Goal: Task Accomplishment & Management: Manage account settings

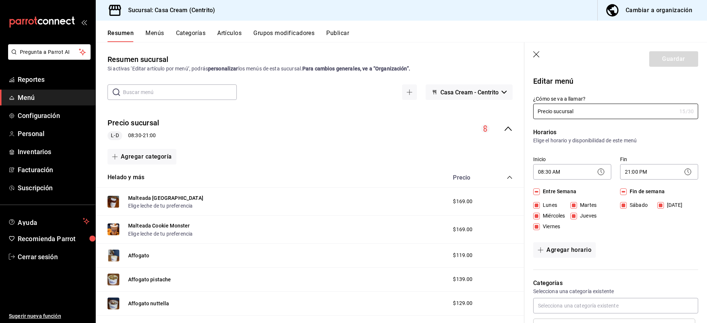
scroll to position [548, 0]
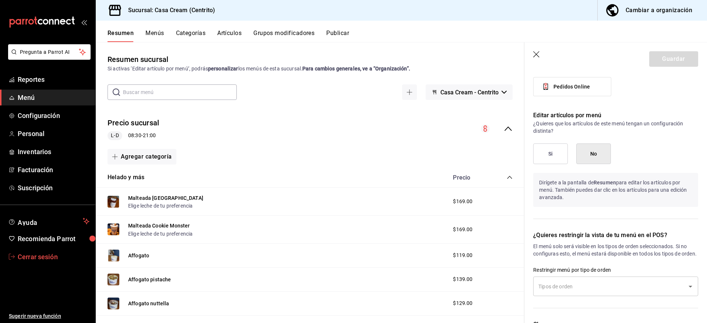
click at [31, 254] on span "Cerrar sesión" at bounding box center [54, 257] width 72 height 10
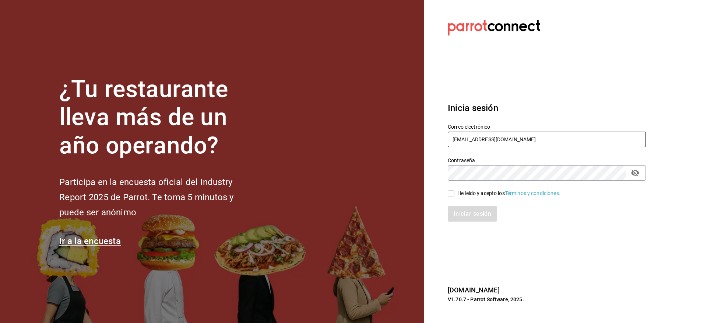
click at [476, 139] on input "cream@centrito.com" at bounding box center [547, 139] width 198 height 15
type input "d"
type input "smo"
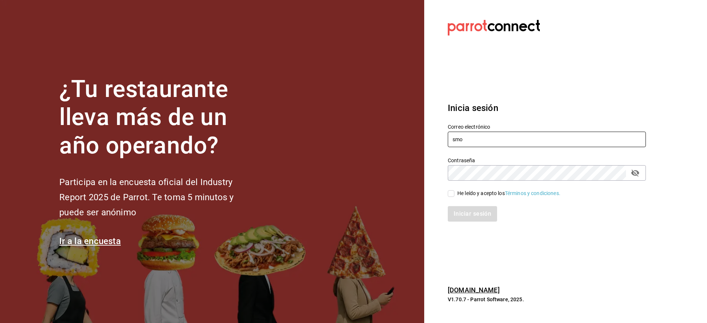
click at [480, 136] on input "smo" at bounding box center [547, 139] width 198 height 15
paste input "metropolitan@dixies.com"
click at [633, 172] on icon "passwordField" at bounding box center [636, 173] width 8 height 7
type input "metropolitan@dixies.com"
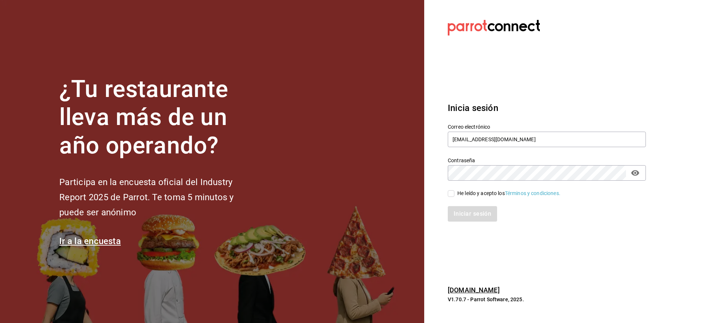
click at [464, 189] on div "He leído y acepto los Términos y condiciones." at bounding box center [547, 193] width 198 height 8
click at [461, 193] on div "He leído y acepto los Términos y condiciones." at bounding box center [509, 193] width 103 height 8
click at [455, 193] on input "He leído y acepto los Términos y condiciones." at bounding box center [451, 193] width 7 height 7
checkbox input "true"
click at [464, 208] on button "Iniciar sesión" at bounding box center [473, 213] width 50 height 15
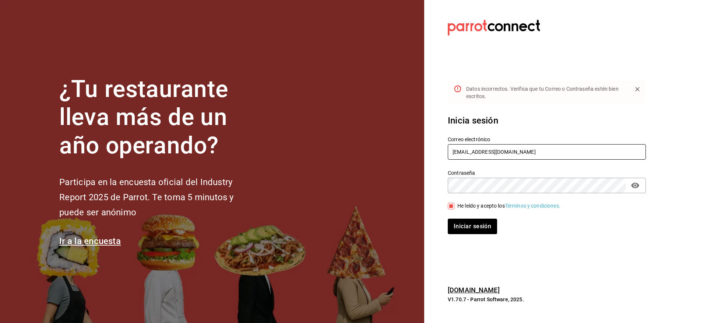
click at [514, 150] on input "metropolitan@dixies.com" at bounding box center [547, 151] width 198 height 15
drag, startPoint x: 453, startPoint y: 151, endPoint x: 438, endPoint y: 152, distance: 15.5
click at [438, 152] on section "Datos incorrectos. Verifica que tu Correo o Contraseña estén bien escritos. Ini…" at bounding box center [544, 161] width 240 height 323
type input "metropolitan@dixies.com"
click at [475, 230] on button "Iniciar sesión" at bounding box center [473, 226] width 50 height 15
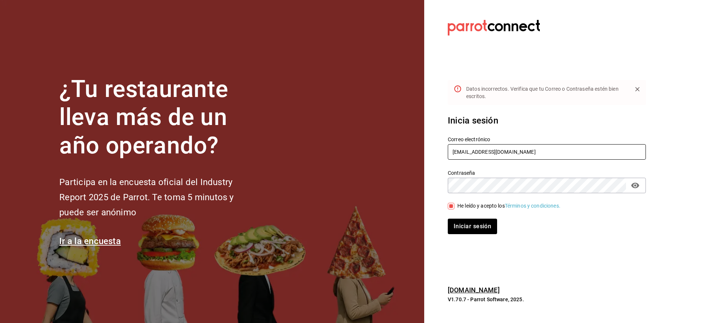
click at [526, 152] on input "metropolitan@dixies.com" at bounding box center [547, 151] width 198 height 15
click at [478, 149] on input "metropolitan@dixies.com" at bounding box center [547, 151] width 198 height 15
click at [556, 135] on div "Correo electrónico metropolitan@dixies.com" at bounding box center [542, 144] width 207 height 34
click at [488, 221] on button "Iniciar sesión" at bounding box center [473, 226] width 50 height 15
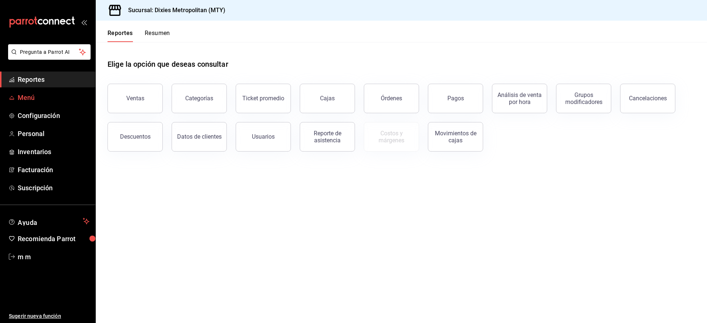
click at [34, 94] on span "Menú" at bounding box center [54, 97] width 72 height 10
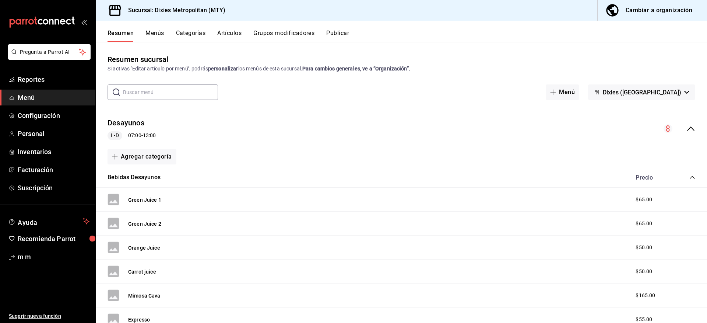
click at [226, 31] on button "Artículos" at bounding box center [229, 35] width 24 height 13
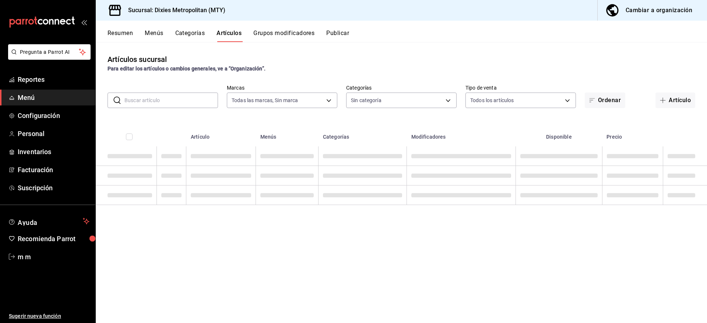
type input "a49caf84-8a17-40a9-a5ad-3f8d2e8505fa"
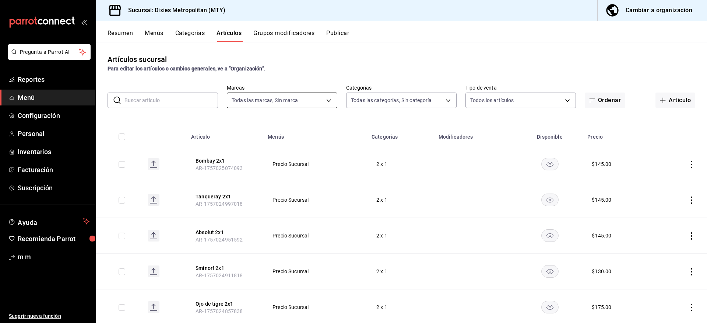
type input "565794fb-660c-4956-8991-54b0f8955117,2112ce4a-a372-4482-a34a-e20f46f66adf,14cbe…"
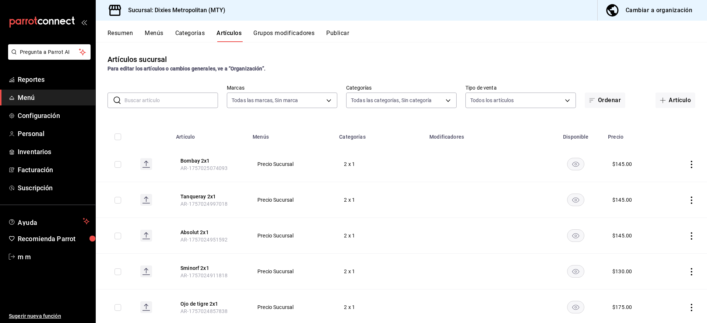
click at [191, 102] on input "text" at bounding box center [172, 100] width 94 height 15
type input "entrada"
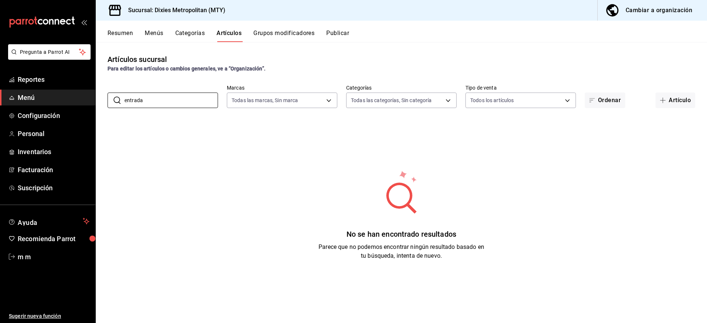
click at [648, 10] on div "Cambiar a organización" at bounding box center [659, 10] width 67 height 10
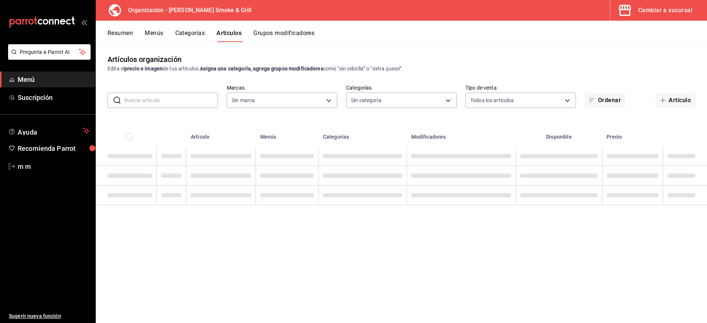
type input "32b8d7d8-2fdb-4bde-87a7-18c5157524ec,da4d412b-2130-4278-82bf-6509602f0b13,504f7…"
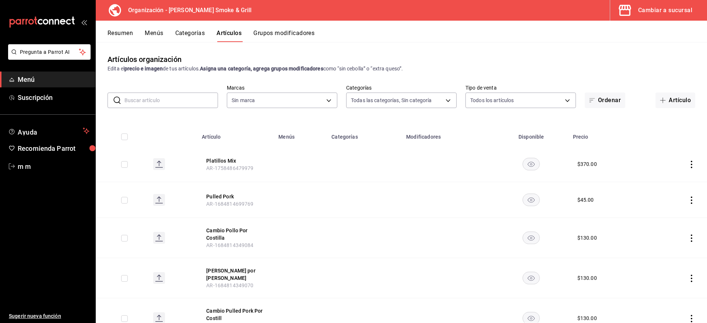
type input "e10d1b69-2dcc-4db2-9902-dfd54045601b"
click at [175, 99] on input "text" at bounding box center [172, 100] width 94 height 15
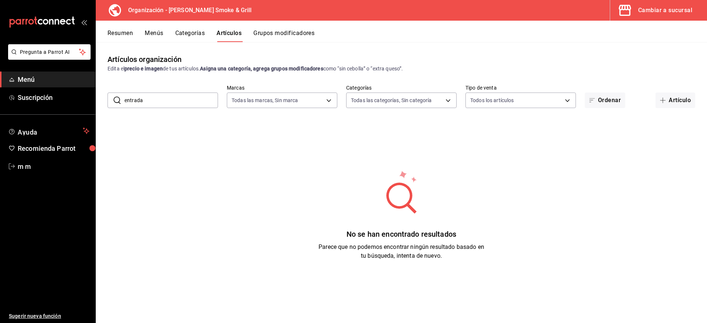
type input "entrada"
click at [175, 99] on input "entrada" at bounding box center [172, 100] width 94 height 15
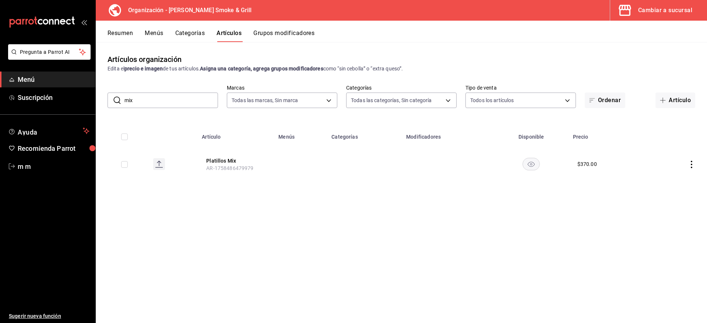
type input "mix"
click at [228, 159] on button "Platillos Mix" at bounding box center [235, 160] width 59 height 7
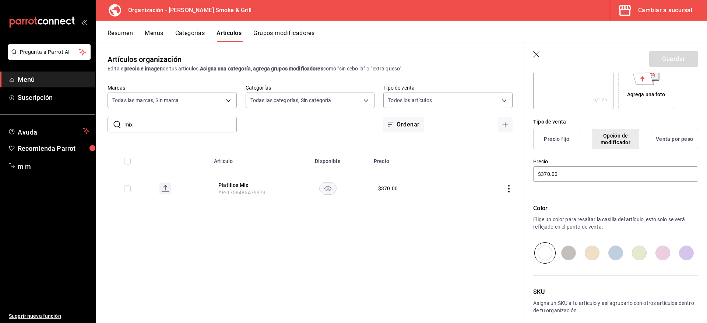
scroll to position [133, 0]
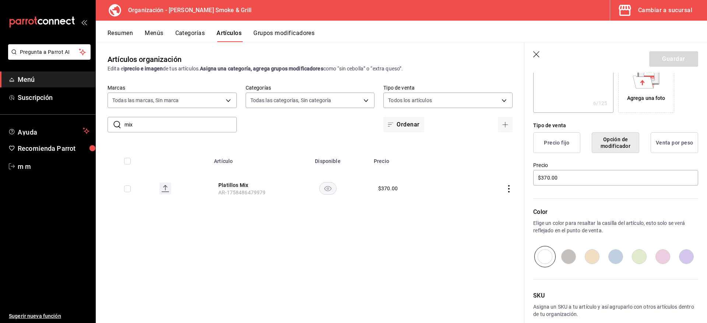
click at [544, 138] on button "Precio fijo" at bounding box center [557, 142] width 47 height 21
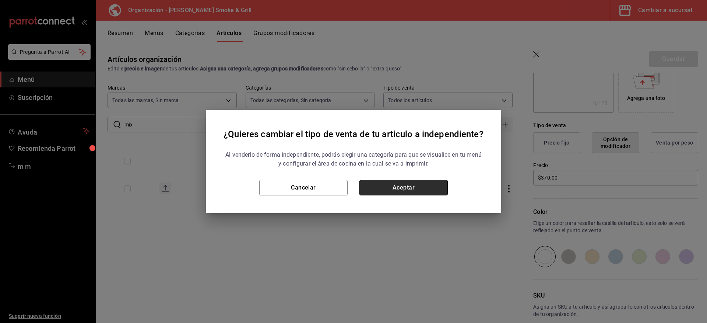
click at [405, 189] on button "Aceptar" at bounding box center [404, 187] width 88 height 15
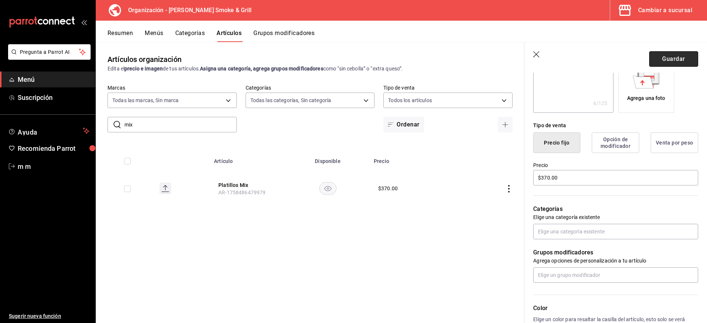
click at [669, 57] on button "Guardar" at bounding box center [674, 58] width 49 height 15
type textarea "x"
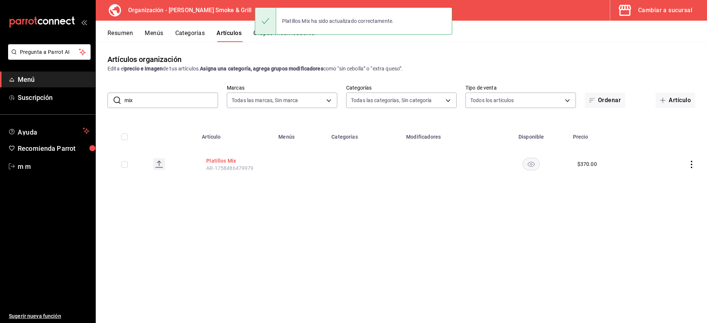
click at [223, 157] on button "Platillos Mix" at bounding box center [235, 160] width 59 height 7
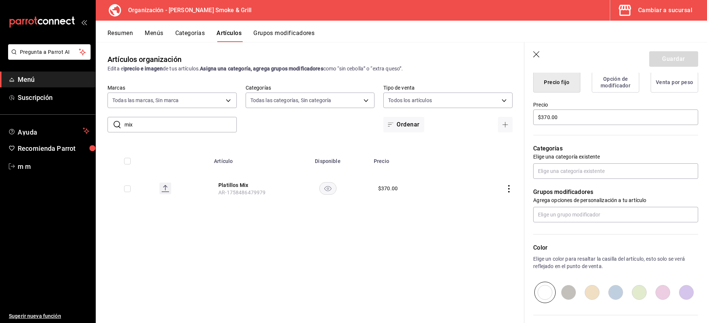
scroll to position [193, 0]
click at [583, 209] on input "text" at bounding box center [616, 215] width 165 height 15
click at [600, 233] on div "Color Elige un color para resaltar la casilla del artículo, esto solo se verá r…" at bounding box center [612, 263] width 174 height 81
click at [32, 77] on span "Menú" at bounding box center [54, 79] width 72 height 10
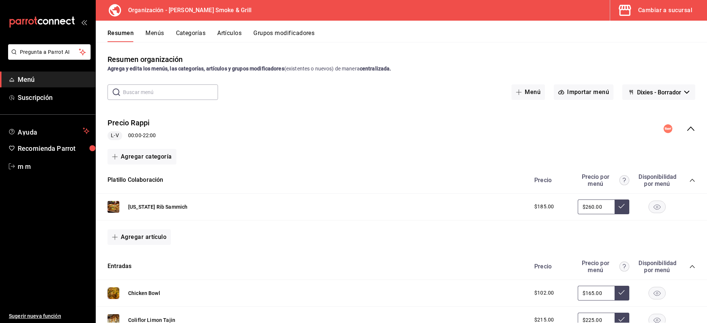
click at [651, 9] on div "Cambiar a sucursal" at bounding box center [666, 10] width 54 height 10
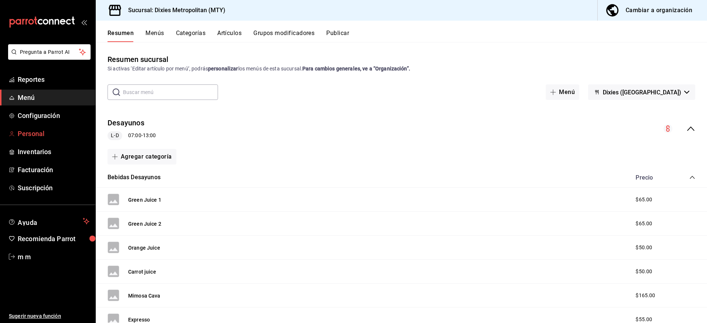
click at [27, 133] on span "Personal" at bounding box center [54, 134] width 72 height 10
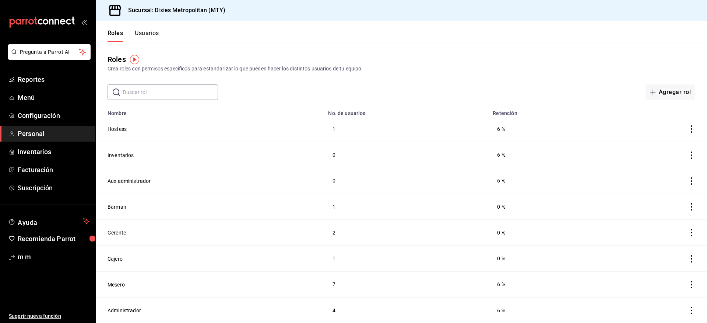
click at [25, 129] on span "Personal" at bounding box center [54, 134] width 72 height 10
click at [39, 116] on span "Configuración" at bounding box center [54, 116] width 72 height 10
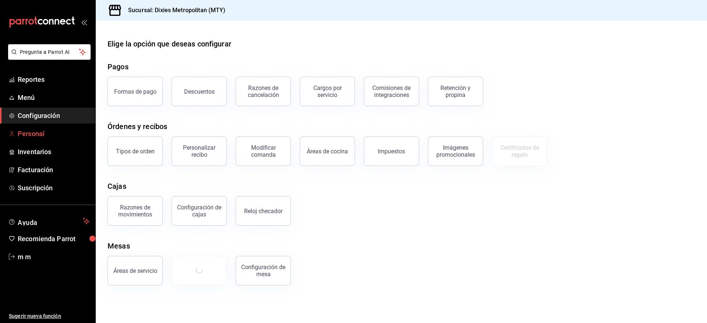
click at [33, 135] on span "Personal" at bounding box center [54, 134] width 72 height 10
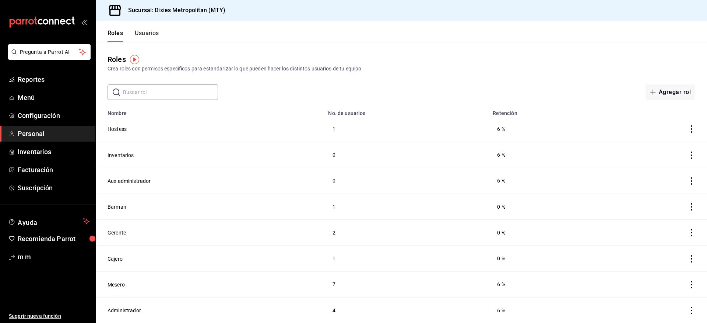
click at [154, 35] on button "Usuarios" at bounding box center [147, 35] width 24 height 13
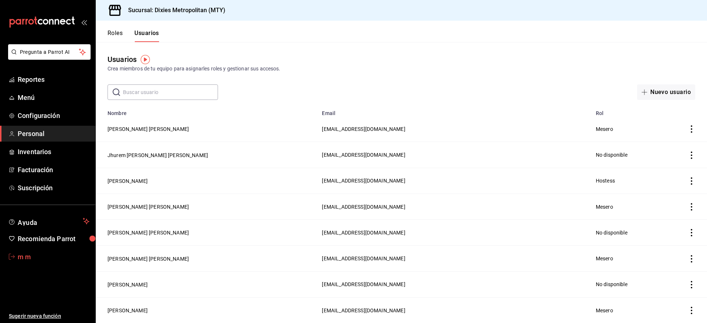
click at [20, 257] on span "m m" at bounding box center [54, 257] width 72 height 10
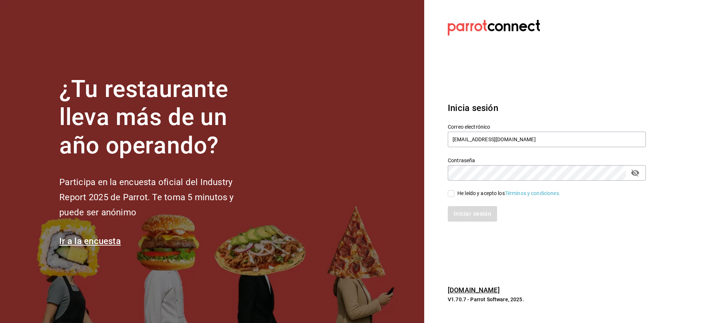
click at [465, 192] on div "He leído y acepto los Términos y condiciones." at bounding box center [509, 193] width 103 height 8
click at [455, 192] on input "He leído y acepto los Términos y condiciones." at bounding box center [451, 193] width 7 height 7
checkbox input "true"
click at [468, 211] on button "Iniciar sesión" at bounding box center [473, 213] width 50 height 15
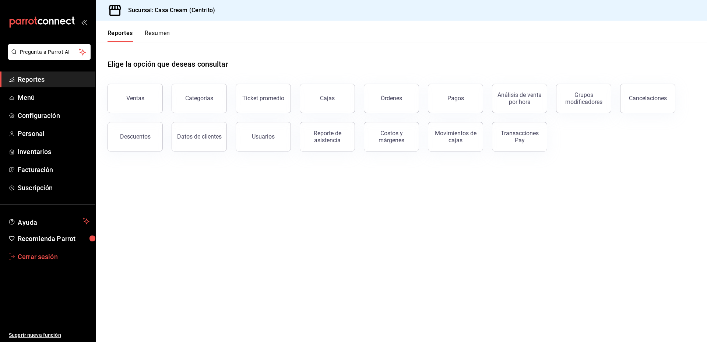
click at [52, 254] on span "Cerrar sesión" at bounding box center [54, 257] width 72 height 10
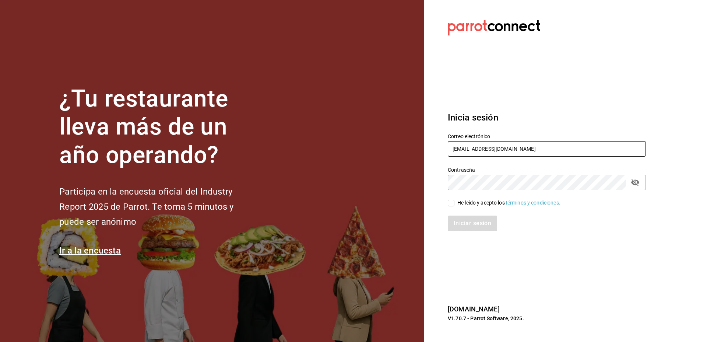
click at [492, 149] on input "cream@centrito.com" at bounding box center [547, 148] width 198 height 15
paste input "amaria@casadelpanycafe"
type input "[EMAIL_ADDRESS][DOMAIN_NAME]"
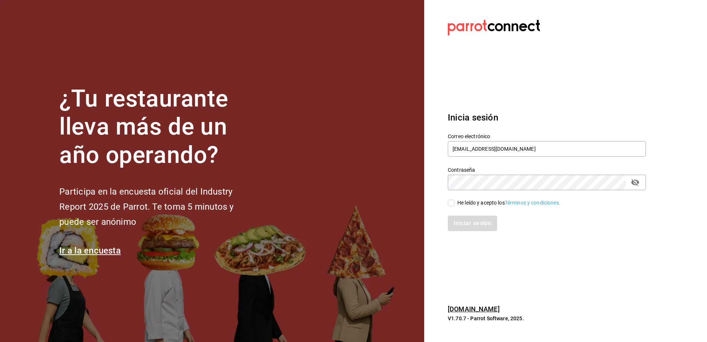
click at [478, 200] on div "He leído y acepto los Términos y condiciones." at bounding box center [509, 203] width 103 height 8
click at [455, 200] on input "He leído y acepto los Términos y condiciones." at bounding box center [451, 203] width 7 height 7
checkbox input "true"
click at [475, 225] on button "Iniciar sesión" at bounding box center [473, 223] width 50 height 15
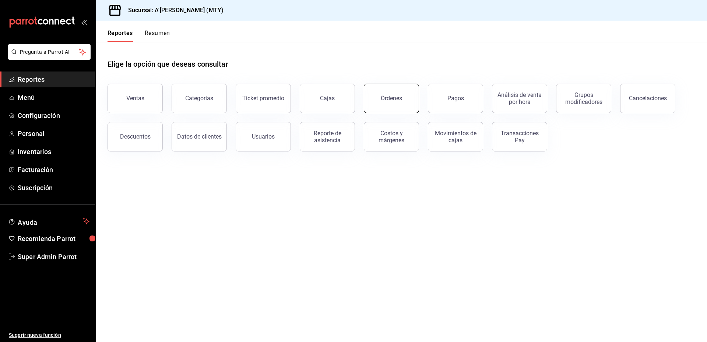
click at [398, 95] on div "Órdenes" at bounding box center [391, 98] width 21 height 7
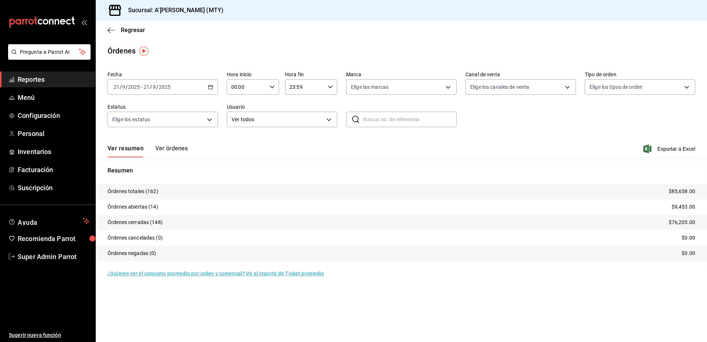
click at [177, 150] on button "Ver órdenes" at bounding box center [172, 151] width 32 height 13
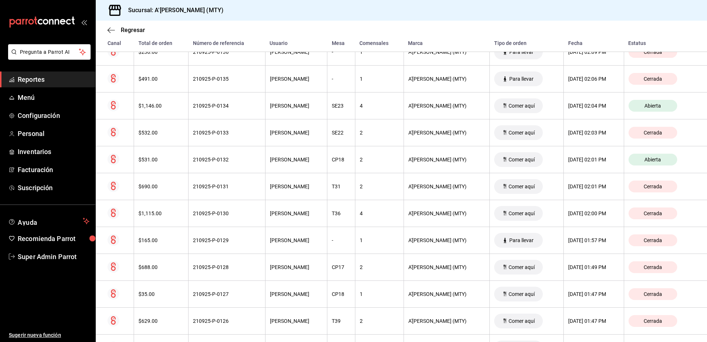
scroll to position [824, 0]
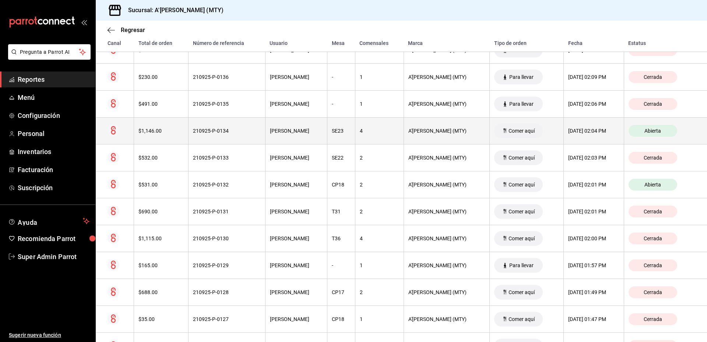
click at [250, 132] on div "210925-P-0134" at bounding box center [226, 131] width 67 height 6
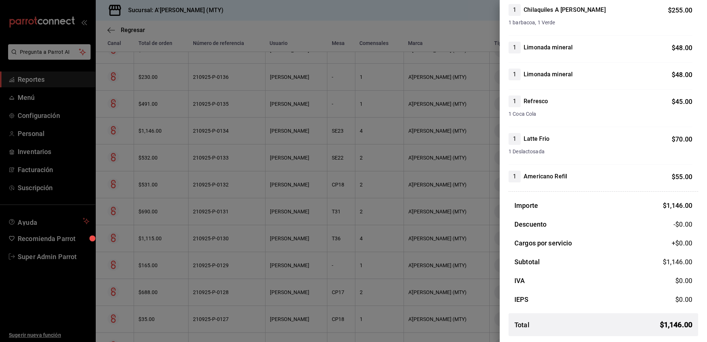
scroll to position [0, 0]
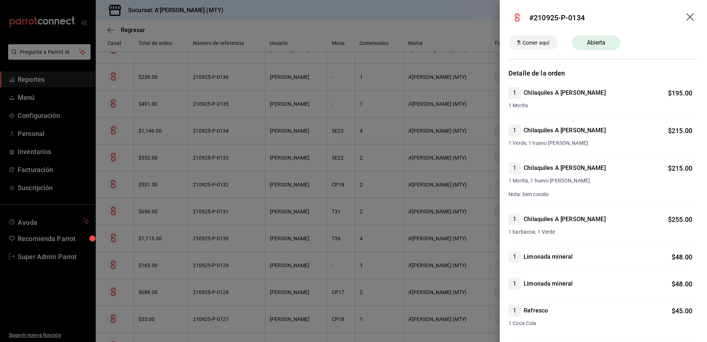
click at [237, 129] on div at bounding box center [353, 171] width 707 height 342
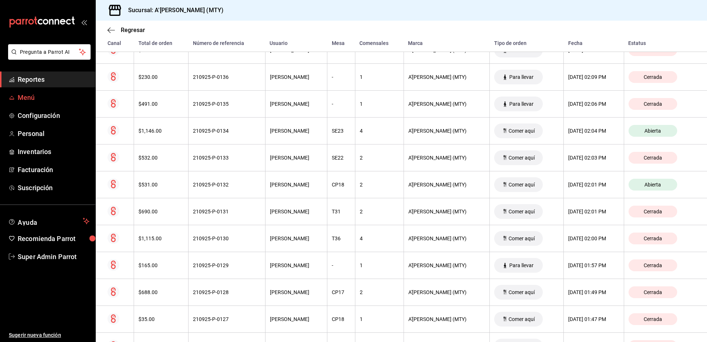
click at [22, 98] on span "Menú" at bounding box center [54, 97] width 72 height 10
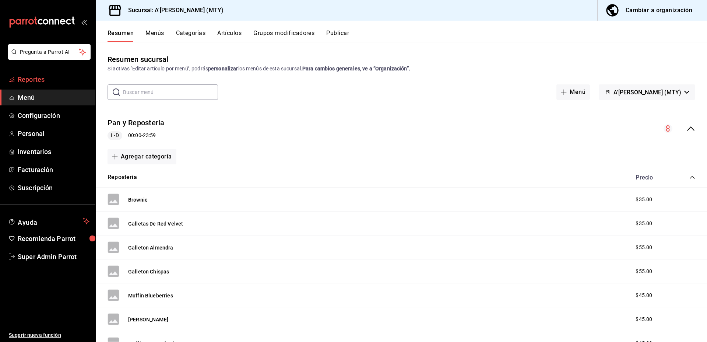
click at [32, 80] on span "Reportes" at bounding box center [54, 79] width 72 height 10
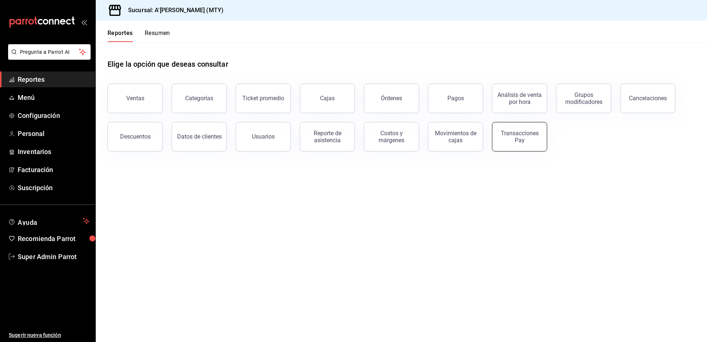
click at [525, 139] on div "Transacciones Pay" at bounding box center [520, 137] width 46 height 14
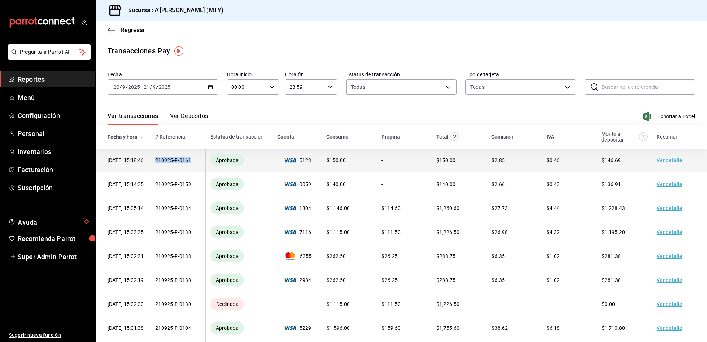
drag, startPoint x: 190, startPoint y: 164, endPoint x: 153, endPoint y: 163, distance: 37.6
click at [153, 163] on td "210925-P-0161" at bounding box center [178, 161] width 55 height 24
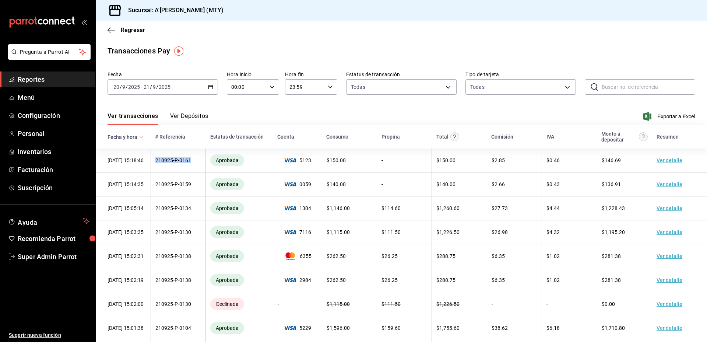
copy td "210925-P-0161"
click at [602, 83] on input "text" at bounding box center [649, 87] width 94 height 15
paste input "210925-P-0161"
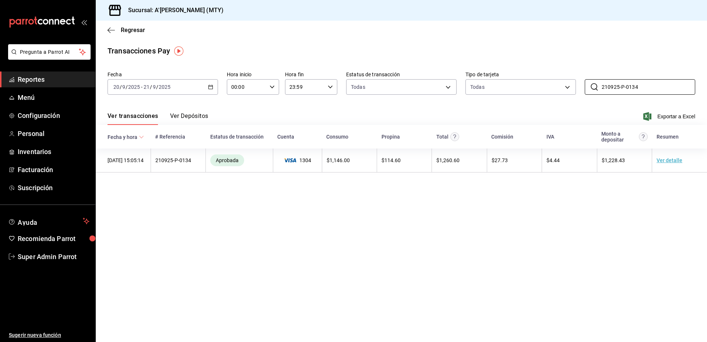
type input "210925-P-0134"
click at [510, 226] on main "Regresar Transacciones Pay Fecha 2025-09-20 20 / 9 / 2025 - 2025-09-21 21 / 9 /…" at bounding box center [402, 181] width 612 height 321
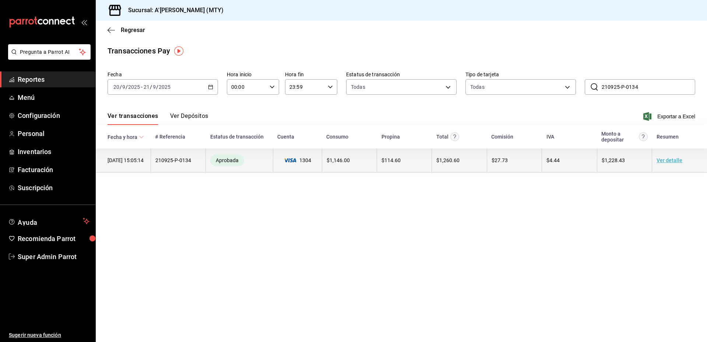
click at [323, 167] on td "$ 1,146.00" at bounding box center [349, 161] width 55 height 24
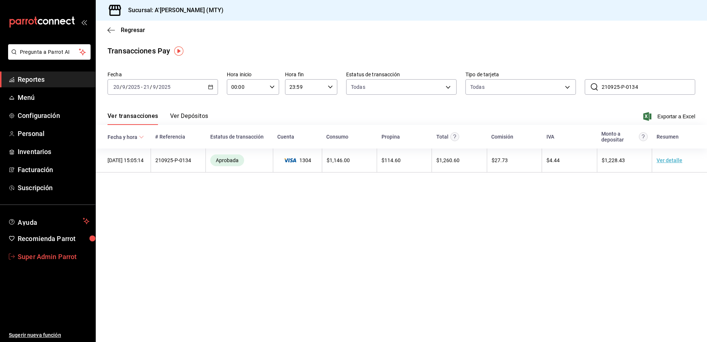
click at [43, 256] on span "Super Admin Parrot" at bounding box center [54, 257] width 72 height 10
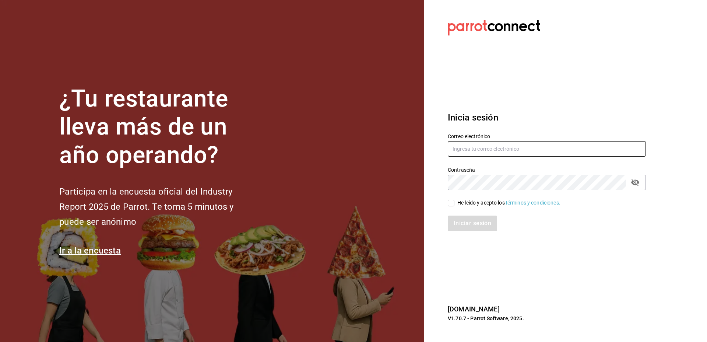
type input "amaria@casadelpanycafe.com"
click at [471, 201] on div "He leído y acepto los Términos y condiciones." at bounding box center [509, 203] width 103 height 8
click at [455, 201] on input "He leído y acepto los Términos y condiciones." at bounding box center [451, 203] width 7 height 7
checkbox input "true"
click at [471, 222] on button "Iniciar sesión" at bounding box center [473, 223] width 50 height 15
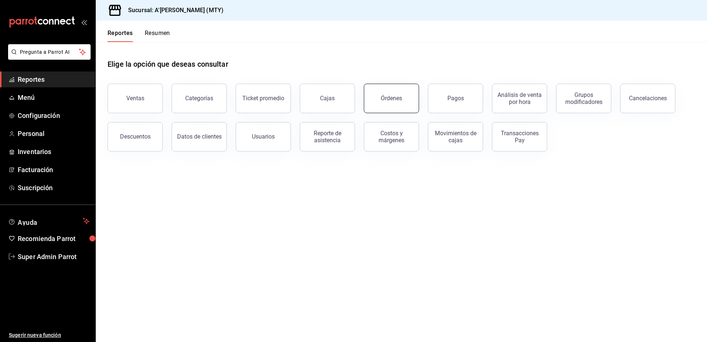
click at [391, 104] on button "Órdenes" at bounding box center [391, 98] width 55 height 29
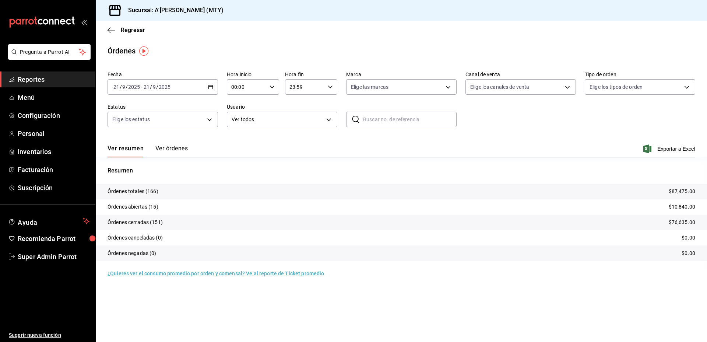
click at [181, 147] on button "Ver órdenes" at bounding box center [172, 151] width 32 height 13
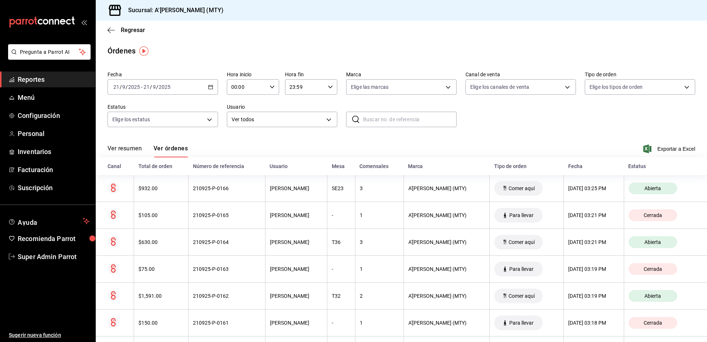
click at [138, 147] on button "Ver resumen" at bounding box center [125, 151] width 34 height 13
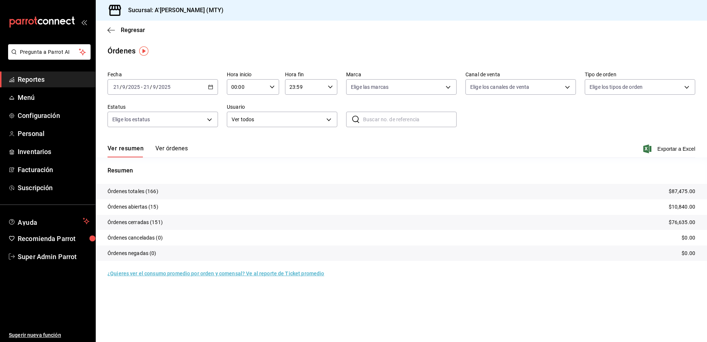
click at [188, 147] on div "Ver resumen Ver órdenes Exportar a Excel" at bounding box center [402, 146] width 588 height 21
click at [183, 148] on button "Ver órdenes" at bounding box center [172, 151] width 32 height 13
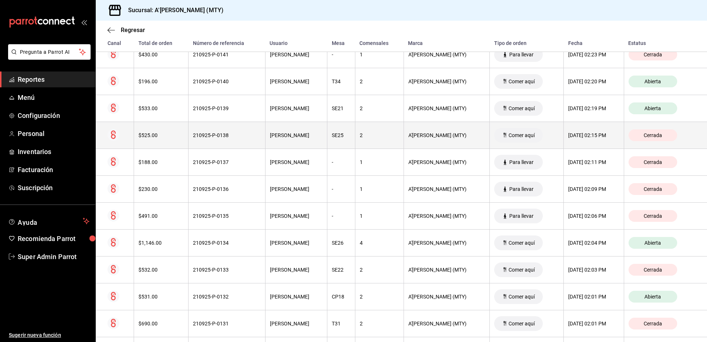
scroll to position [824, 0]
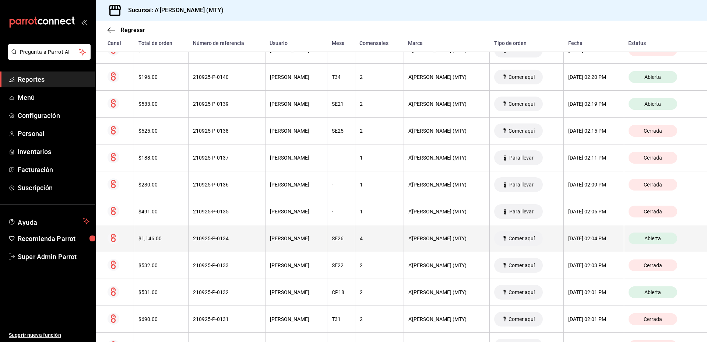
click at [355, 232] on th "SE26" at bounding box center [342, 238] width 28 height 27
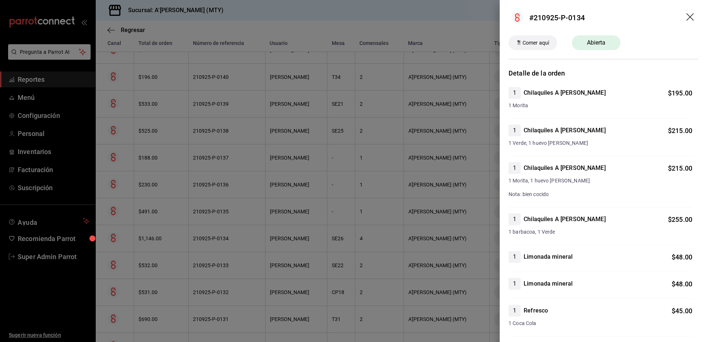
click at [434, 177] on div at bounding box center [353, 171] width 707 height 342
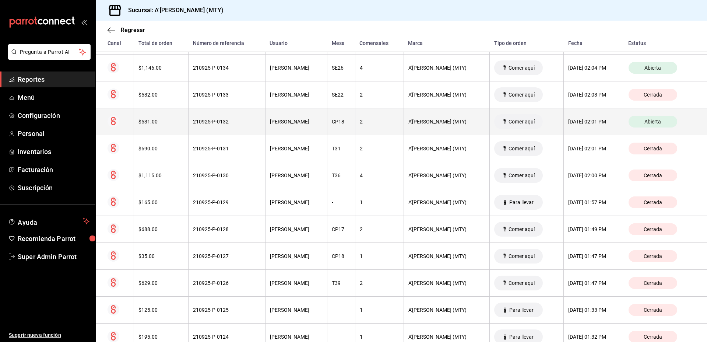
scroll to position [972, 0]
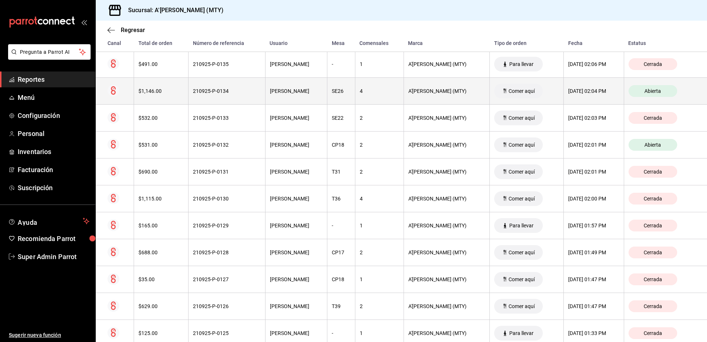
click at [238, 92] on div "210925-P-0134" at bounding box center [226, 91] width 67 height 6
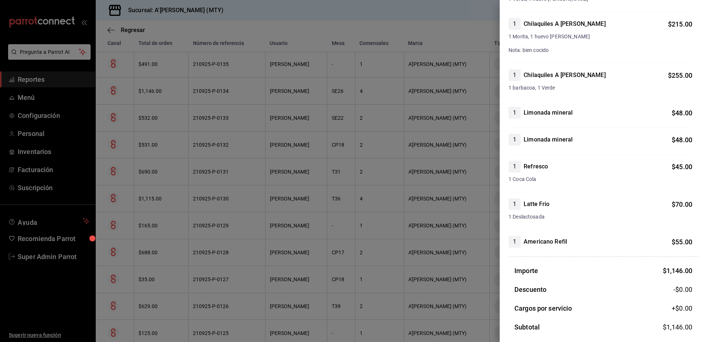
scroll to position [136, 0]
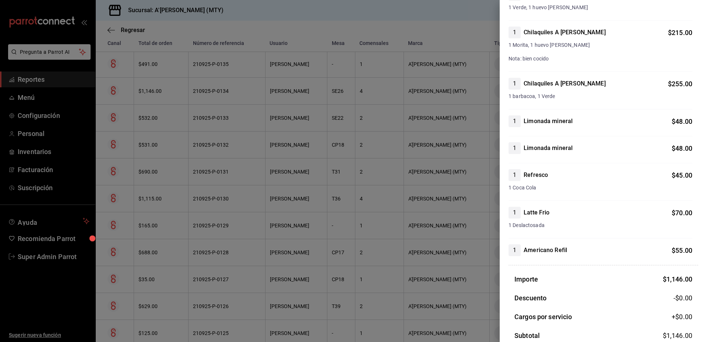
click at [360, 167] on div at bounding box center [353, 171] width 707 height 342
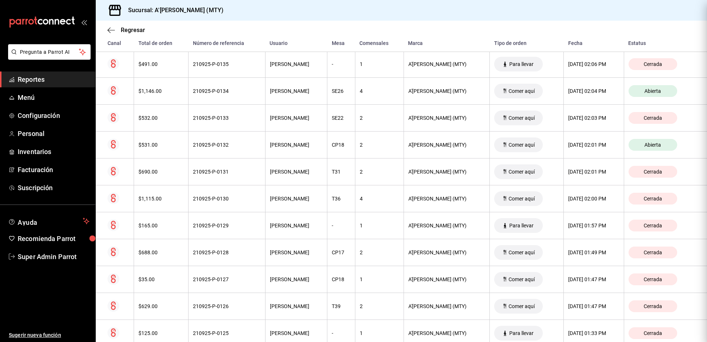
scroll to position [0, 0]
click at [31, 81] on span "Reportes" at bounding box center [54, 79] width 72 height 10
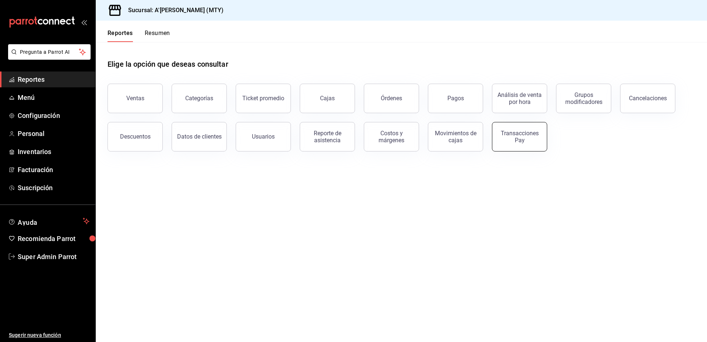
click at [518, 137] on div "Transacciones Pay" at bounding box center [520, 137] width 46 height 14
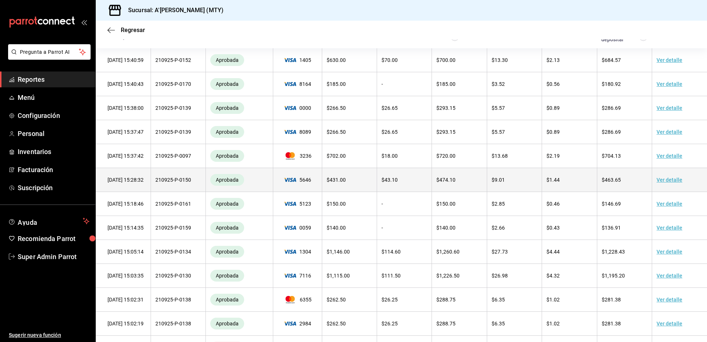
scroll to position [103, 0]
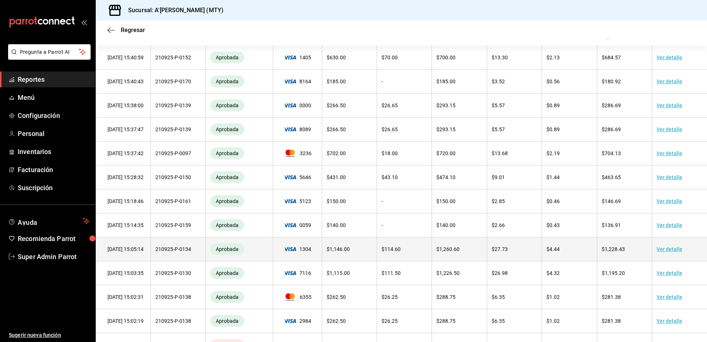
click at [195, 255] on td "210925-P-0134" at bounding box center [178, 249] width 55 height 24
click at [665, 252] on link "Ver detalle" at bounding box center [670, 249] width 26 height 6
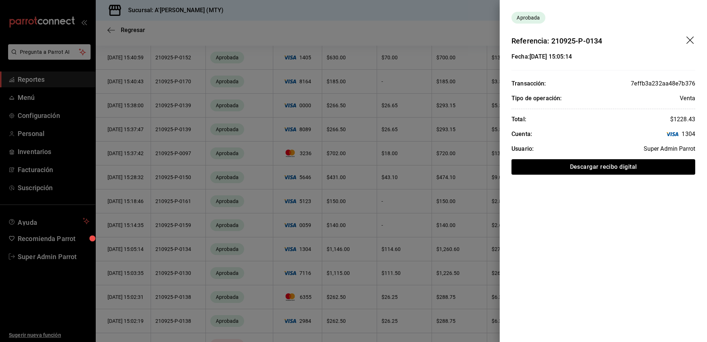
click at [423, 113] on div at bounding box center [353, 171] width 707 height 342
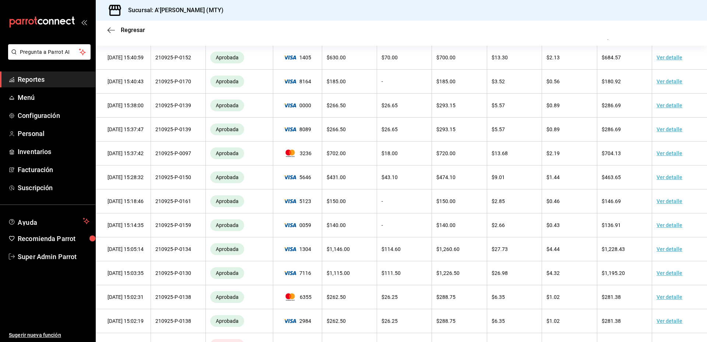
click at [27, 81] on span "Reportes" at bounding box center [54, 79] width 72 height 10
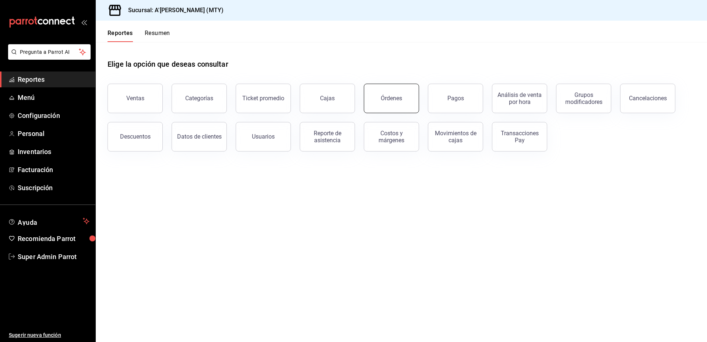
click at [400, 98] on div "Órdenes" at bounding box center [391, 98] width 21 height 7
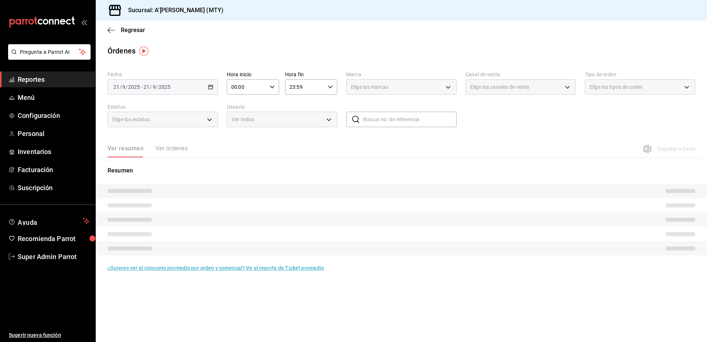
click at [168, 149] on div "Ver resumen Ver órdenes" at bounding box center [148, 151] width 80 height 13
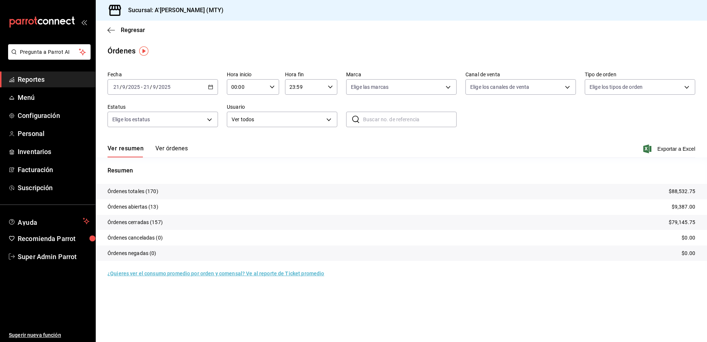
click at [180, 151] on button "Ver órdenes" at bounding box center [172, 151] width 32 height 13
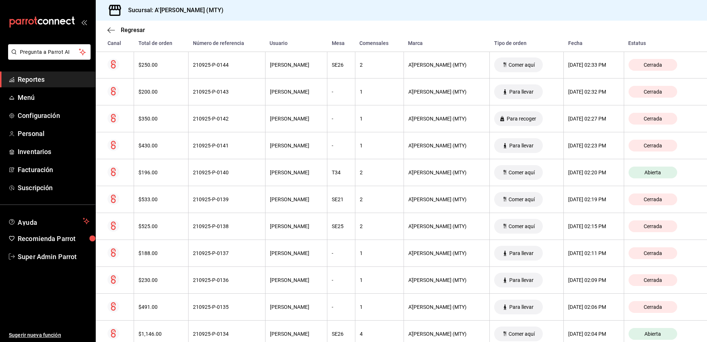
scroll to position [884, 0]
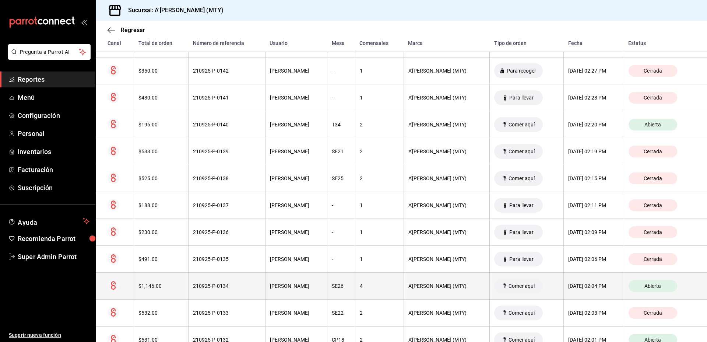
click at [286, 291] on th "Nicole Monter" at bounding box center [296, 286] width 62 height 27
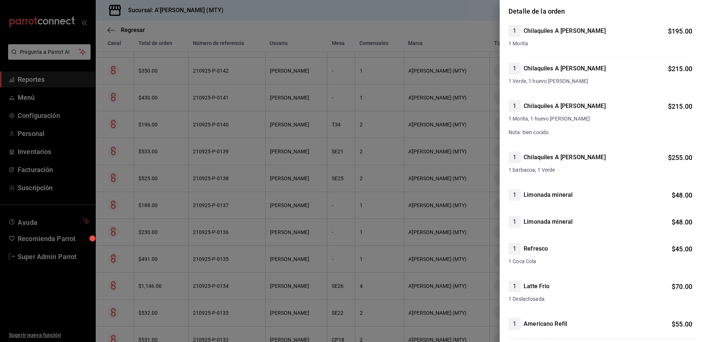
scroll to position [0, 0]
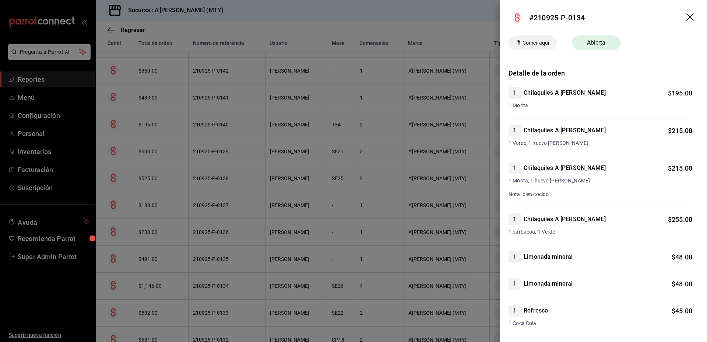
click at [687, 15] on icon "drag" at bounding box center [690, 16] width 7 height 7
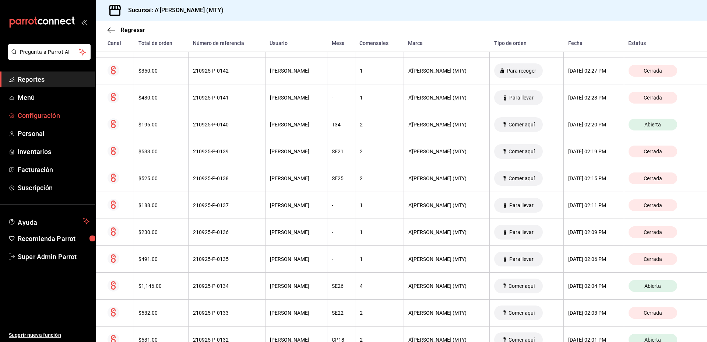
click at [34, 113] on span "Configuración" at bounding box center [54, 116] width 72 height 10
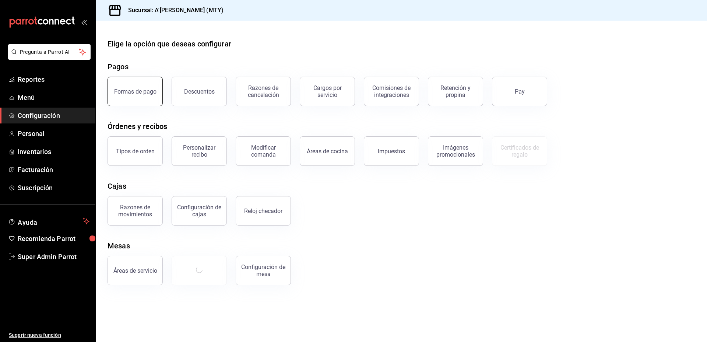
click at [138, 91] on div "Formas de pago" at bounding box center [135, 91] width 42 height 7
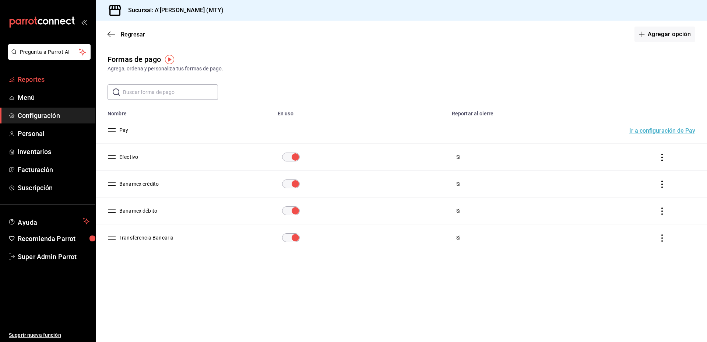
click at [31, 80] on span "Reportes" at bounding box center [54, 79] width 72 height 10
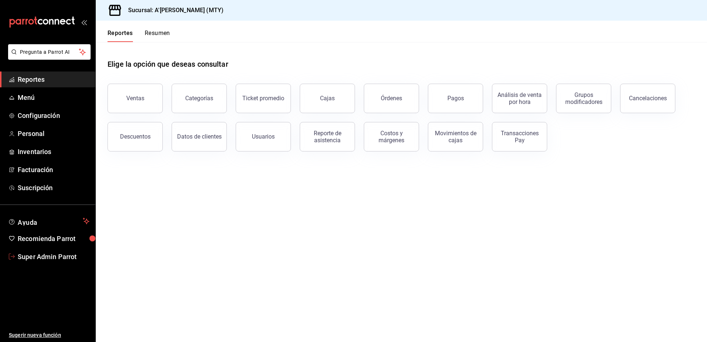
click at [45, 258] on span "Super Admin Parrot" at bounding box center [54, 257] width 72 height 10
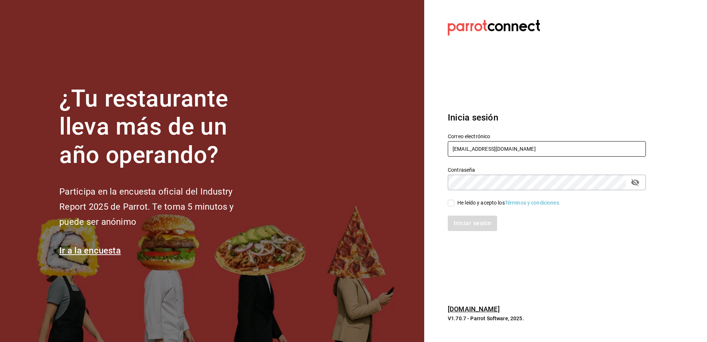
click at [483, 149] on input "amaria@casadelpanycafe.com" at bounding box center [547, 148] width 198 height 15
type input "friloocafe@cdmx.com"
drag, startPoint x: 481, startPoint y: 198, endPoint x: 481, endPoint y: 203, distance: 5.5
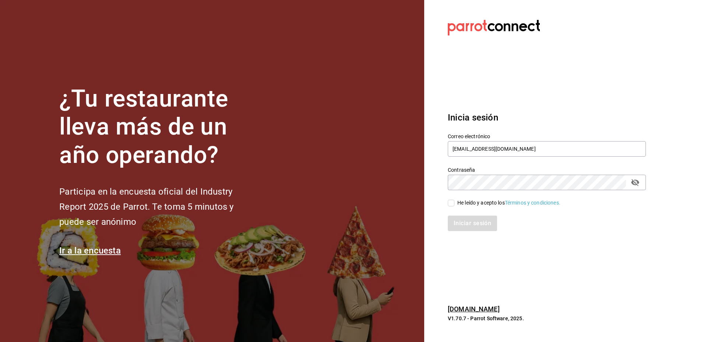
click at [481, 199] on div "He leído y acepto los Términos y condiciones." at bounding box center [542, 198] width 207 height 17
click at [481, 203] on div "He leído y acepto los Términos y condiciones." at bounding box center [509, 203] width 103 height 8
click at [455, 203] on input "He leído y acepto los Términos y condiciones." at bounding box center [451, 203] width 7 height 7
checkbox input "true"
click at [479, 231] on button "Iniciar sesión" at bounding box center [473, 223] width 50 height 15
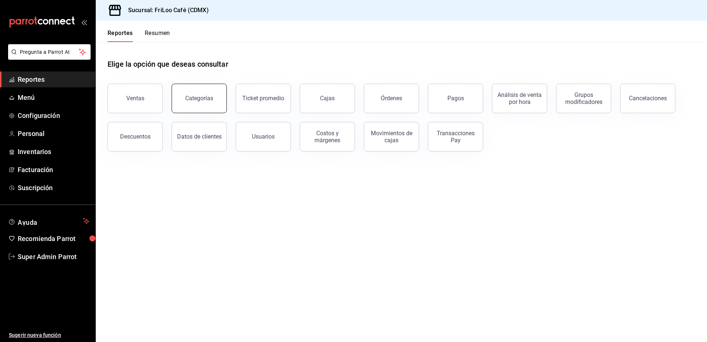
click at [188, 103] on button "Categorías" at bounding box center [199, 98] width 55 height 29
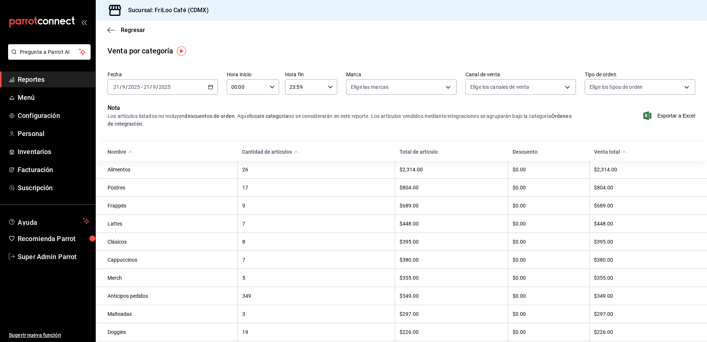
click at [31, 73] on link "Reportes" at bounding box center [47, 79] width 95 height 16
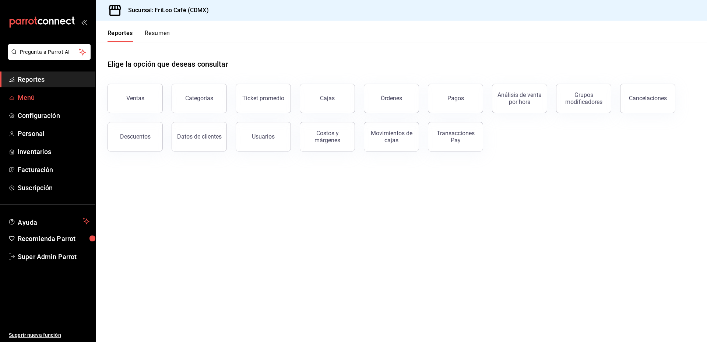
click at [25, 95] on span "Menú" at bounding box center [54, 97] width 72 height 10
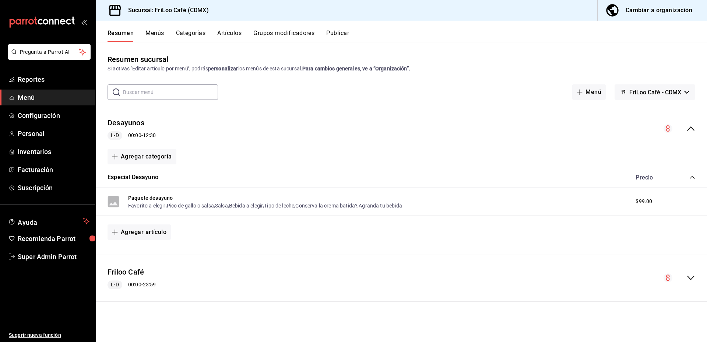
click at [173, 35] on div "Resumen Menús Categorías Artículos Grupos modificadores Publicar" at bounding box center [408, 35] width 600 height 13
click at [187, 31] on button "Categorías" at bounding box center [191, 35] width 30 height 13
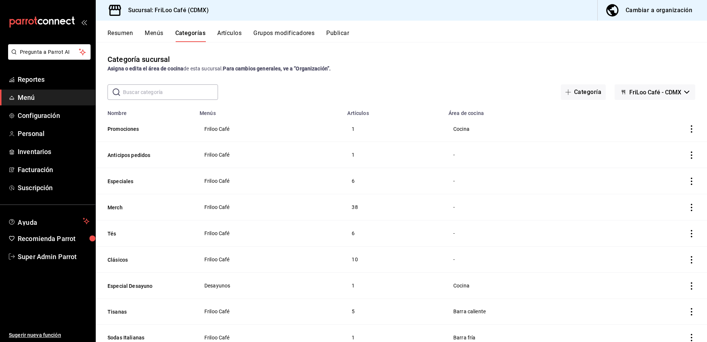
click at [622, 14] on span "button" at bounding box center [614, 10] width 18 height 15
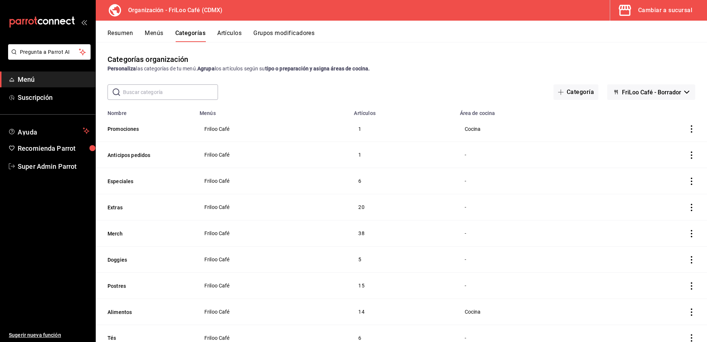
click at [663, 13] on div "Cambiar a sucursal" at bounding box center [666, 10] width 54 height 10
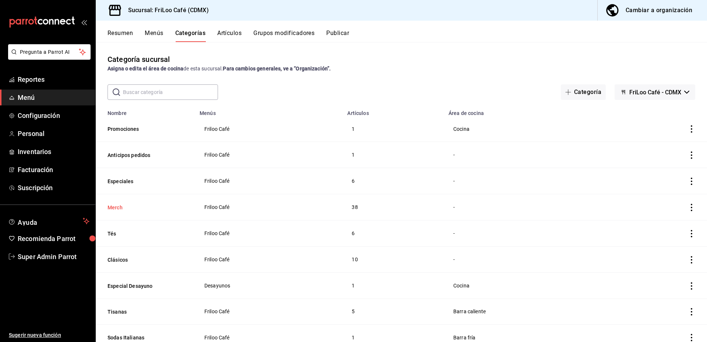
click at [120, 207] on button "Merch" at bounding box center [145, 207] width 74 height 7
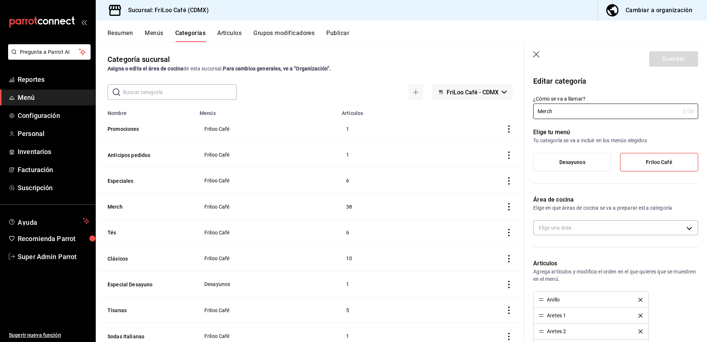
click at [539, 55] on icon "button" at bounding box center [537, 54] width 7 height 7
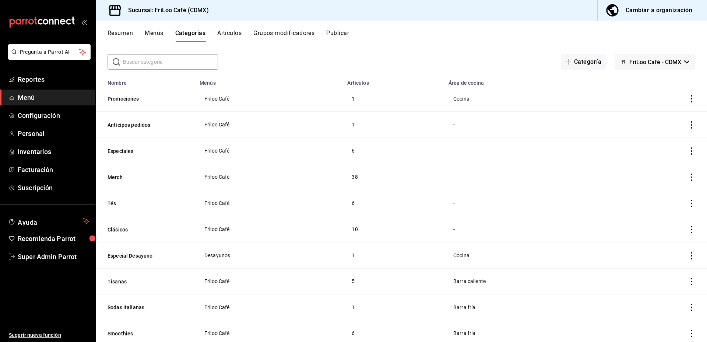
scroll to position [37, 0]
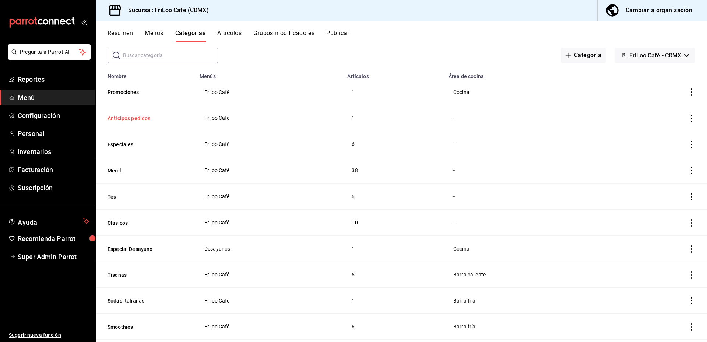
click at [129, 116] on button "Anticipos pedidos" at bounding box center [145, 118] width 74 height 7
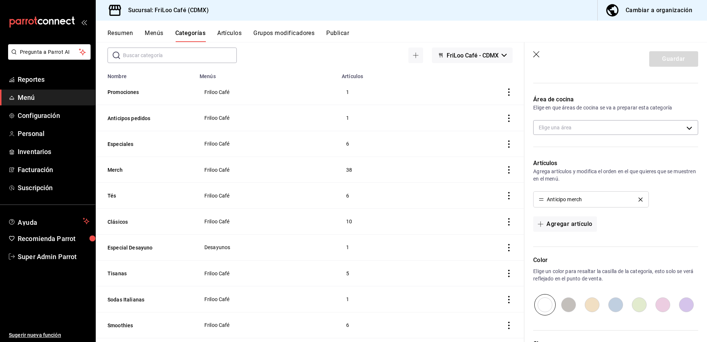
scroll to position [93, 0]
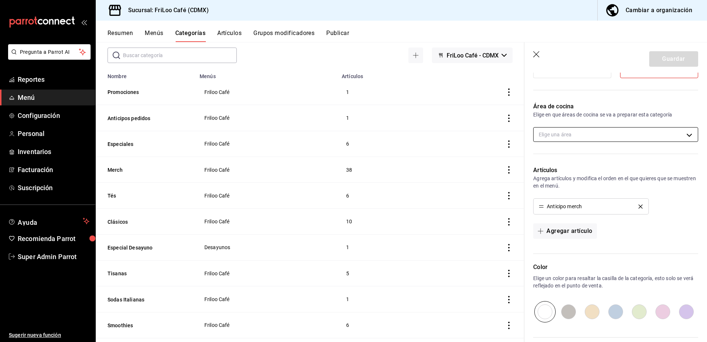
click at [571, 128] on body "Pregunta a Parrot AI Reportes Menú Configuración Personal Inventarios Facturaci…" at bounding box center [353, 171] width 707 height 342
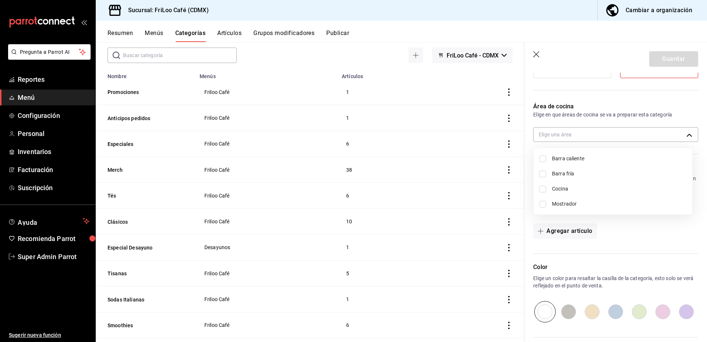
click at [564, 202] on span "Mostrador" at bounding box center [619, 204] width 134 height 8
type input "1d0ecc59-f0d9-43bf-aae2-9b53fbcf7442"
checkbox input "true"
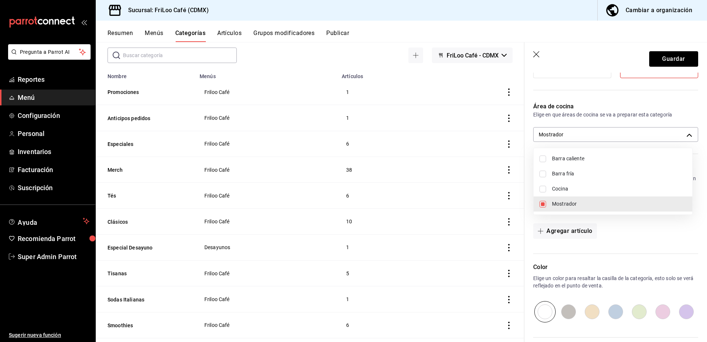
click at [663, 59] on div at bounding box center [353, 171] width 707 height 342
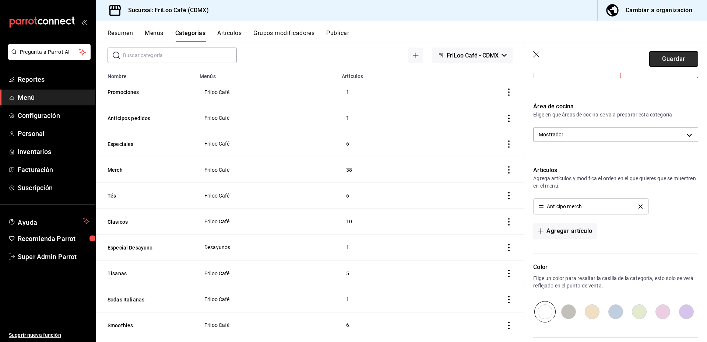
click at [666, 59] on button "Guardar" at bounding box center [674, 58] width 49 height 15
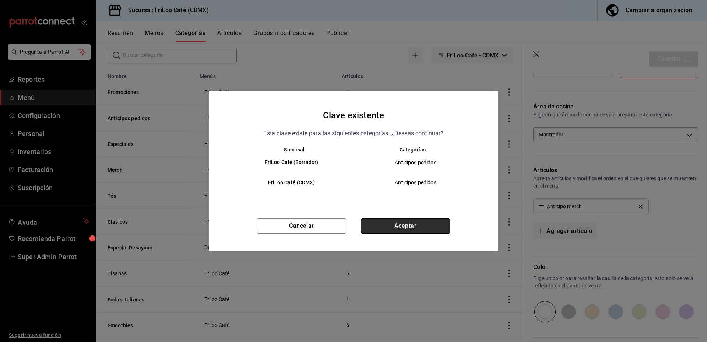
click at [414, 223] on button "Aceptar" at bounding box center [405, 225] width 89 height 15
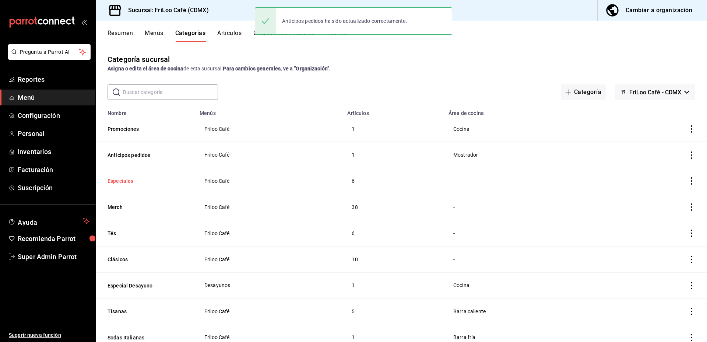
click at [120, 182] on button "Especiales" at bounding box center [145, 180] width 74 height 7
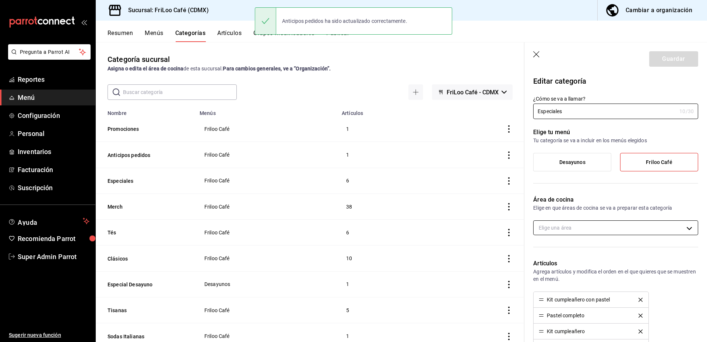
click at [586, 227] on body "Pregunta a Parrot AI Reportes Menú Configuración Personal Inventarios Facturaci…" at bounding box center [353, 171] width 707 height 342
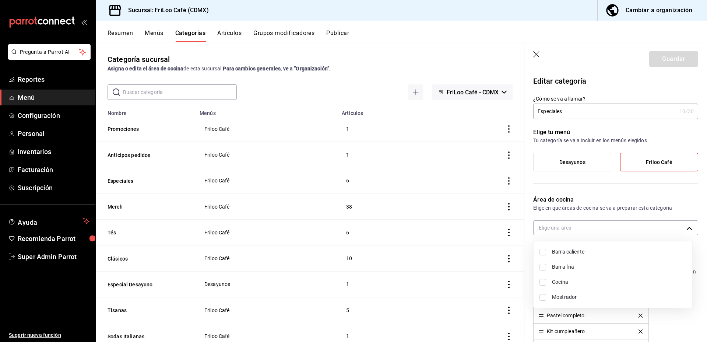
click at [568, 294] on span "Mostrador" at bounding box center [619, 297] width 134 height 8
type input "1d0ecc59-f0d9-43bf-aae2-9b53fbcf7442"
checkbox input "true"
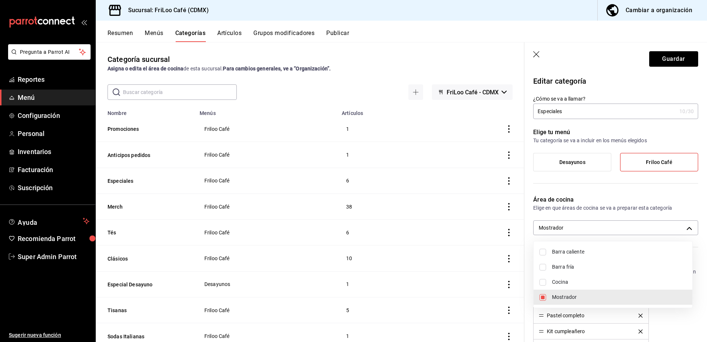
click at [670, 56] on div at bounding box center [353, 171] width 707 height 342
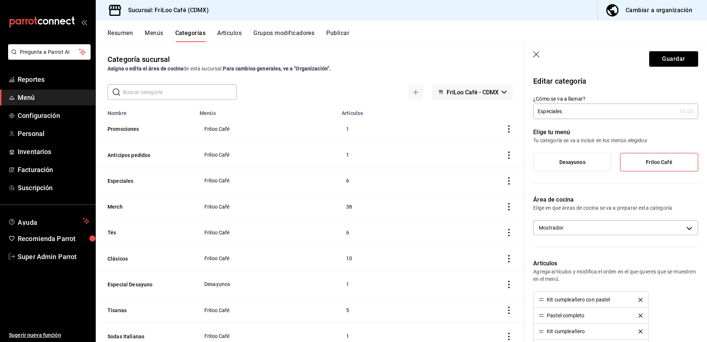
click at [675, 59] on div "Barra caliente Barra fría Cocina Mostrador" at bounding box center [353, 171] width 707 height 342
click at [679, 55] on button "Guardar" at bounding box center [674, 58] width 49 height 15
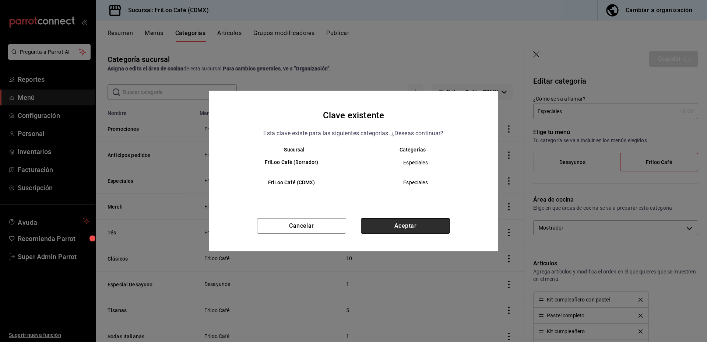
click at [428, 227] on button "Aceptar" at bounding box center [405, 225] width 89 height 15
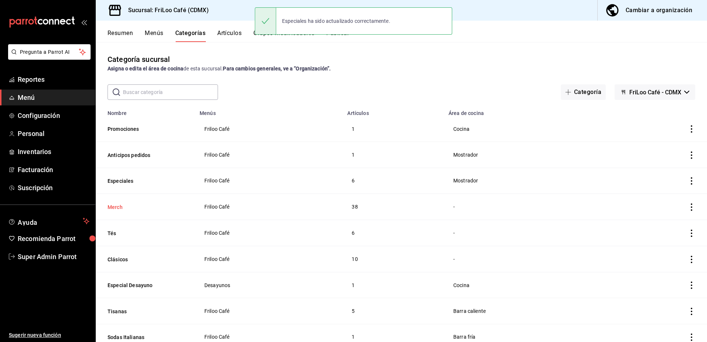
click at [115, 205] on button "Merch" at bounding box center [145, 206] width 74 height 7
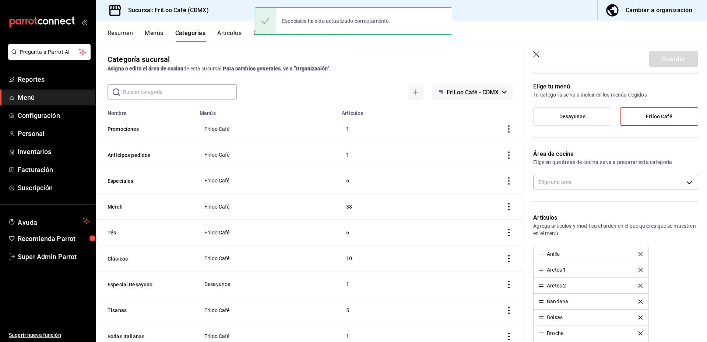
scroll to position [74, 0]
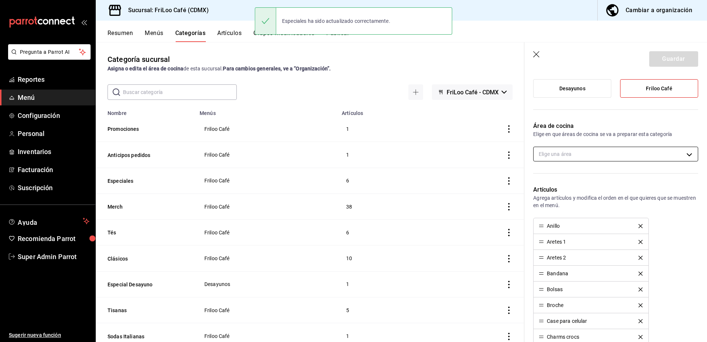
click at [588, 154] on body "Pregunta a Parrot AI Reportes Menú Configuración Personal Inventarios Facturaci…" at bounding box center [353, 171] width 707 height 342
click at [571, 221] on span "Mostrador" at bounding box center [619, 224] width 134 height 8
type input "1d0ecc59-f0d9-43bf-aae2-9b53fbcf7442"
checkbox input "true"
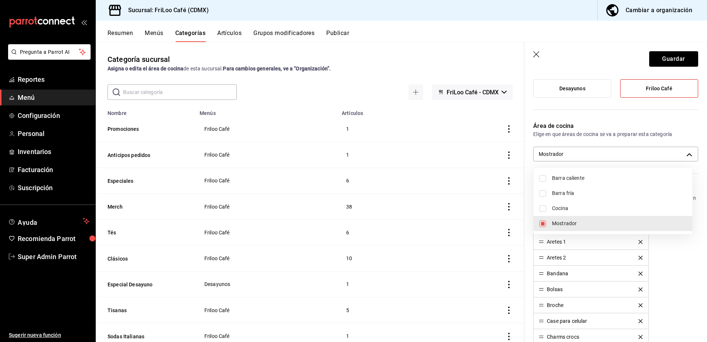
click at [668, 56] on div at bounding box center [353, 171] width 707 height 342
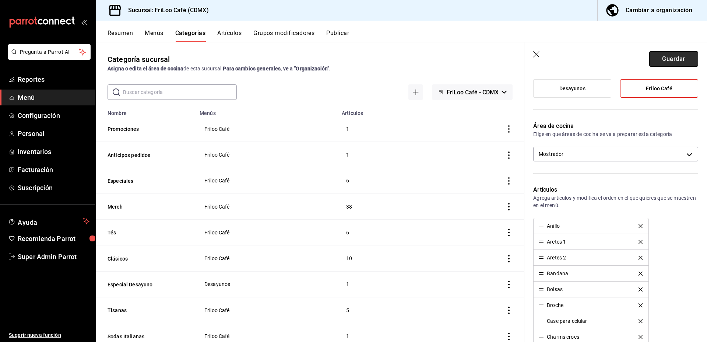
click at [668, 60] on button "Guardar" at bounding box center [674, 58] width 49 height 15
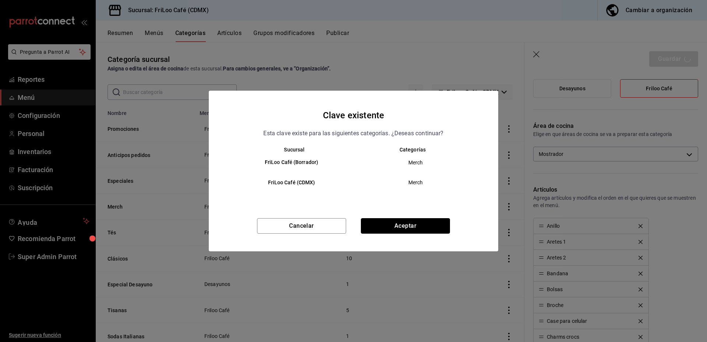
click at [410, 228] on button "Aceptar" at bounding box center [405, 225] width 89 height 15
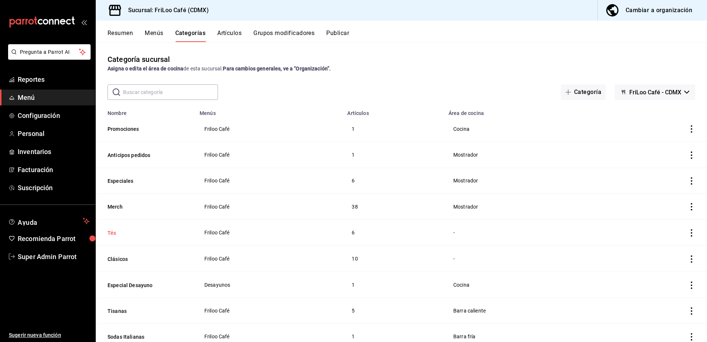
click at [113, 229] on button "Tés" at bounding box center [145, 232] width 74 height 7
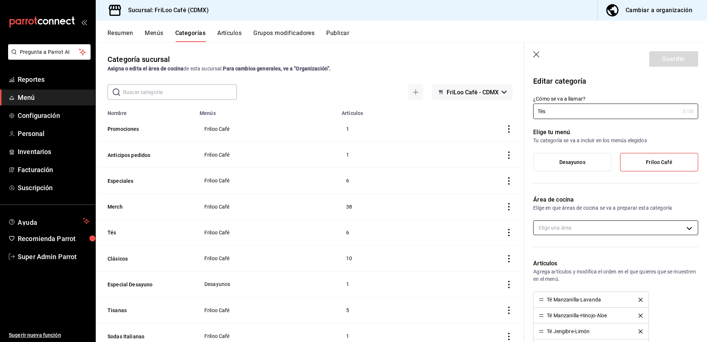
click at [578, 223] on body "Pregunta a Parrot AI Reportes Menú Configuración Personal Inventarios Facturaci…" at bounding box center [353, 171] width 707 height 342
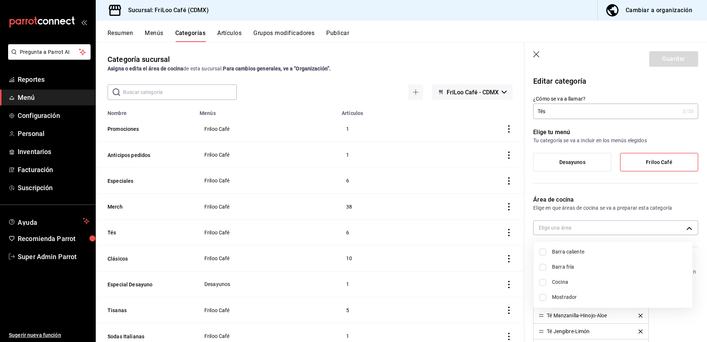
click at [563, 281] on span "Cocina" at bounding box center [619, 282] width 134 height 8
type input "53f77e8e-a546-4e6a-8313-28af5efc6db2"
checkbox input "true"
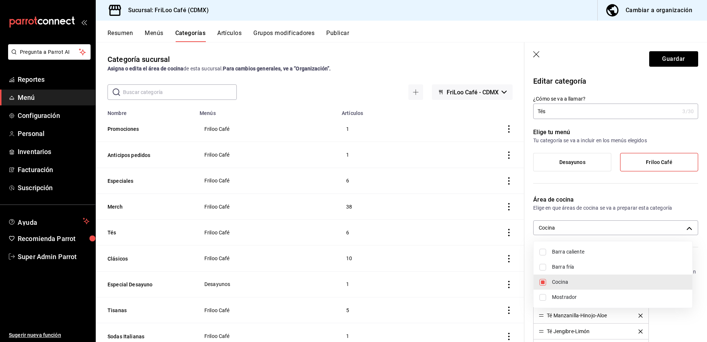
click at [670, 55] on div at bounding box center [353, 171] width 707 height 342
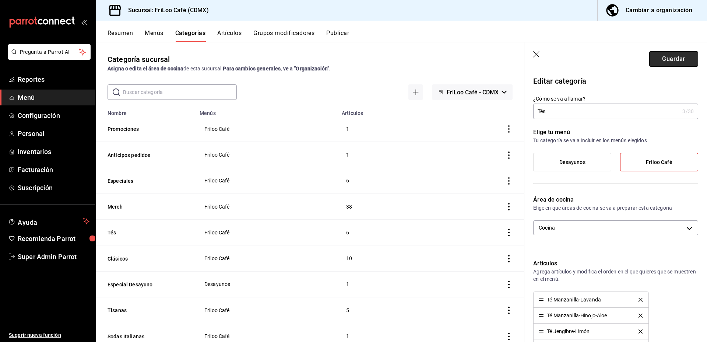
click at [676, 59] on button "Guardar" at bounding box center [674, 58] width 49 height 15
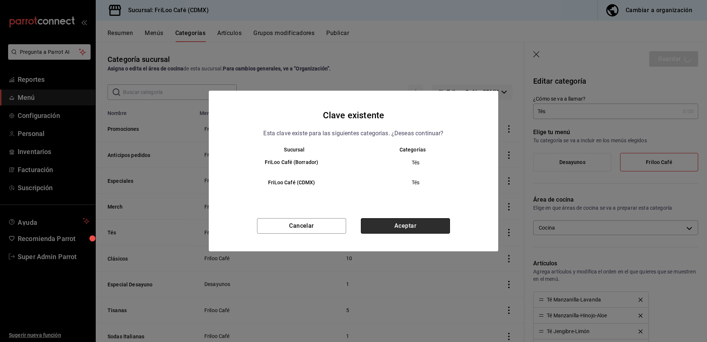
click at [415, 226] on button "Aceptar" at bounding box center [405, 225] width 89 height 15
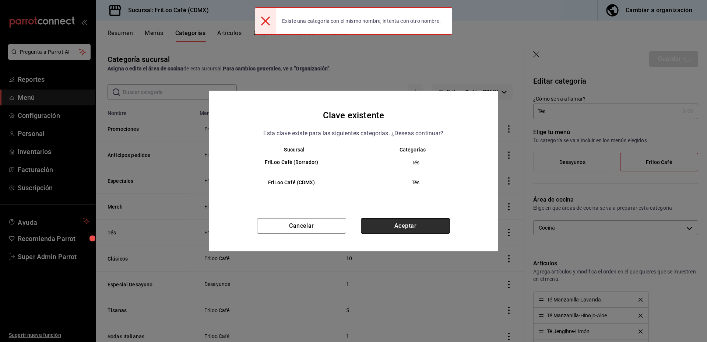
click at [400, 224] on button "Aceptar" at bounding box center [405, 225] width 89 height 15
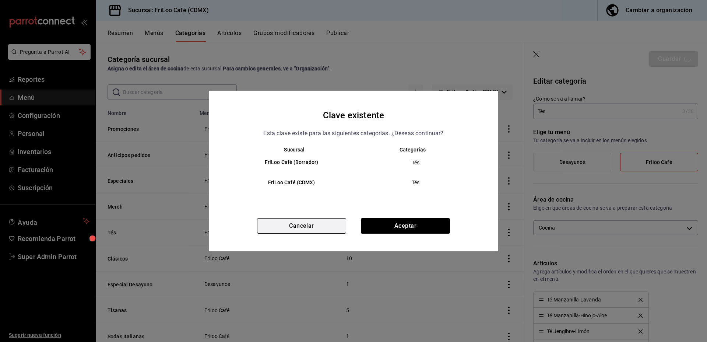
click at [308, 226] on button "Cancelar" at bounding box center [301, 225] width 89 height 15
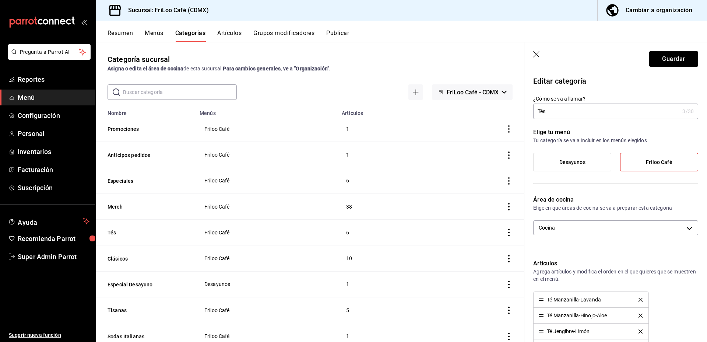
click at [575, 110] on input "Tés" at bounding box center [607, 111] width 146 height 15
type input "Té"
click at [662, 52] on button "Guardar" at bounding box center [674, 58] width 49 height 15
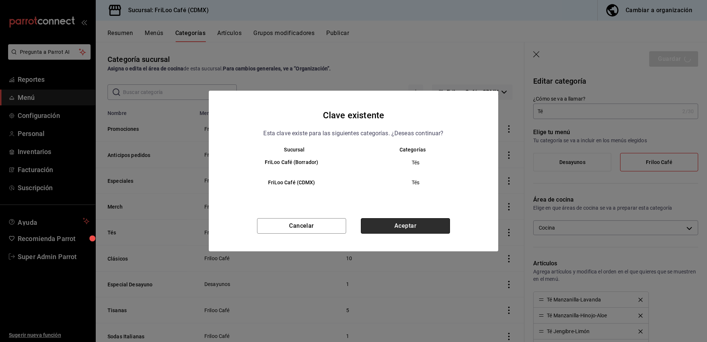
click at [400, 230] on button "Aceptar" at bounding box center [405, 225] width 89 height 15
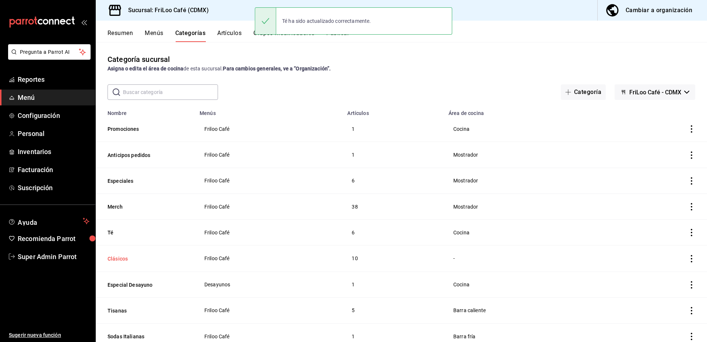
click at [123, 257] on button "Clásicos" at bounding box center [145, 258] width 74 height 7
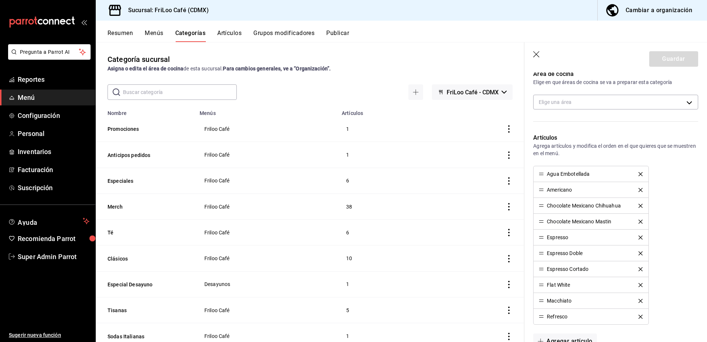
scroll to position [125, 0]
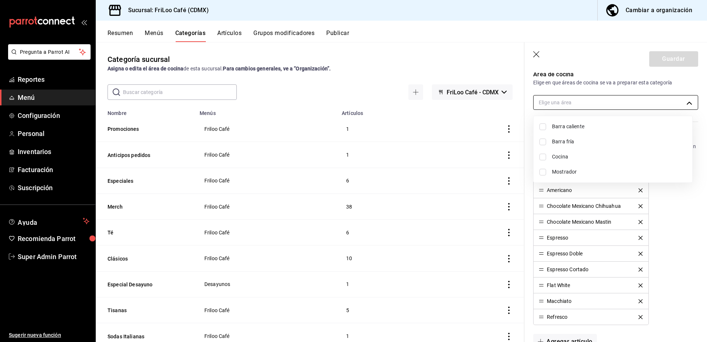
click at [574, 101] on body "Pregunta a Parrot AI Reportes Menú Configuración Personal Inventarios Facturaci…" at bounding box center [353, 171] width 707 height 342
click at [565, 153] on li "Cocina" at bounding box center [613, 156] width 159 height 15
type input "53f77e8e-a546-4e6a-8313-28af5efc6db2"
checkbox input "true"
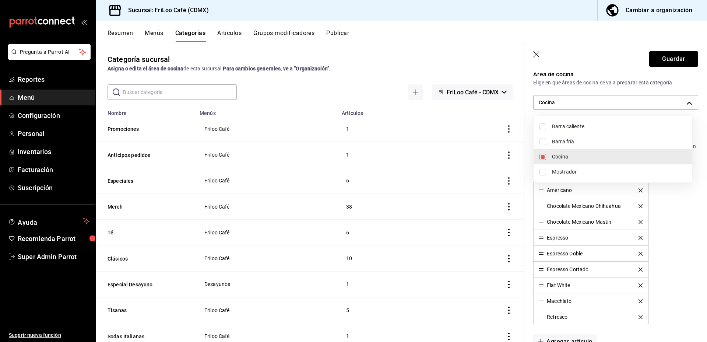
drag, startPoint x: 670, startPoint y: 50, endPoint x: 668, endPoint y: 57, distance: 7.5
click at [670, 52] on div at bounding box center [353, 171] width 707 height 342
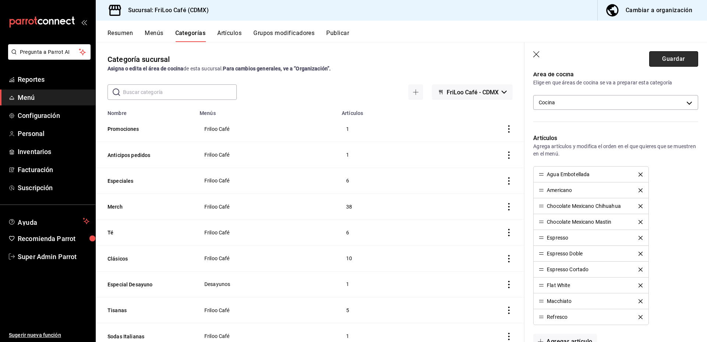
click at [668, 59] on button "Guardar" at bounding box center [674, 58] width 49 height 15
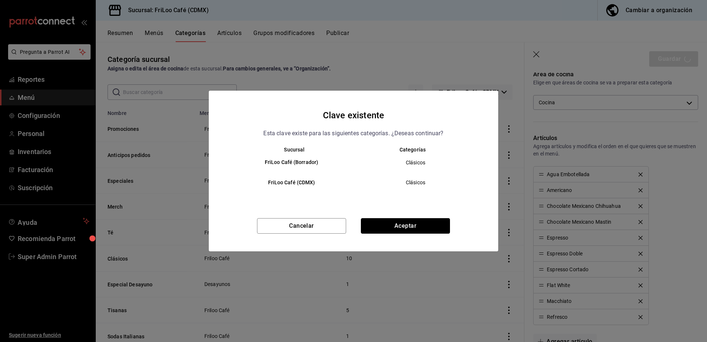
click at [414, 221] on button "Aceptar" at bounding box center [405, 225] width 89 height 15
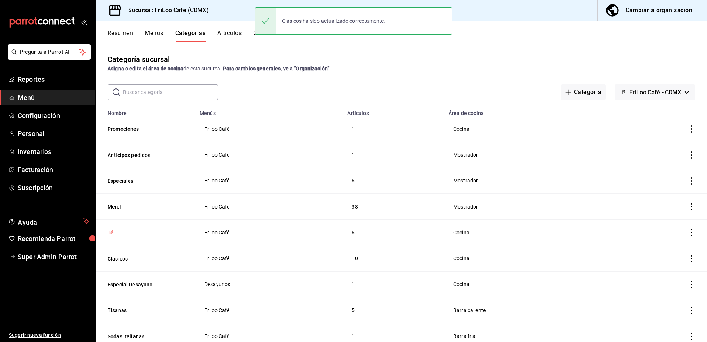
click at [111, 230] on button "Té" at bounding box center [145, 232] width 74 height 7
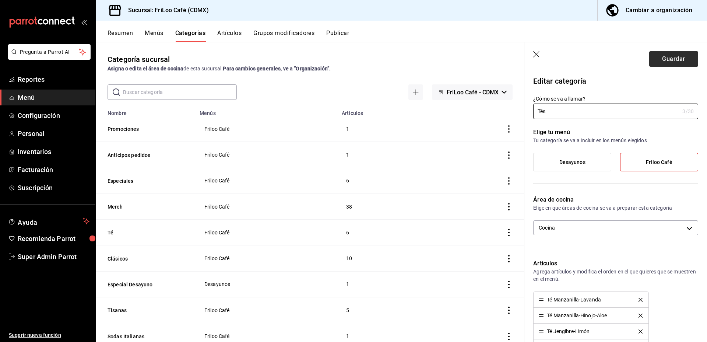
type input "Tés"
click at [672, 58] on button "Guardar" at bounding box center [674, 58] width 49 height 15
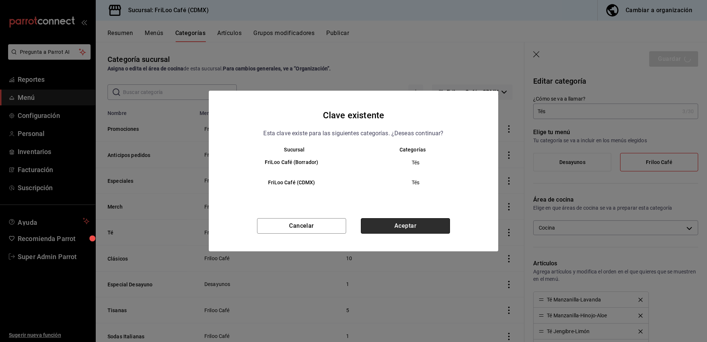
click at [432, 230] on button "Aceptar" at bounding box center [405, 225] width 89 height 15
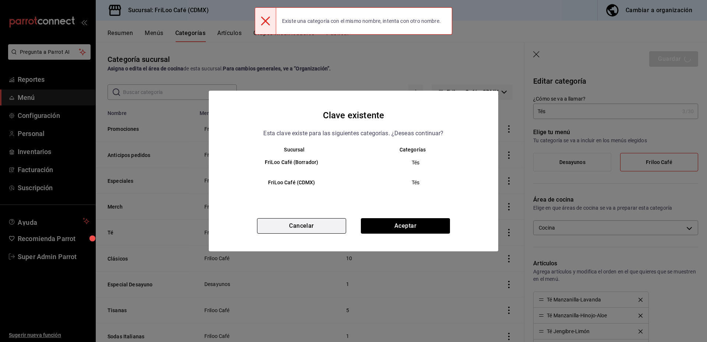
click at [303, 225] on button "Cancelar" at bounding box center [301, 225] width 89 height 15
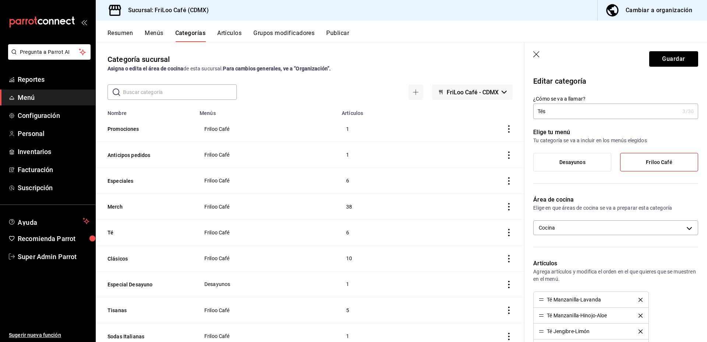
click at [534, 56] on icon "button" at bounding box center [537, 54] width 7 height 7
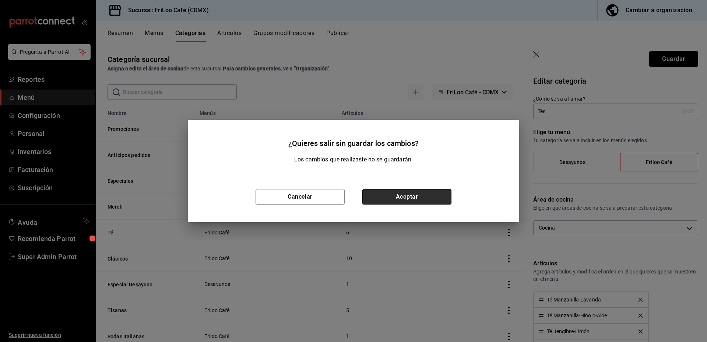
click at [411, 198] on button "Aceptar" at bounding box center [407, 196] width 89 height 15
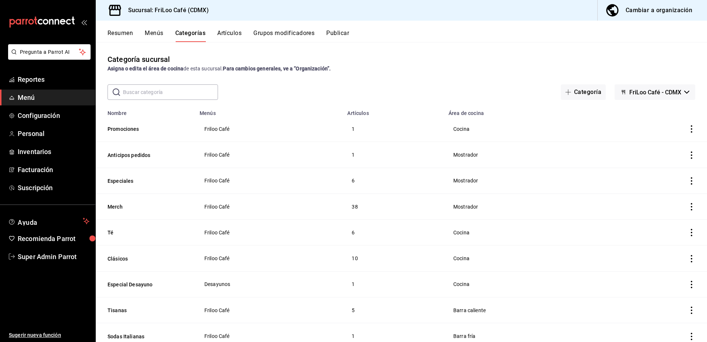
click at [224, 33] on button "Artículos" at bounding box center [229, 35] width 24 height 13
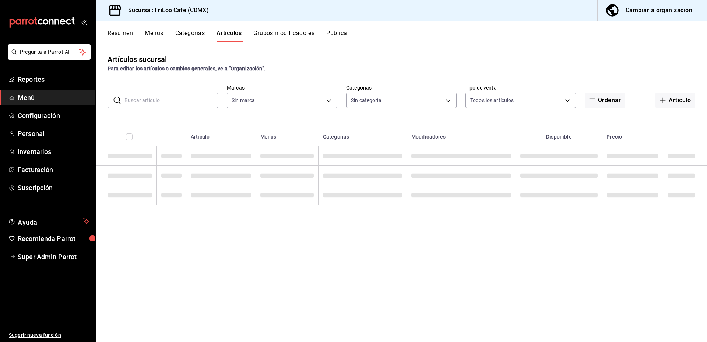
type input "e4bdba6b-3afc-4633-b0eb-b84fb118c14c"
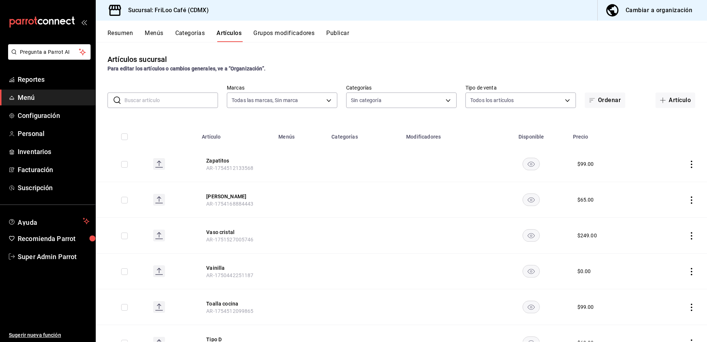
type input "12463e02-e16c-4fb5-87bc-4f8e3a65767e,cc1d0257-09c0-4329-b4ae-f6286884bf40,0e599…"
click at [216, 160] on button "Zapatitos" at bounding box center [235, 160] width 59 height 7
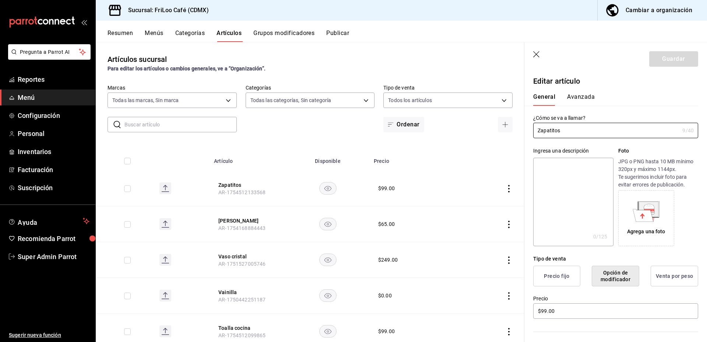
click at [582, 97] on button "Avanzada" at bounding box center [581, 99] width 28 height 13
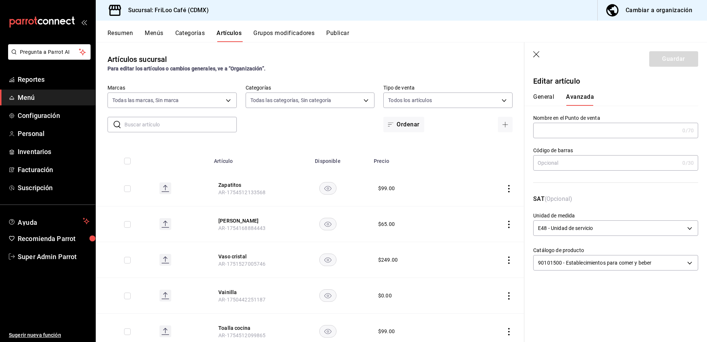
click at [537, 50] on header "Guardar" at bounding box center [616, 57] width 183 height 30
click at [538, 54] on icon "button" at bounding box center [537, 54] width 7 height 7
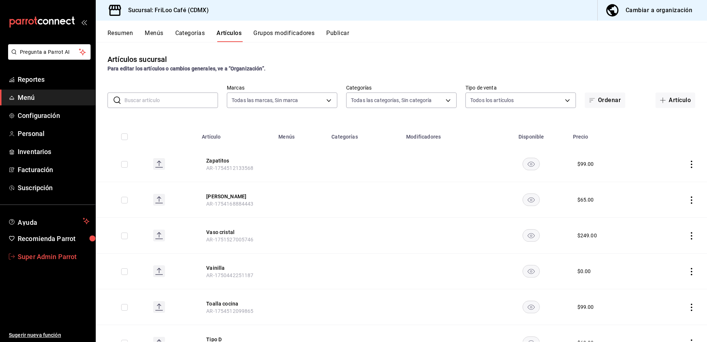
click at [62, 254] on span "Super Admin Parrot" at bounding box center [54, 257] width 72 height 10
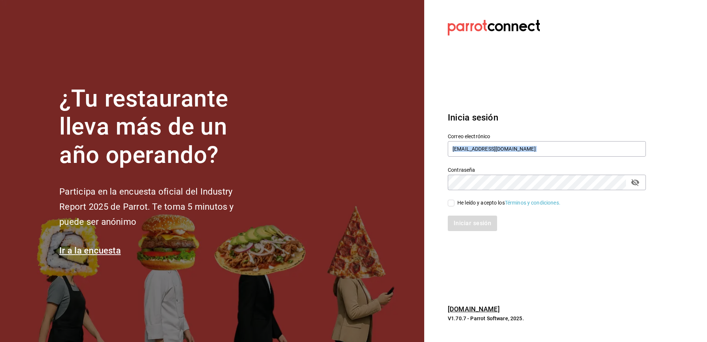
click at [471, 157] on div "Correo electrónico friloocafe@cdmx.com Contraseña Contraseña He leído y acepto …" at bounding box center [542, 177] width 207 height 107
click at [474, 148] on input "friloocafe@cdmx.com" at bounding box center [547, 148] width 198 height 15
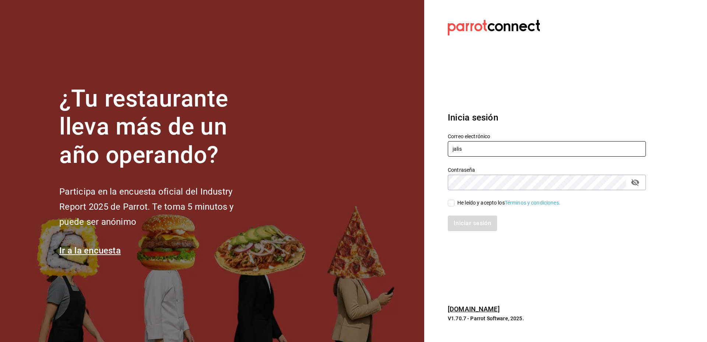
type input "jalisquiles@gdl.com"
click at [460, 203] on div "He leído y acepto los Términos y condiciones." at bounding box center [509, 203] width 103 height 8
click at [455, 203] on input "He leído y acepto los Términos y condiciones." at bounding box center [451, 203] width 7 height 7
checkbox input "true"
click at [460, 223] on button "Iniciar sesión" at bounding box center [473, 223] width 50 height 15
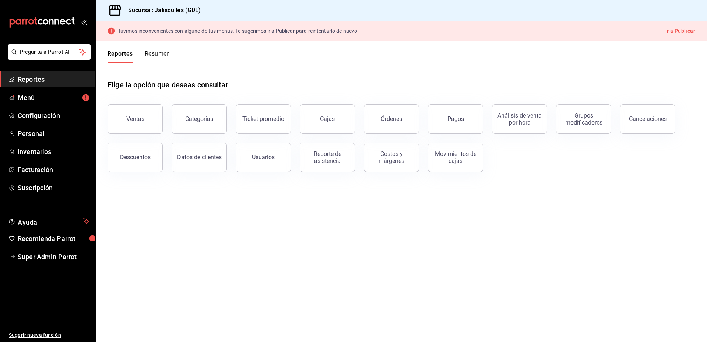
click at [303, 115] on link "Cajas" at bounding box center [327, 118] width 55 height 29
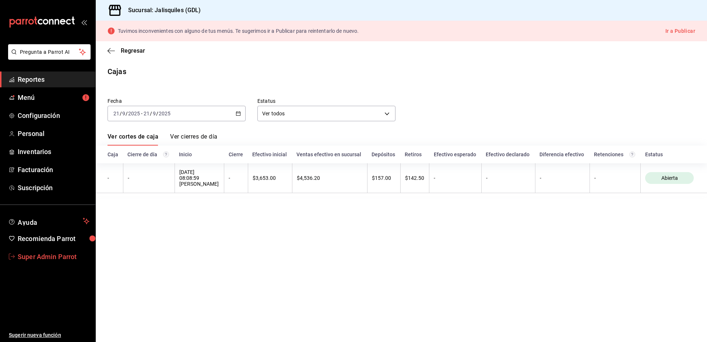
click at [68, 256] on span "Super Admin Parrot" at bounding box center [54, 257] width 72 height 10
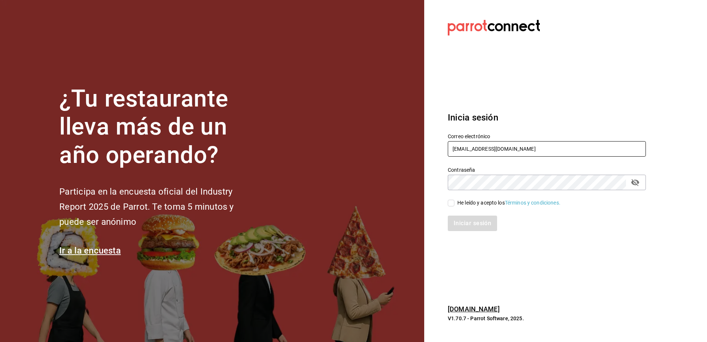
click at [500, 147] on input "[EMAIL_ADDRESS][DOMAIN_NAME]" at bounding box center [547, 148] width 198 height 15
paste input "solares"
type input "[EMAIL_ADDRESS][DOMAIN_NAME]"
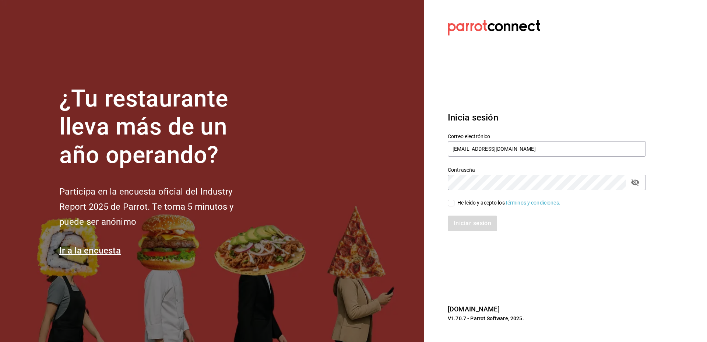
click at [640, 179] on button "passwordField" at bounding box center [635, 182] width 13 height 13
click at [488, 201] on div "He leído y acepto los Términos y condiciones." at bounding box center [509, 203] width 103 height 8
click at [455, 201] on input "He leído y acepto los Términos y condiciones." at bounding box center [451, 203] width 7 height 7
checkbox input "true"
click at [484, 218] on button "Iniciar sesión" at bounding box center [473, 223] width 50 height 15
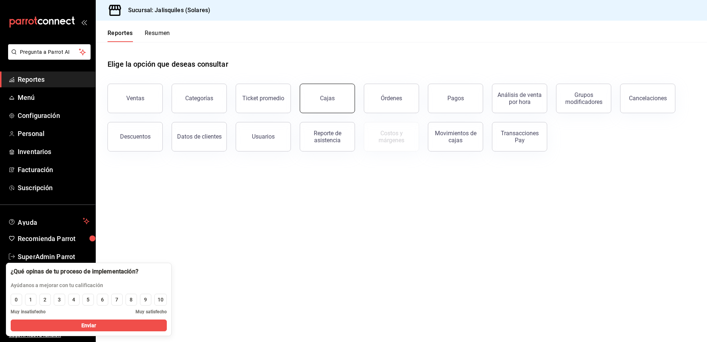
click at [329, 99] on div "Cajas" at bounding box center [327, 98] width 15 height 9
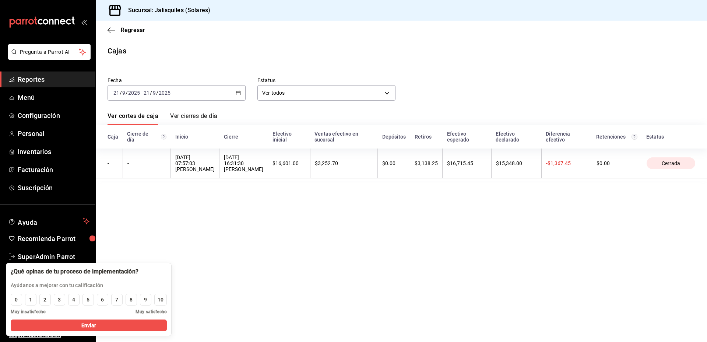
click at [298, 223] on main "Regresar Cajas Fecha [DATE] [DATE] - [DATE] [DATE] Estatus Ver todos ALL Ver co…" at bounding box center [402, 181] width 612 height 321
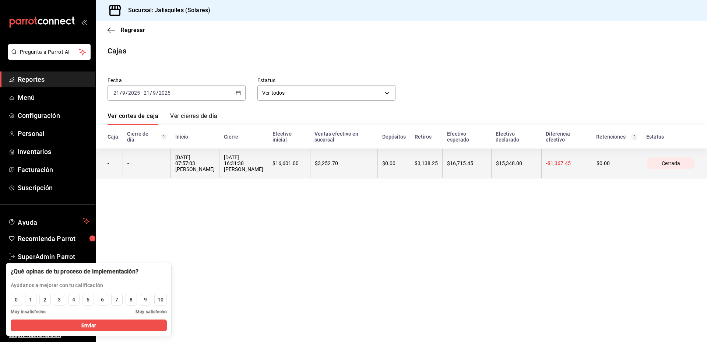
click at [263, 172] on div "[DATE] 16:31:30 [PERSON_NAME]" at bounding box center [243, 163] width 39 height 18
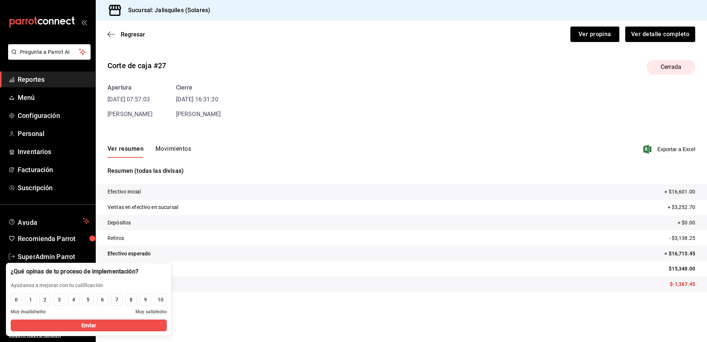
click at [28, 79] on span "Reportes" at bounding box center [54, 79] width 72 height 10
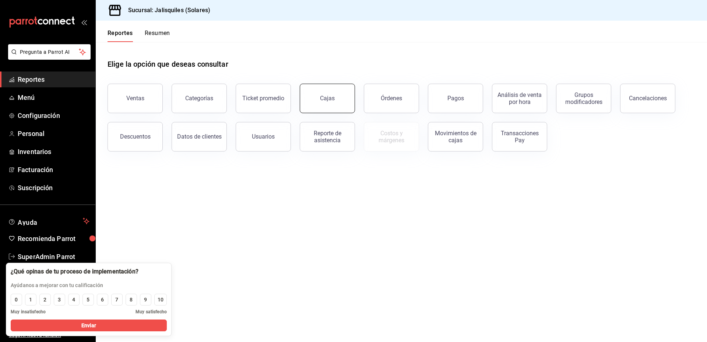
click at [316, 91] on link "Cajas" at bounding box center [327, 98] width 55 height 29
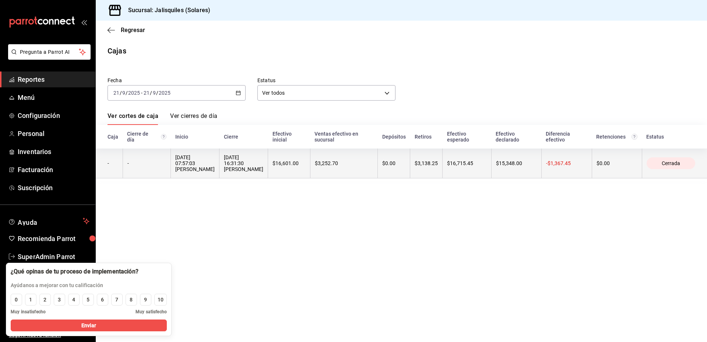
click at [363, 162] on div "$3,252.70" at bounding box center [344, 163] width 58 height 6
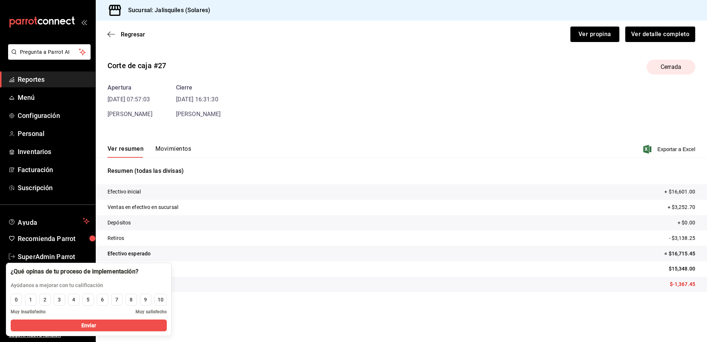
click at [185, 149] on button "Movimientos" at bounding box center [174, 151] width 36 height 13
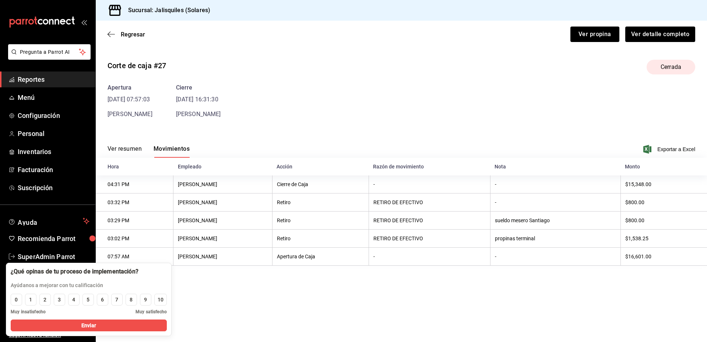
click at [129, 146] on button "Ver resumen" at bounding box center [125, 151] width 34 height 13
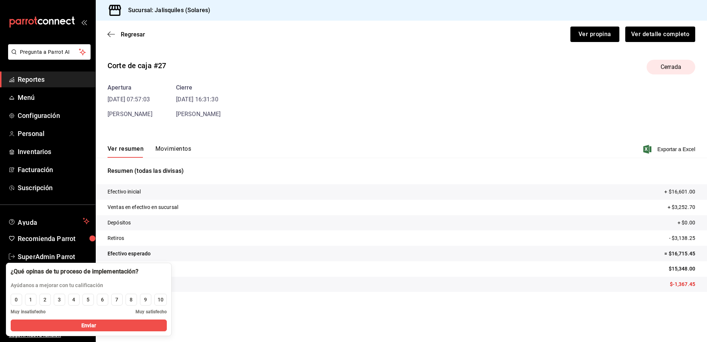
drag, startPoint x: 287, startPoint y: 279, endPoint x: 301, endPoint y: 280, distance: 14.8
click at [139, 276] on div at bounding box center [75, 272] width 128 height 8
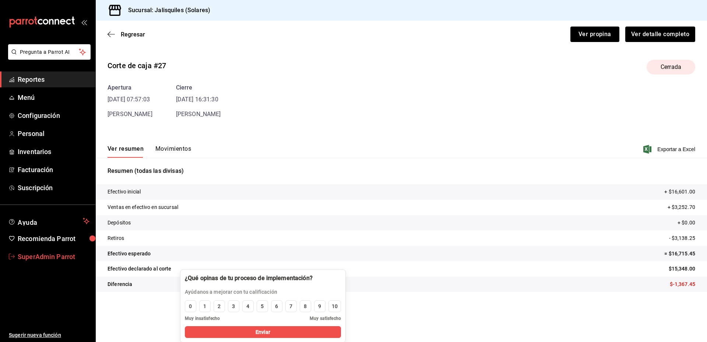
click at [28, 255] on span "SuperAdmin Parrot" at bounding box center [54, 257] width 72 height 10
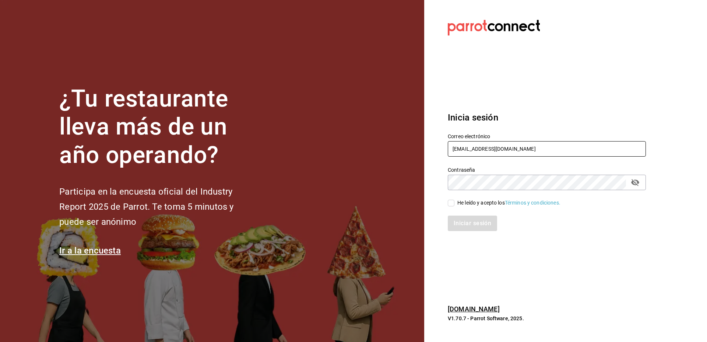
click at [474, 147] on input "[EMAIL_ADDRESS][DOMAIN_NAME]" at bounding box center [547, 148] width 198 height 15
paste input "oscuro@oax"
type input "[EMAIL_ADDRESS][DOMAIN_NAME]"
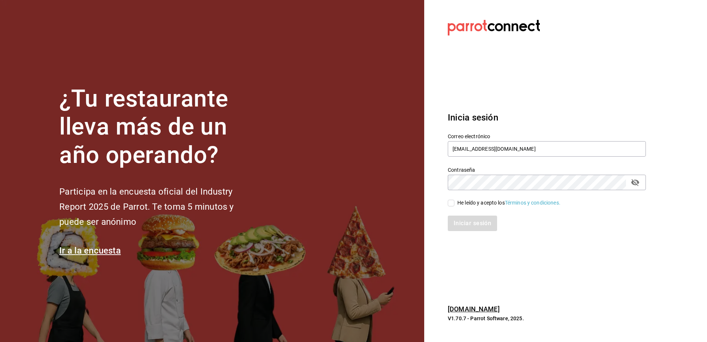
click at [476, 201] on div "He leído y acepto los Términos y condiciones." at bounding box center [509, 203] width 103 height 8
click at [455, 201] on input "He leído y acepto los Términos y condiciones." at bounding box center [451, 203] width 7 height 7
checkbox input "true"
click at [475, 223] on button "Iniciar sesión" at bounding box center [473, 223] width 50 height 15
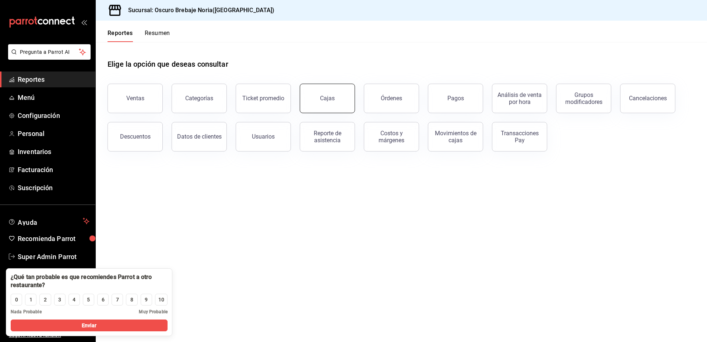
click at [343, 98] on link "Cajas" at bounding box center [327, 98] width 55 height 29
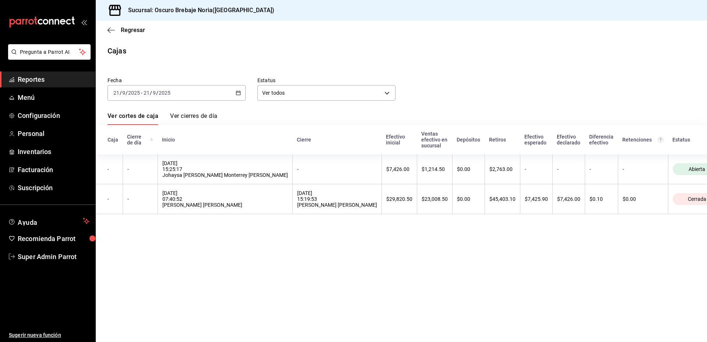
click at [43, 78] on span "Reportes" at bounding box center [54, 79] width 72 height 10
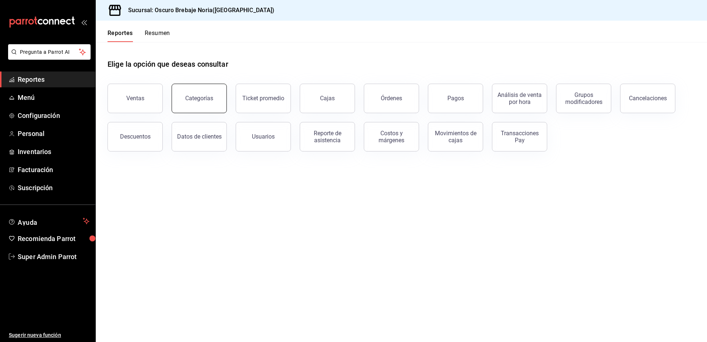
click at [199, 95] on div "Categorías" at bounding box center [199, 98] width 28 height 7
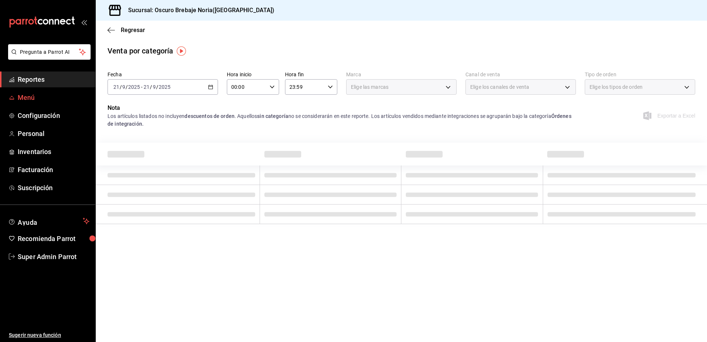
click at [32, 100] on span "Menú" at bounding box center [54, 97] width 72 height 10
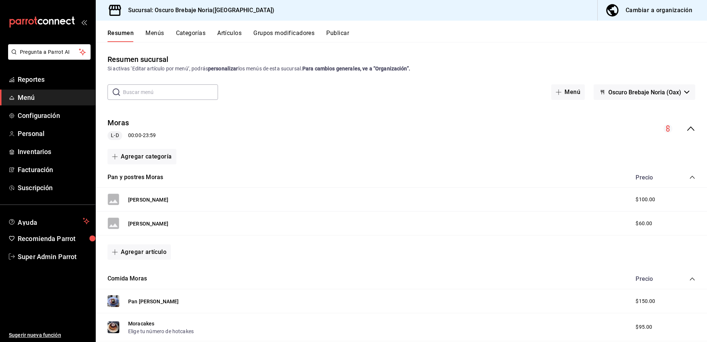
click at [202, 36] on button "Categorías" at bounding box center [191, 35] width 30 height 13
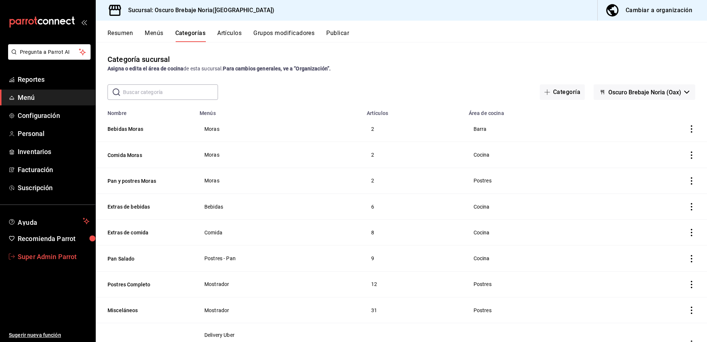
click at [51, 259] on span "Super Admin Parrot" at bounding box center [54, 257] width 72 height 10
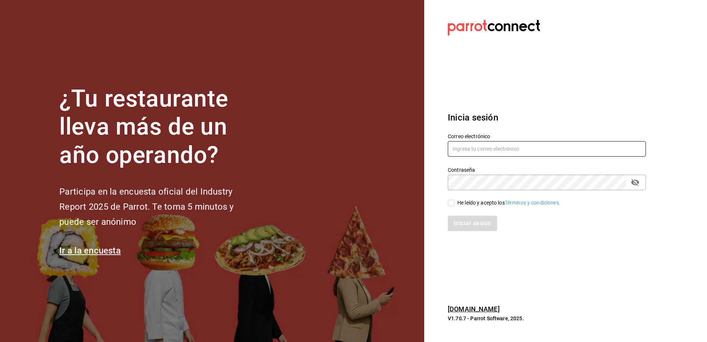
type input "oscuro@oax.com"
click at [471, 200] on div "He leído y acepto los Términos y condiciones." at bounding box center [509, 203] width 103 height 8
click at [455, 200] on input "He leído y acepto los Términos y condiciones." at bounding box center [451, 203] width 7 height 7
checkbox input "true"
click at [470, 223] on button "Iniciar sesión" at bounding box center [473, 223] width 50 height 15
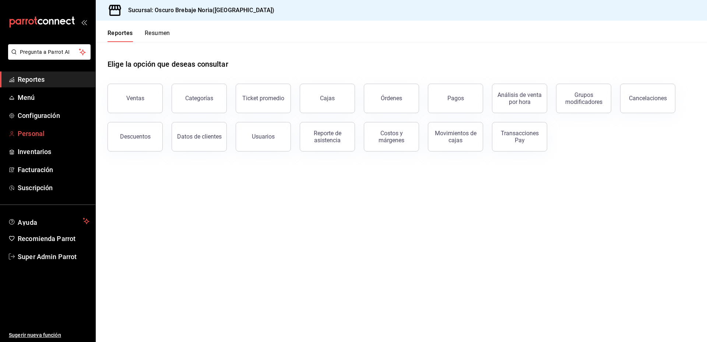
click at [34, 129] on span "Personal" at bounding box center [54, 134] width 72 height 10
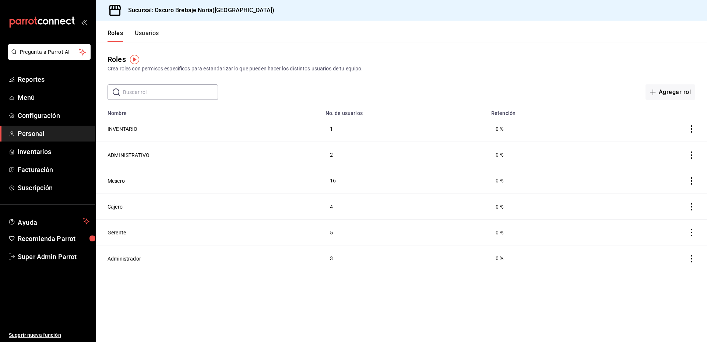
click at [153, 35] on button "Usuarios" at bounding box center [147, 35] width 24 height 13
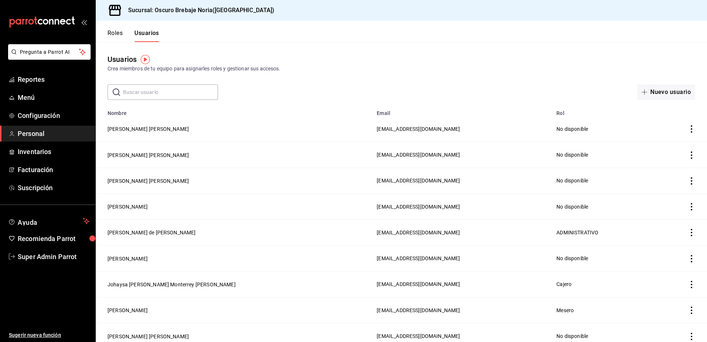
click at [165, 92] on input "text" at bounding box center [170, 92] width 95 height 15
type input "parrot"
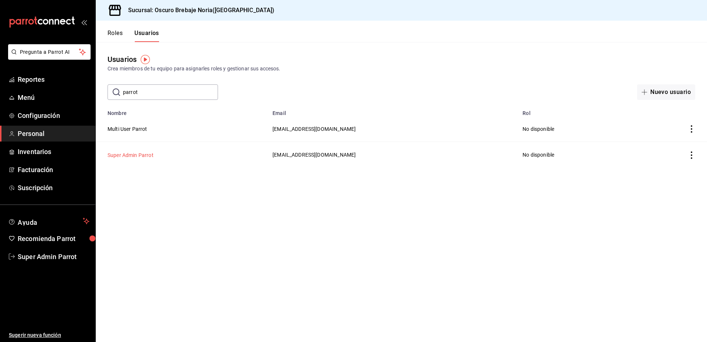
click at [138, 153] on button "Super Admin Parrot" at bounding box center [131, 154] width 46 height 7
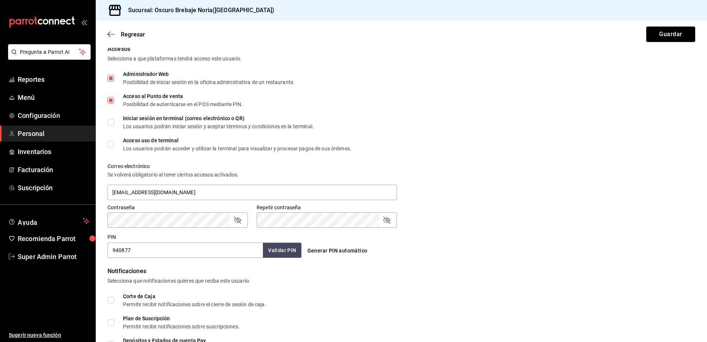
scroll to position [247, 0]
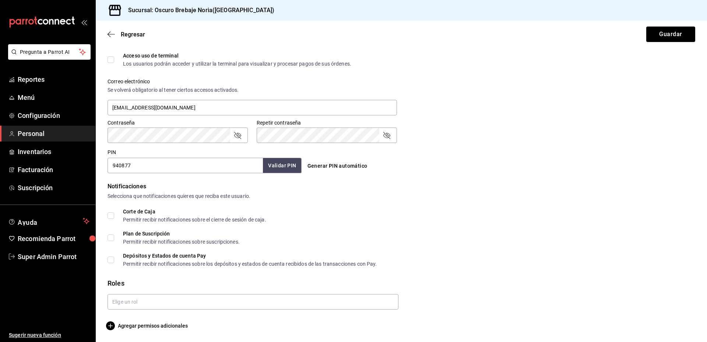
drag, startPoint x: 466, startPoint y: 314, endPoint x: 462, endPoint y: 311, distance: 5.2
click at [466, 314] on form "Datos personales Nombre Super Admin Apellido Parrot Celular (opcional) +52 (__)…" at bounding box center [402, 68] width 588 height 523
click at [52, 257] on span "Super Admin Parrot" at bounding box center [54, 257] width 72 height 10
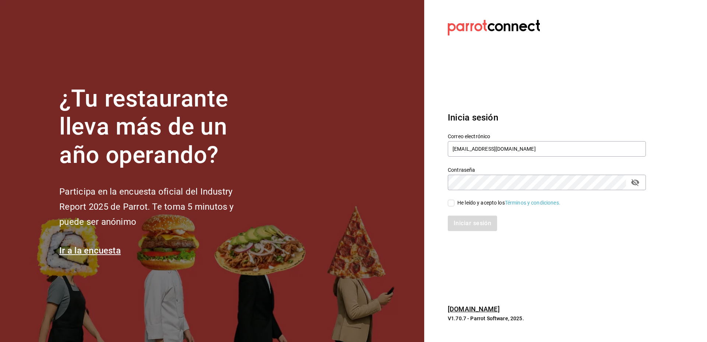
click at [490, 158] on div "Contraseña Contraseña" at bounding box center [542, 174] width 207 height 32
click at [485, 151] on input "oscuro@oax.com" at bounding box center [547, 148] width 198 height 15
type input "amaria@casadelpanycafe.com"
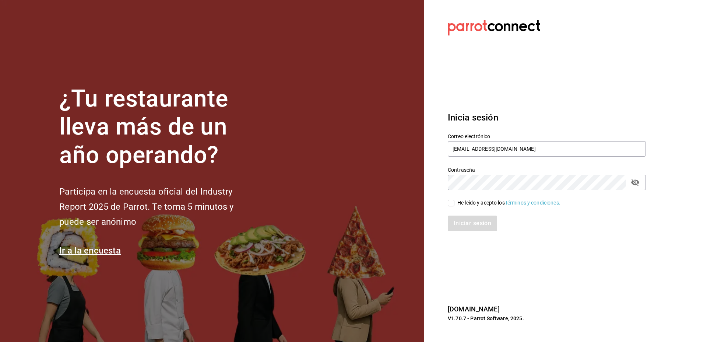
click at [473, 200] on div "He leído y acepto los Términos y condiciones." at bounding box center [509, 203] width 103 height 8
click at [455, 200] on input "He leído y acepto los Términos y condiciones." at bounding box center [451, 203] width 7 height 7
checkbox input "true"
click at [472, 215] on div "Iniciar sesión" at bounding box center [542, 219] width 207 height 24
click at [475, 218] on button "Iniciar sesión" at bounding box center [473, 223] width 50 height 15
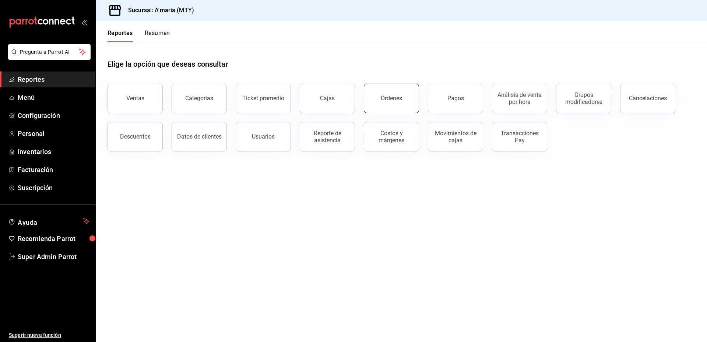
click at [404, 102] on button "Órdenes" at bounding box center [391, 98] width 55 height 29
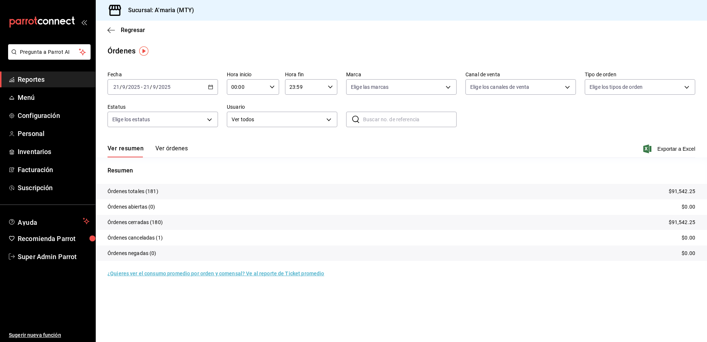
click at [176, 149] on button "Ver órdenes" at bounding box center [172, 151] width 32 height 13
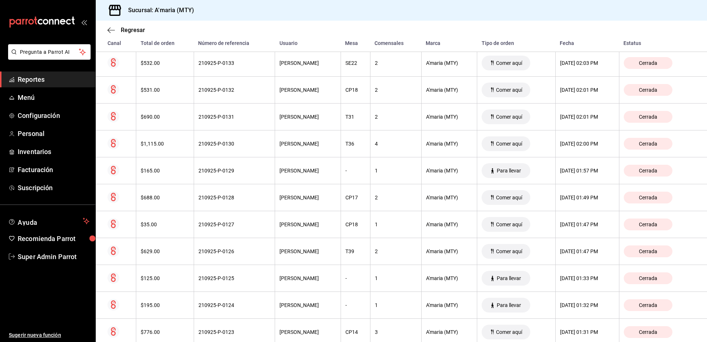
scroll to position [1400, 0]
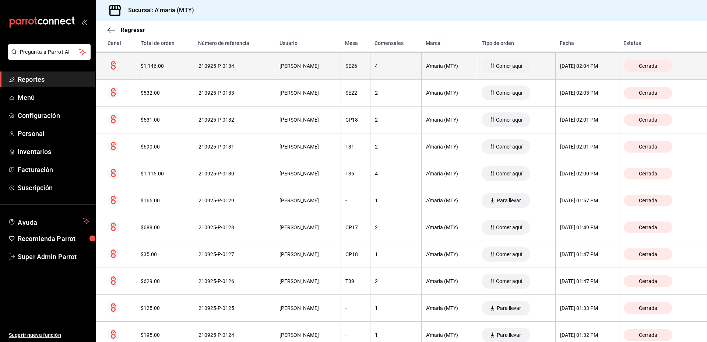
click at [255, 71] on th "210925-P-0134" at bounding box center [234, 66] width 81 height 27
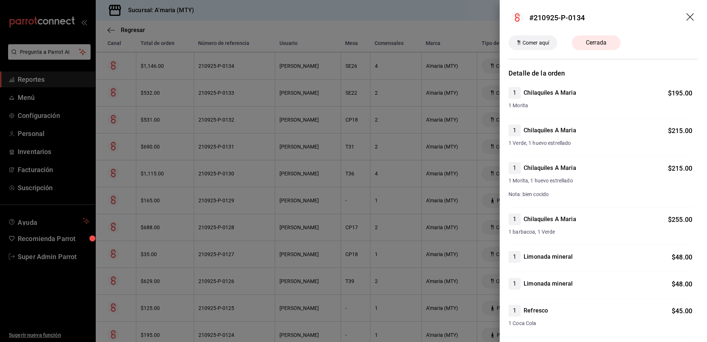
scroll to position [209, 0]
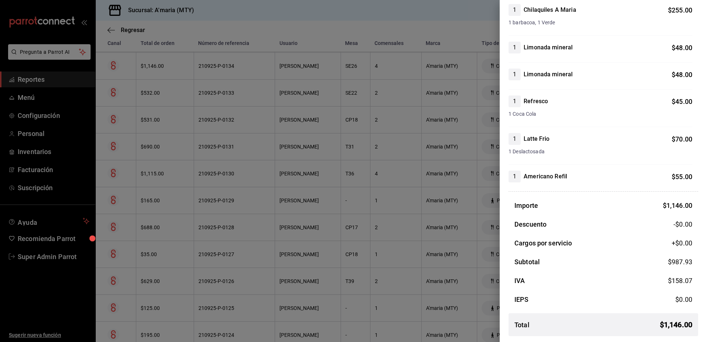
drag, startPoint x: 254, startPoint y: 129, endPoint x: 248, endPoint y: 130, distance: 5.6
click at [248, 130] on div at bounding box center [353, 171] width 707 height 342
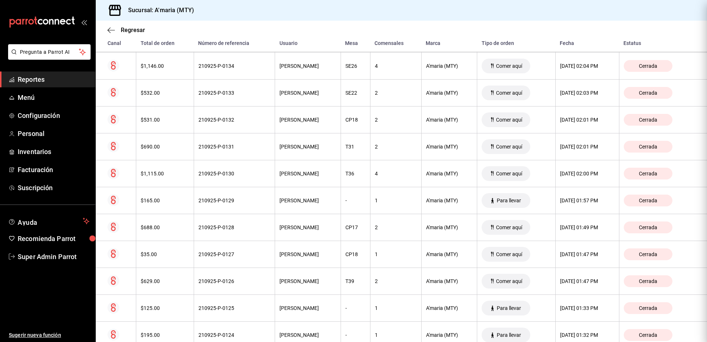
scroll to position [0, 0]
click at [30, 80] on span "Reportes" at bounding box center [54, 79] width 72 height 10
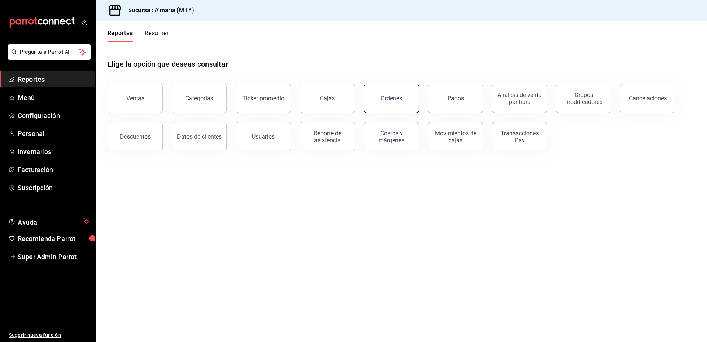
click at [380, 99] on button "Órdenes" at bounding box center [391, 98] width 55 height 29
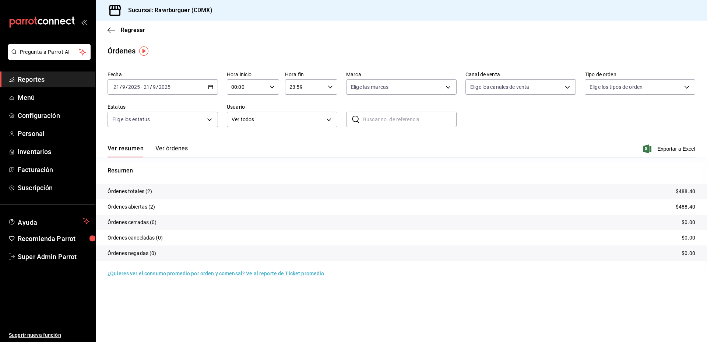
click at [168, 149] on button "Ver órdenes" at bounding box center [172, 151] width 32 height 13
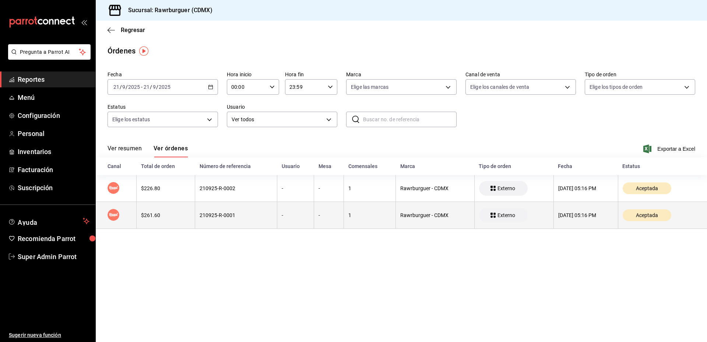
click at [282, 217] on div "-" at bounding box center [296, 215] width 28 height 6
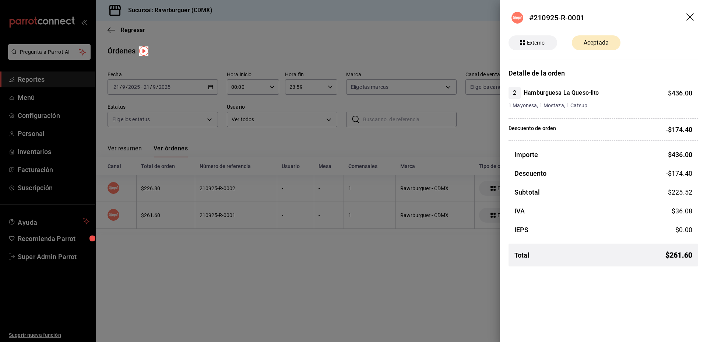
click at [448, 148] on div at bounding box center [353, 171] width 707 height 342
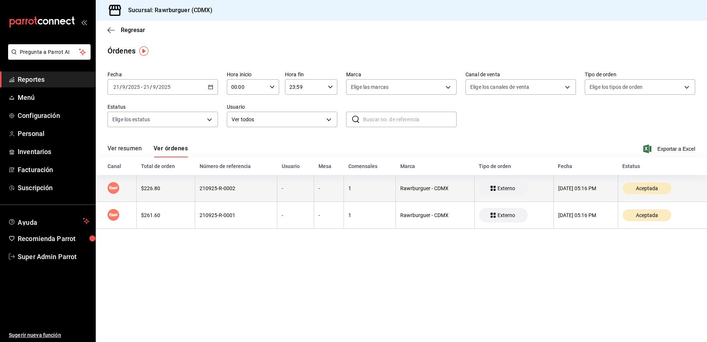
click at [217, 193] on th "210925-R-0002" at bounding box center [236, 188] width 82 height 27
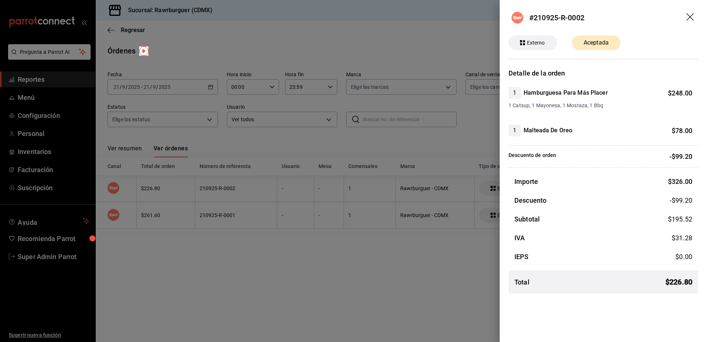
click at [691, 15] on icon "drag" at bounding box center [691, 17] width 9 height 9
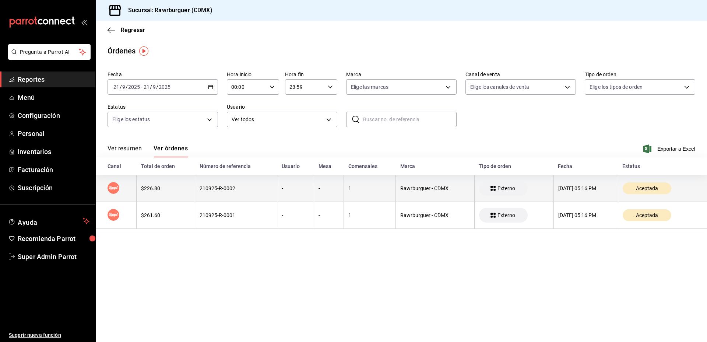
click at [159, 186] on div "$226.80" at bounding box center [165, 188] width 49 height 6
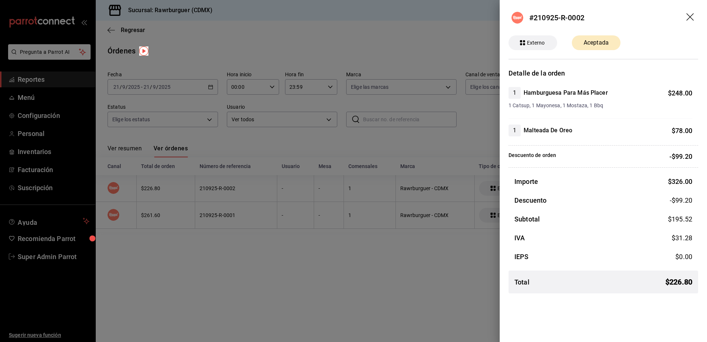
click at [392, 202] on div at bounding box center [353, 171] width 707 height 342
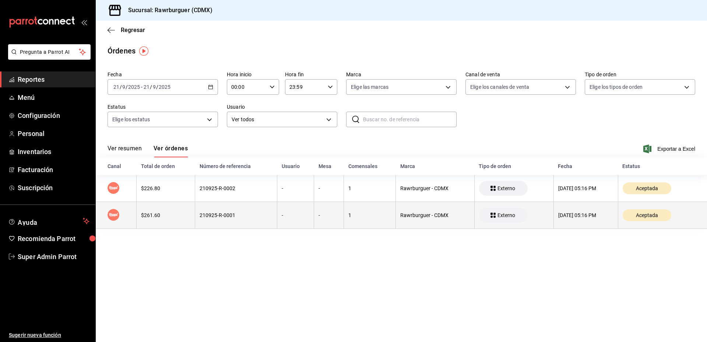
click at [238, 215] on div "210925-R-0001" at bounding box center [236, 215] width 73 height 6
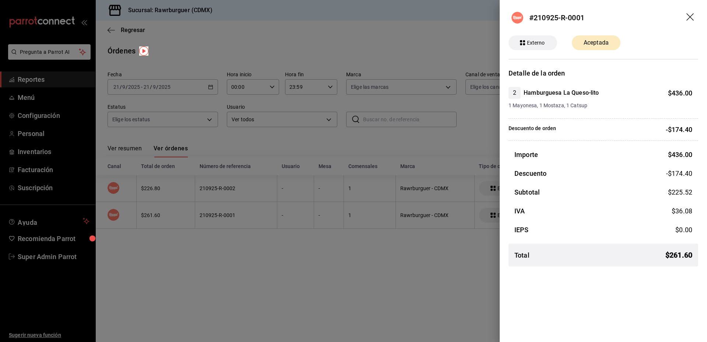
click at [391, 156] on div at bounding box center [353, 171] width 707 height 342
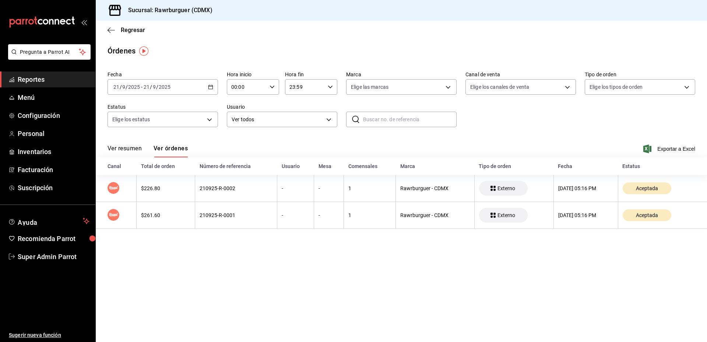
click at [428, 248] on main "Regresar Órdenes Fecha 2025-09-21 21 / 9 / 2025 - 2025-09-21 21 / 9 / 2025 Hora…" at bounding box center [402, 181] width 612 height 321
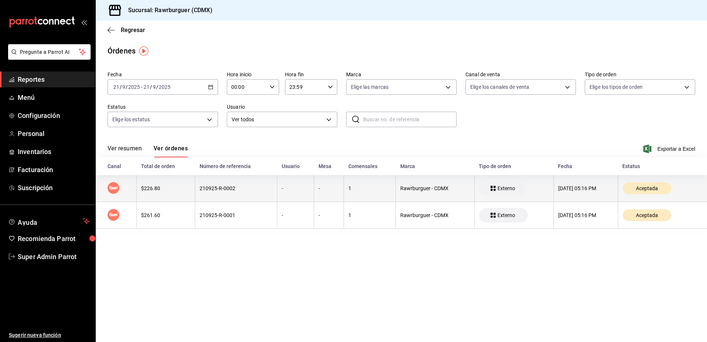
click at [200, 188] on div "210925-R-0002" at bounding box center [236, 188] width 73 height 6
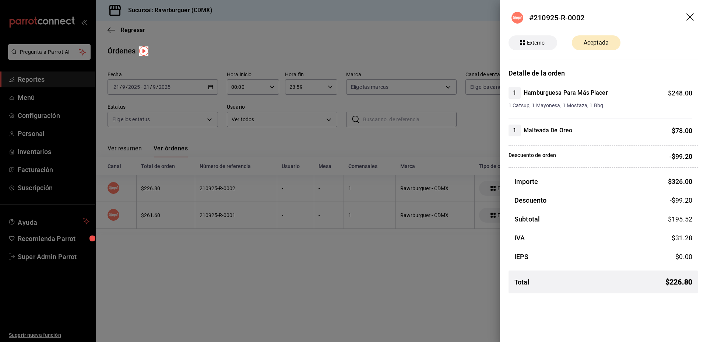
click at [391, 248] on div at bounding box center [353, 171] width 707 height 342
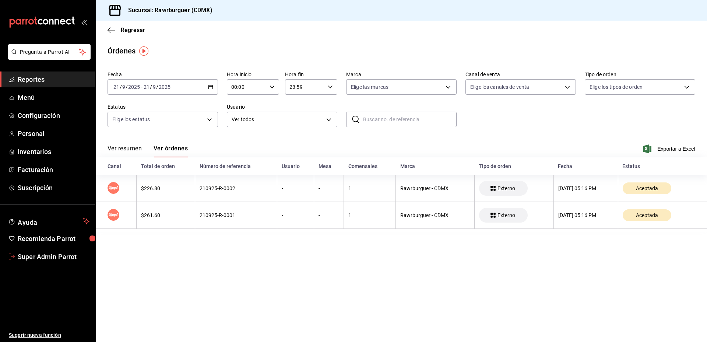
drag, startPoint x: 61, startPoint y: 257, endPoint x: 92, endPoint y: 252, distance: 30.9
click at [61, 257] on span "Super Admin Parrot" at bounding box center [54, 257] width 72 height 10
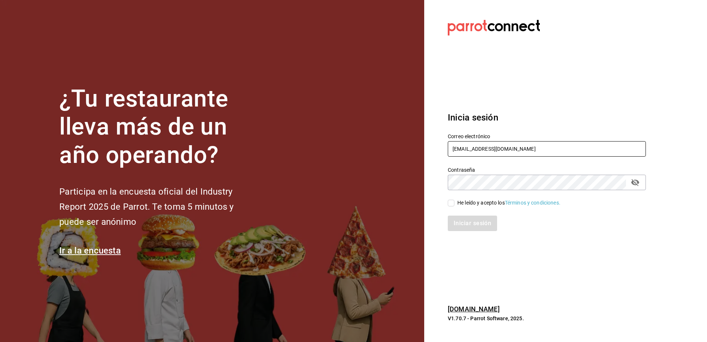
click at [475, 146] on input "rawrburger@cdmx.com" at bounding box center [547, 148] width 198 height 15
type input "hoku@cancun.com"
click at [476, 198] on div "He leído y acepto los Términos y condiciones." at bounding box center [542, 198] width 207 height 17
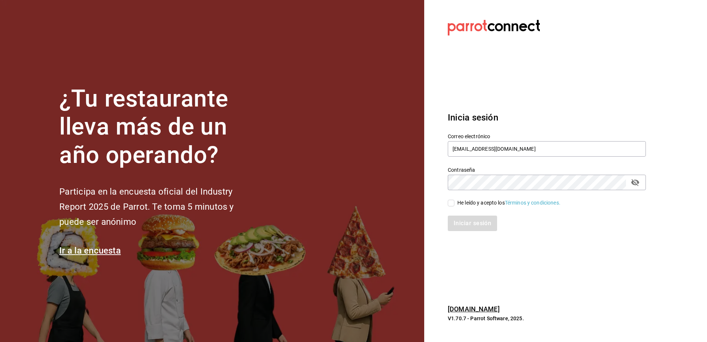
click at [474, 203] on div "He leído y acepto los Términos y condiciones." at bounding box center [509, 203] width 103 height 8
click at [455, 203] on input "He leído y acepto los Términos y condiciones." at bounding box center [451, 203] width 7 height 7
checkbox input "true"
click at [466, 223] on button "Iniciar sesión" at bounding box center [473, 223] width 50 height 15
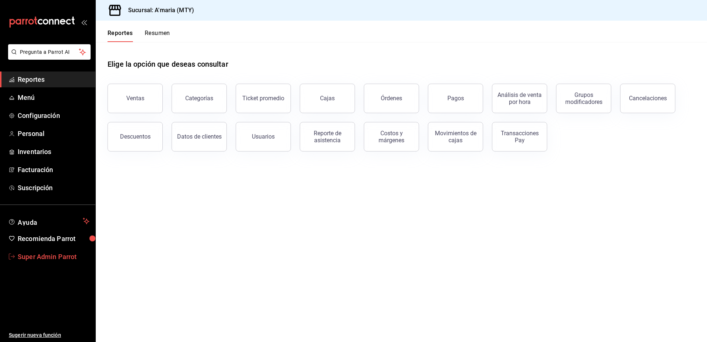
click at [36, 258] on span "Super Admin Parrot" at bounding box center [54, 257] width 72 height 10
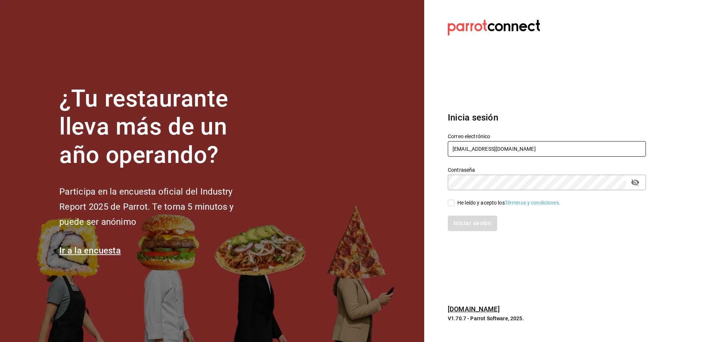
click at [487, 149] on input "[EMAIL_ADDRESS][DOMAIN_NAME]" at bounding box center [547, 148] width 198 height 15
click at [489, 149] on input "[EMAIL_ADDRESS][DOMAIN_NAME]" at bounding box center [547, 148] width 198 height 15
paste input "rawrburger@cdmx"
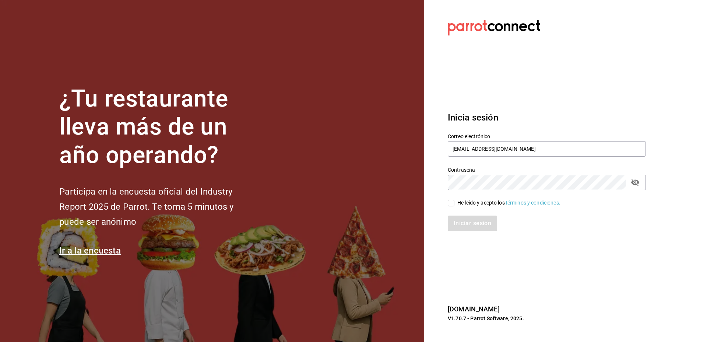
type input "[EMAIL_ADDRESS][DOMAIN_NAME]"
click at [476, 206] on div "He leído y acepto los Términos y condiciones." at bounding box center [509, 203] width 103 height 8
click at [455, 206] on input "He leído y acepto los Términos y condiciones." at bounding box center [451, 203] width 7 height 7
checkbox input "true"
click at [475, 224] on button "Iniciar sesión" at bounding box center [473, 223] width 50 height 15
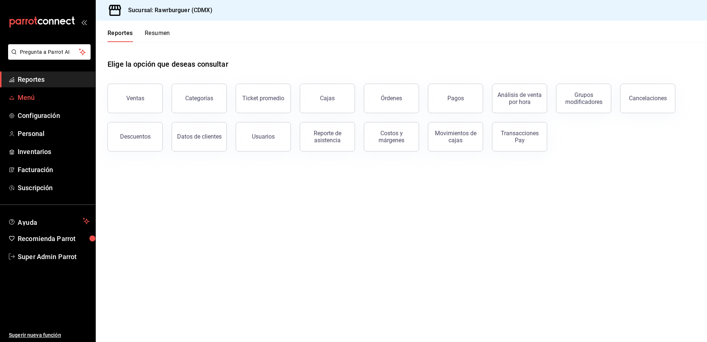
click at [14, 94] on span "mailbox folders" at bounding box center [12, 97] width 6 height 9
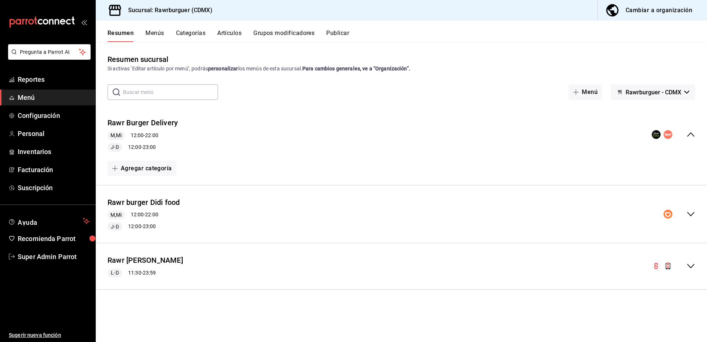
click at [344, 32] on button "Publicar" at bounding box center [337, 35] width 23 height 13
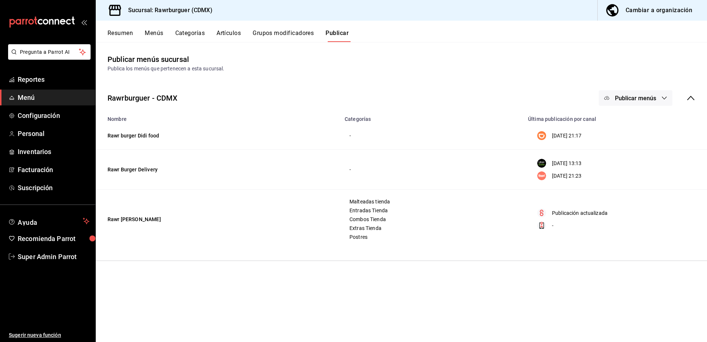
click at [634, 103] on button "Publicar menús" at bounding box center [636, 97] width 74 height 15
click at [641, 161] on span "Rappi" at bounding box center [646, 164] width 35 height 8
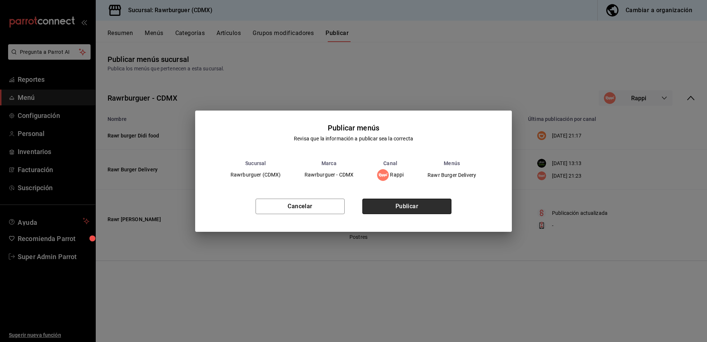
click at [436, 207] on button "Publicar" at bounding box center [407, 206] width 89 height 15
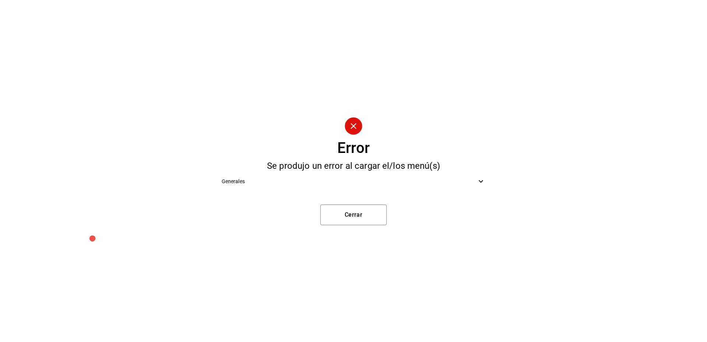
click at [413, 178] on span "Generales" at bounding box center [349, 182] width 255 height 8
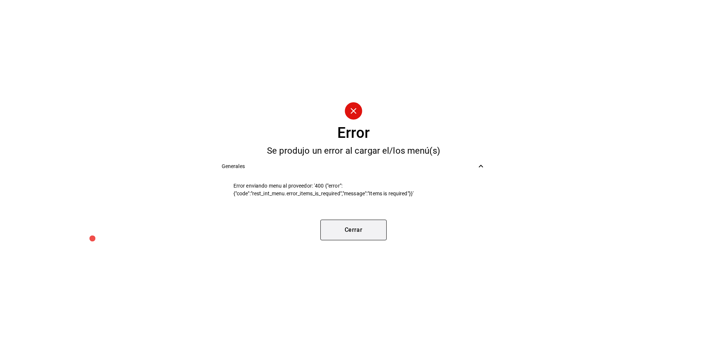
click at [363, 228] on button "Cerrar" at bounding box center [354, 230] width 66 height 21
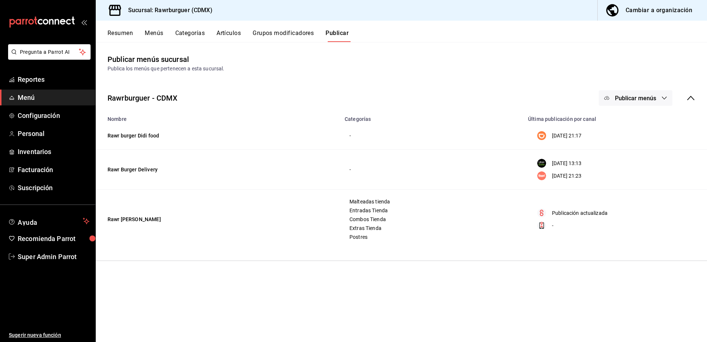
click at [150, 33] on button "Menús" at bounding box center [154, 35] width 18 height 13
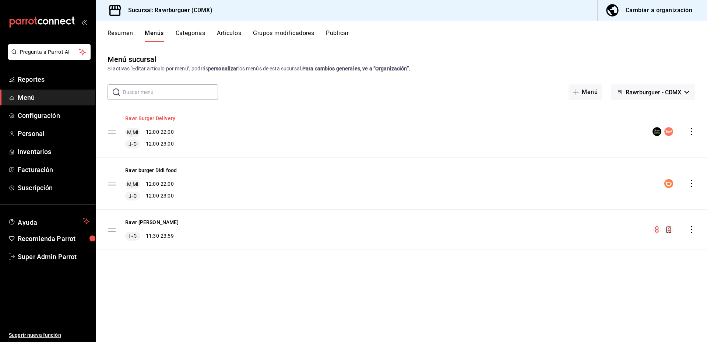
click at [156, 118] on button "Rawr Burger Delivery" at bounding box center [150, 118] width 50 height 7
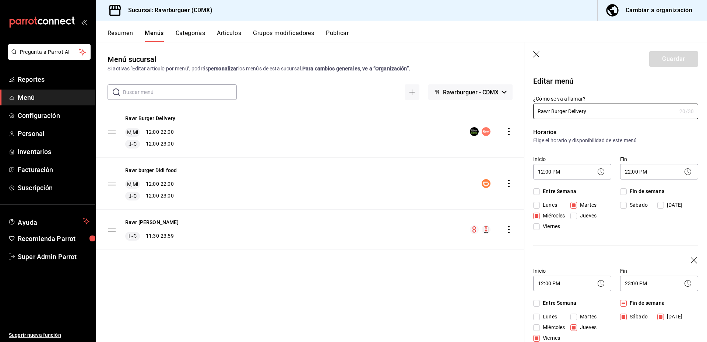
click at [127, 32] on button "Resumen" at bounding box center [120, 35] width 25 height 13
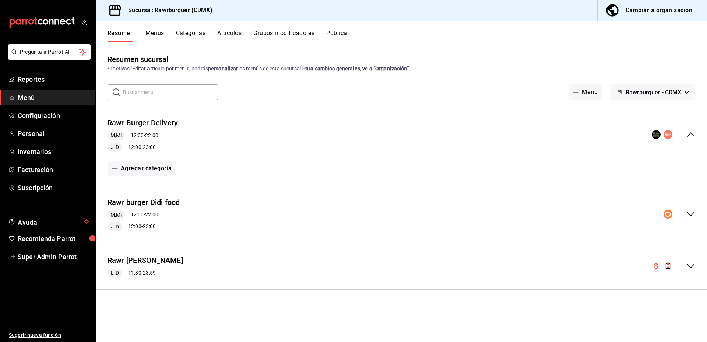
click at [694, 214] on icon "collapse-menu-row" at bounding box center [691, 214] width 9 height 9
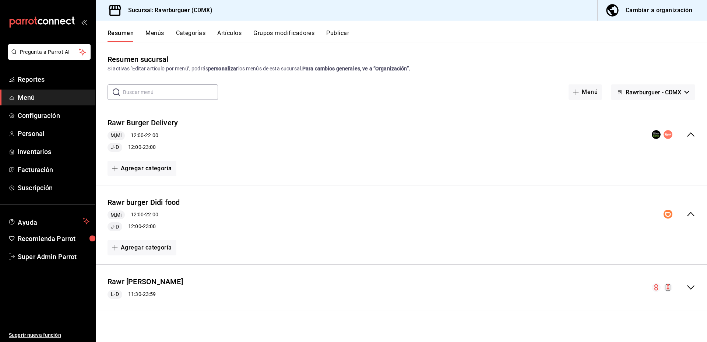
click at [691, 287] on icon "collapse-menu-row" at bounding box center [691, 287] width 9 height 9
click at [632, 13] on div "Cambiar a organización" at bounding box center [659, 10] width 67 height 10
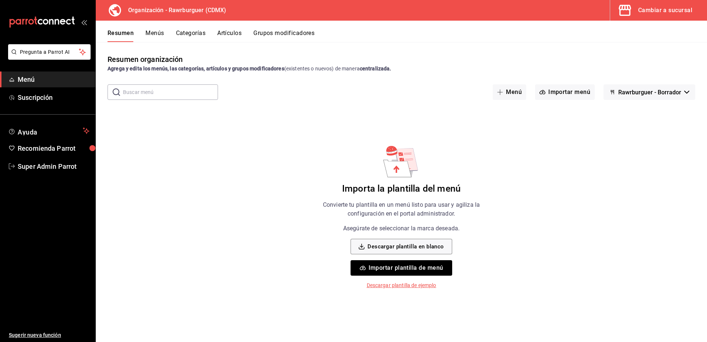
click at [150, 28] on div "Resumen Menús Categorías Artículos Grupos modificadores" at bounding box center [402, 31] width 612 height 21
click at [152, 32] on button "Menús" at bounding box center [155, 35] width 18 height 13
click at [122, 35] on button "Resumen" at bounding box center [120, 35] width 25 height 13
click at [660, 7] on div "Cambiar a sucursal" at bounding box center [666, 10] width 54 height 10
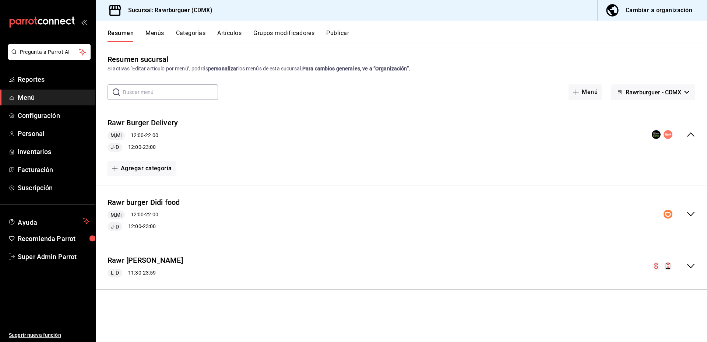
click at [656, 93] on span "Rawrburguer - CDMX" at bounding box center [654, 92] width 56 height 7
click at [340, 126] on div at bounding box center [353, 171] width 707 height 342
click at [158, 31] on button "Menús" at bounding box center [155, 35] width 18 height 13
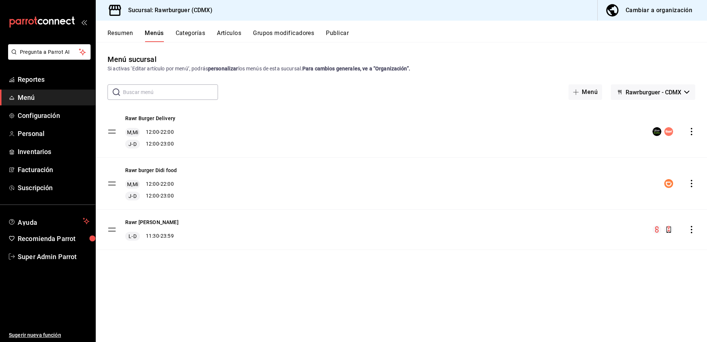
click at [188, 34] on button "Categorías" at bounding box center [191, 35] width 30 height 13
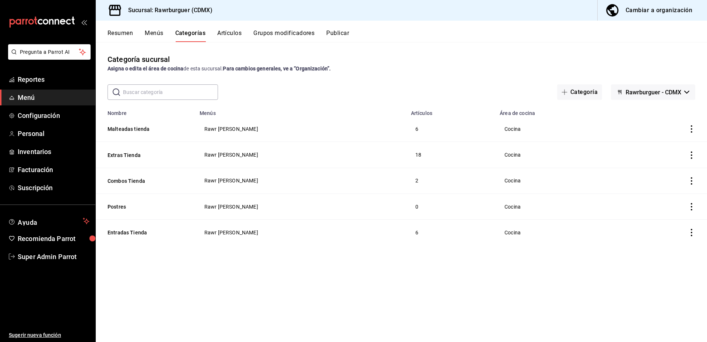
click at [125, 32] on button "Resumen" at bounding box center [120, 35] width 25 height 13
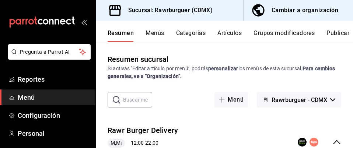
click at [178, 92] on div "Resumen sucursal Si activas ‘Editar artículo por menú’, podrás personalizar los…" at bounding box center [224, 101] width 257 height 94
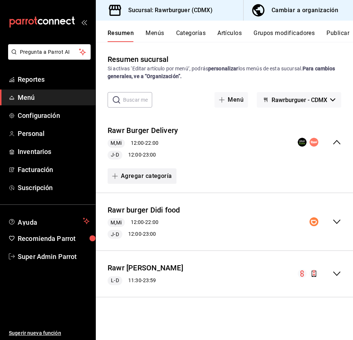
click at [146, 174] on button "Agregar categoría" at bounding box center [142, 175] width 69 height 15
click at [144, 195] on li "Categoría existente" at bounding box center [139, 196] width 63 height 18
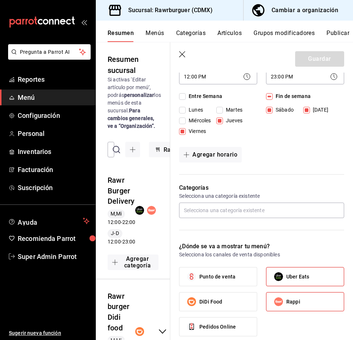
scroll to position [220, 0]
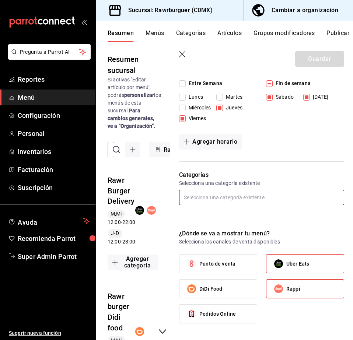
click at [215, 205] on input "text" at bounding box center [261, 197] width 165 height 15
type input "entra"
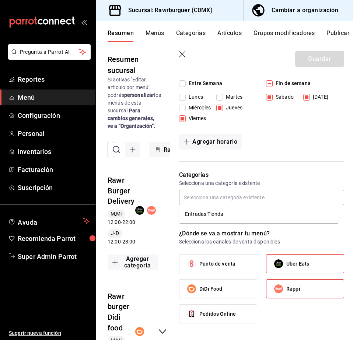
click at [195, 30] on button "Categorías" at bounding box center [191, 35] width 30 height 13
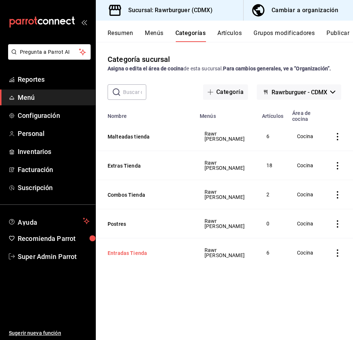
click at [121, 252] on button "Entradas Tienda" at bounding box center [145, 252] width 74 height 7
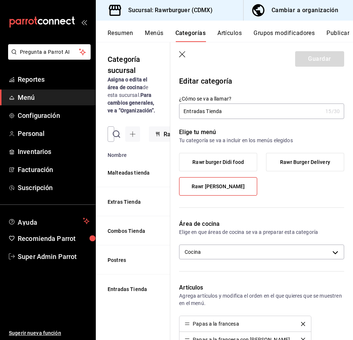
click at [184, 54] on icon "button" at bounding box center [182, 54] width 7 height 7
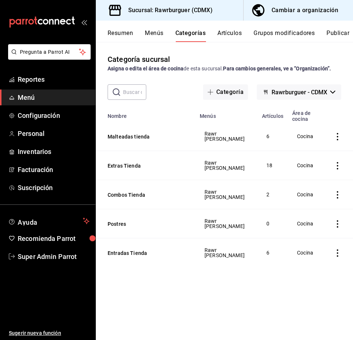
click at [338, 34] on button "Publicar" at bounding box center [337, 35] width 23 height 13
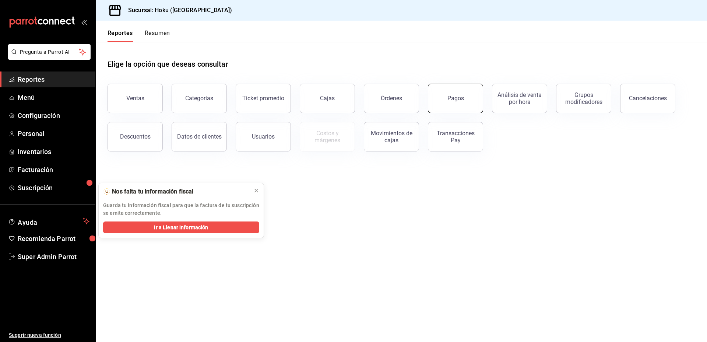
click at [445, 98] on button "Pagos" at bounding box center [455, 98] width 55 height 29
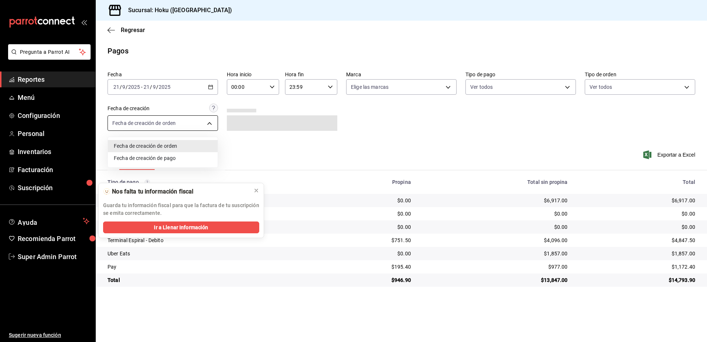
click at [190, 119] on body "Pregunta a Parrot AI Reportes Menú Configuración Personal Inventarios Facturaci…" at bounding box center [353, 171] width 707 height 342
click at [432, 123] on div at bounding box center [353, 171] width 707 height 342
click at [256, 189] on icon at bounding box center [257, 191] width 6 height 6
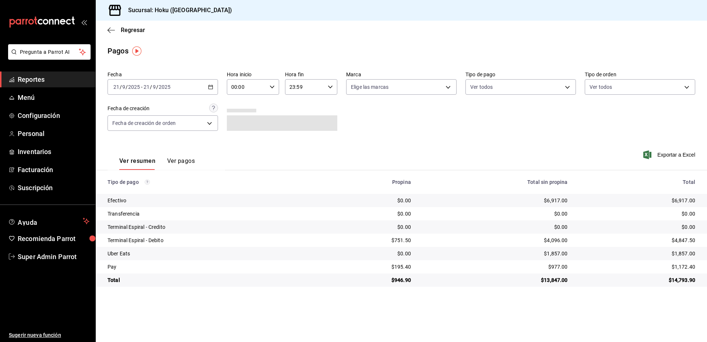
click at [175, 164] on button "Ver pagos" at bounding box center [181, 163] width 28 height 13
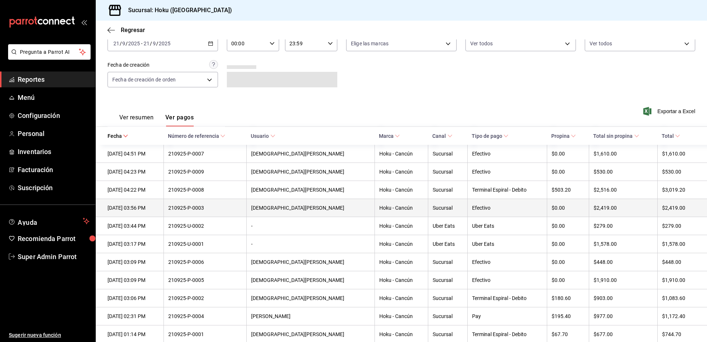
scroll to position [61, 0]
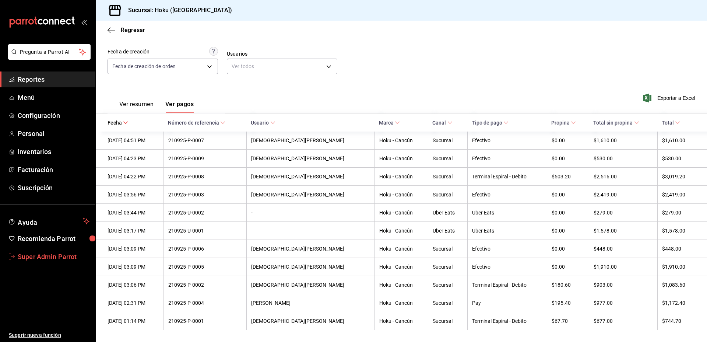
click at [53, 258] on span "Super Admin Parrot" at bounding box center [54, 257] width 72 height 10
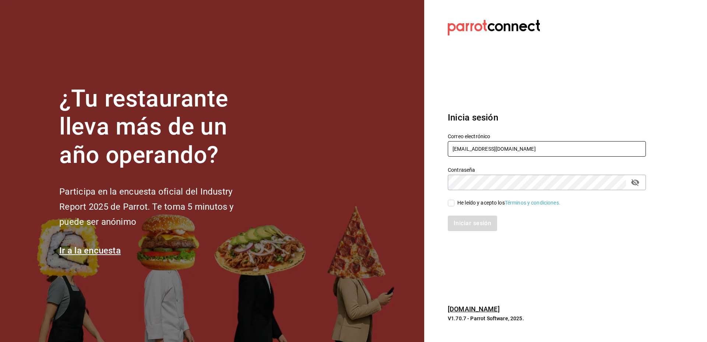
click at [507, 149] on input "hoku@cancun.com" at bounding box center [547, 148] width 198 height 15
paste input "mie@mid"
type input "homie@mid.com"
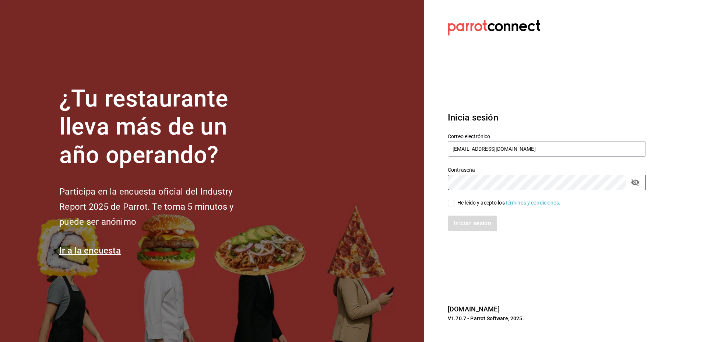
click at [476, 199] on div "He leído y acepto los Términos y condiciones." at bounding box center [509, 203] width 103 height 8
click at [455, 200] on input "He leído y acepto los Términos y condiciones." at bounding box center [451, 203] width 7 height 7
checkbox input "true"
click at [483, 226] on button "Iniciar sesión" at bounding box center [473, 223] width 50 height 15
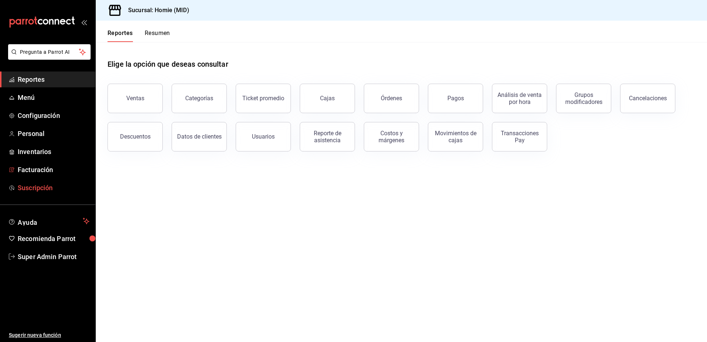
click at [39, 189] on span "Suscripción" at bounding box center [54, 188] width 72 height 10
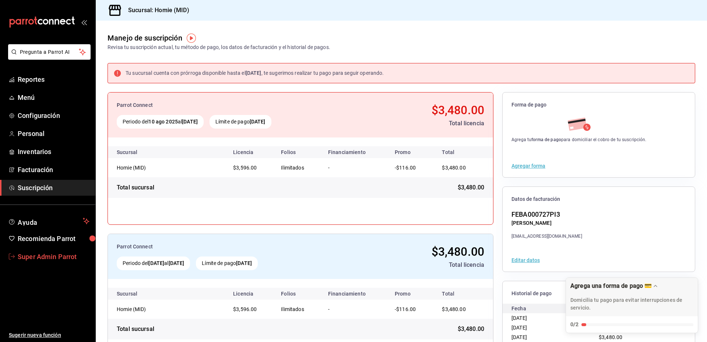
click at [41, 260] on span "Super Admin Parrot" at bounding box center [54, 257] width 72 height 10
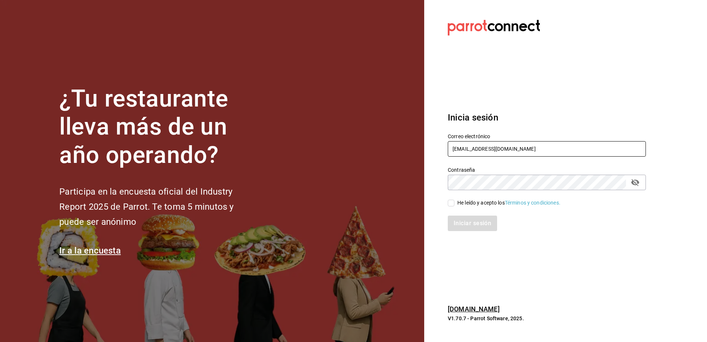
click at [503, 145] on input "[EMAIL_ADDRESS][DOMAIN_NAME]" at bounding box center [547, 148] width 198 height 15
type input "amaria@casadelpanycafe.com"
click at [462, 200] on div "He leído y acepto los Términos y condiciones." at bounding box center [509, 203] width 103 height 8
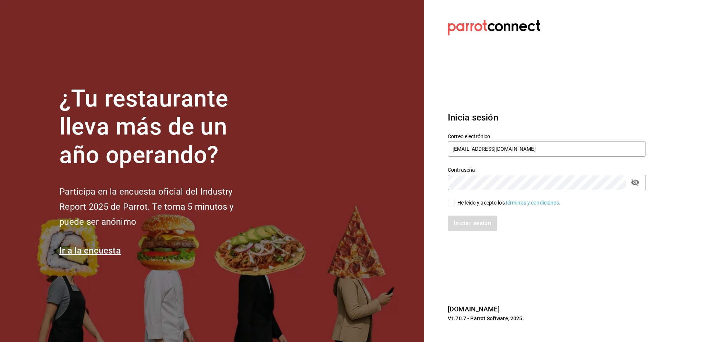
click at [455, 200] on input "He leído y acepto los Términos y condiciones." at bounding box center [451, 203] width 7 height 7
checkbox input "true"
click at [469, 223] on button "Iniciar sesión" at bounding box center [473, 223] width 50 height 15
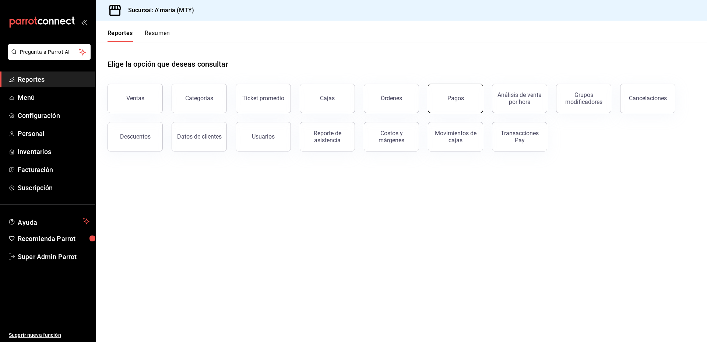
click at [454, 94] on button "Pagos" at bounding box center [455, 98] width 55 height 29
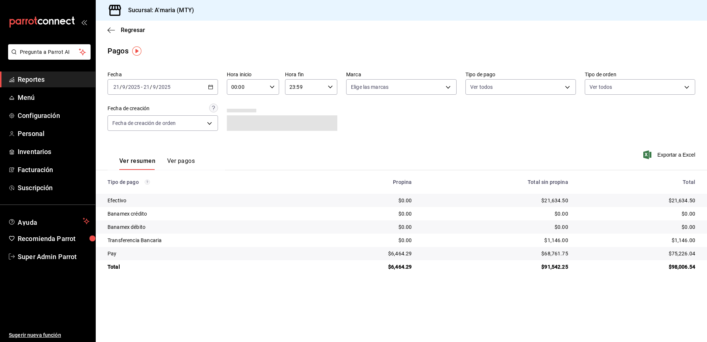
click at [184, 161] on button "Ver pagos" at bounding box center [181, 163] width 28 height 13
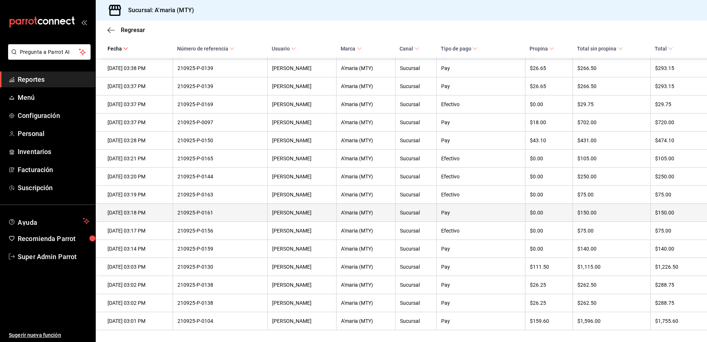
scroll to position [595, 0]
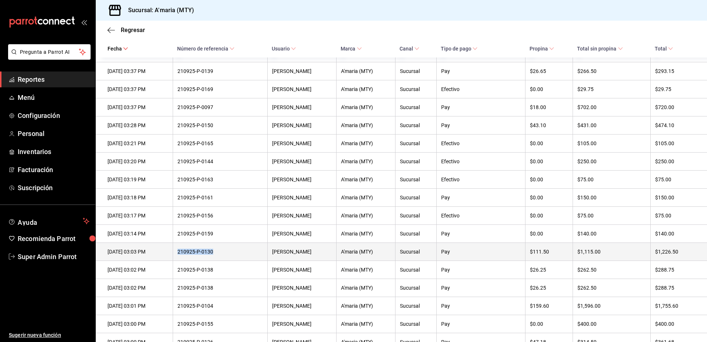
drag, startPoint x: 228, startPoint y: 266, endPoint x: 192, endPoint y: 265, distance: 35.8
click at [192, 255] on div "210925-P-0130" at bounding box center [220, 252] width 85 height 6
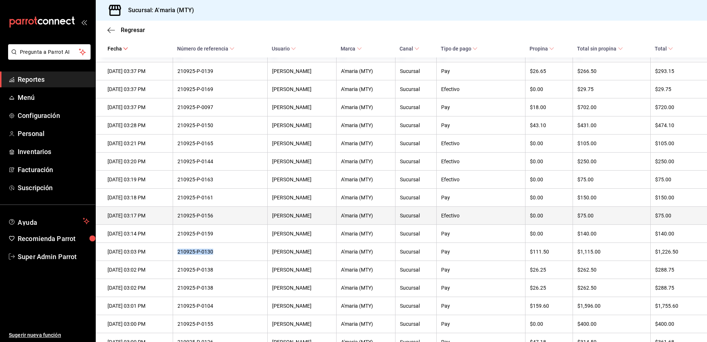
copy div "210925-P-0130"
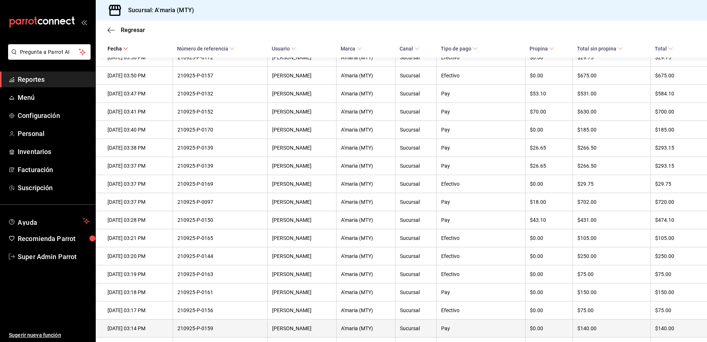
scroll to position [0, 0]
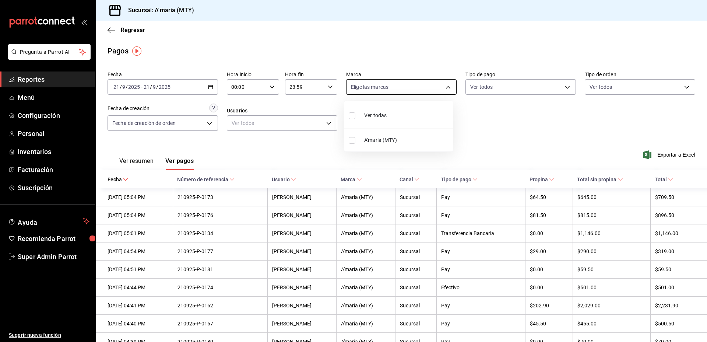
click at [417, 87] on body "Pregunta a Parrot AI Reportes Menú Configuración Personal Inventarios Facturaci…" at bounding box center [353, 171] width 707 height 342
click at [458, 56] on div at bounding box center [353, 171] width 707 height 342
click at [603, 87] on body "Pregunta a Parrot AI Reportes Menú Configuración Personal Inventarios Facturaci…" at bounding box center [353, 171] width 707 height 342
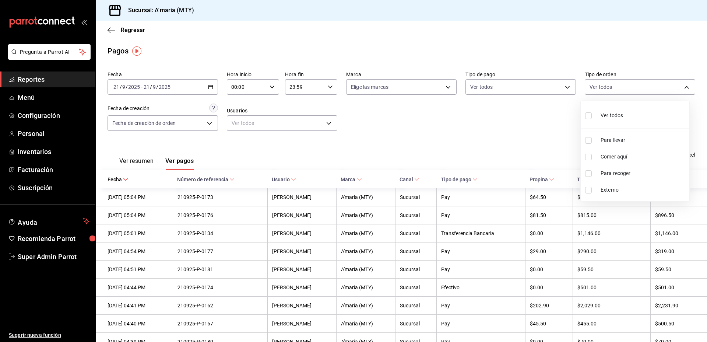
click at [553, 89] on div at bounding box center [353, 171] width 707 height 342
click at [553, 89] on body "Pregunta a Parrot AI Reportes Menú Configuración Personal Inventarios Facturaci…" at bounding box center [353, 171] width 707 height 342
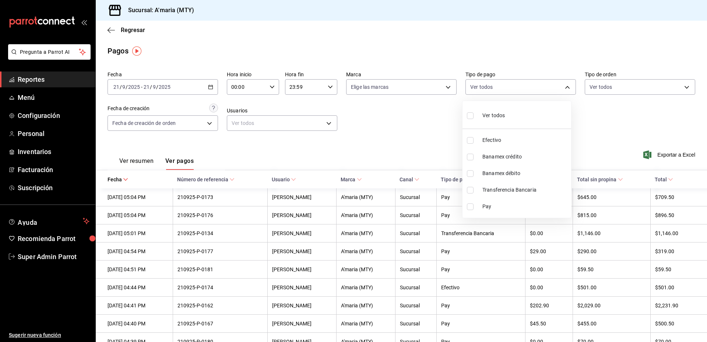
click at [391, 143] on div at bounding box center [353, 171] width 707 height 342
click at [296, 127] on body "Pregunta a Parrot AI Reportes Menú Configuración Personal Inventarios Facturaci…" at bounding box center [353, 171] width 707 height 342
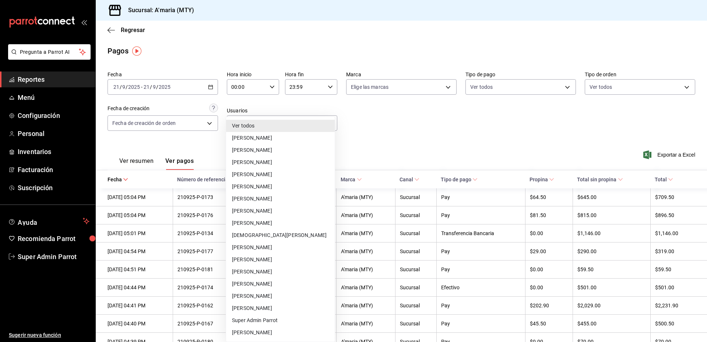
click at [412, 127] on div at bounding box center [353, 171] width 707 height 342
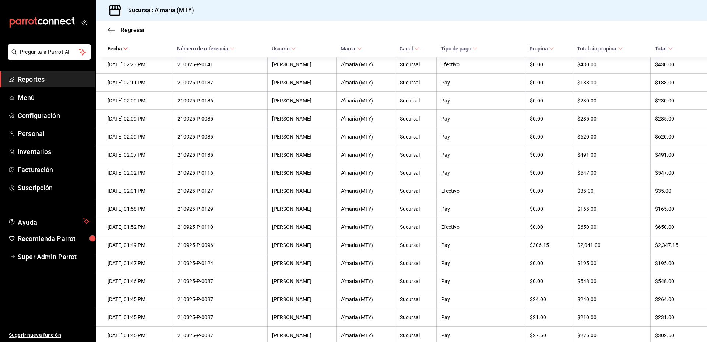
scroll to position [53, 0]
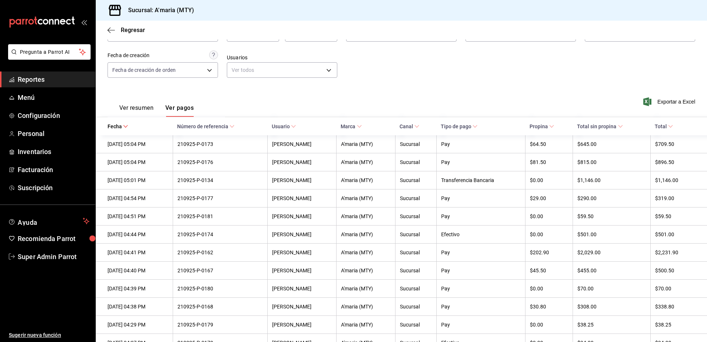
click at [441, 70] on div "Fecha [DATE] [DATE] - [DATE] [DATE] Hora inicio 00:00 Hora inicio Hora fin 23:5…" at bounding box center [402, 50] width 588 height 71
